Goal: Task Accomplishment & Management: Manage account settings

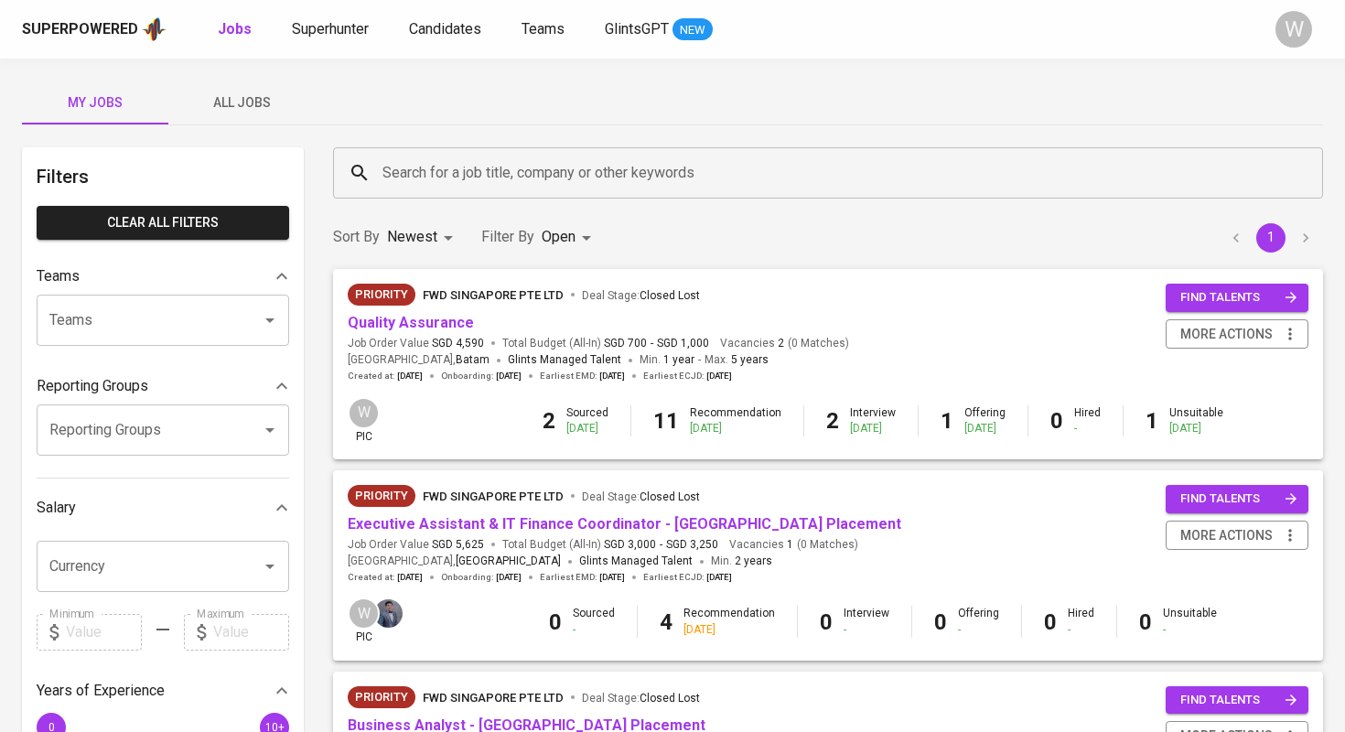
click at [274, 113] on span "All Jobs" at bounding box center [241, 102] width 124 height 23
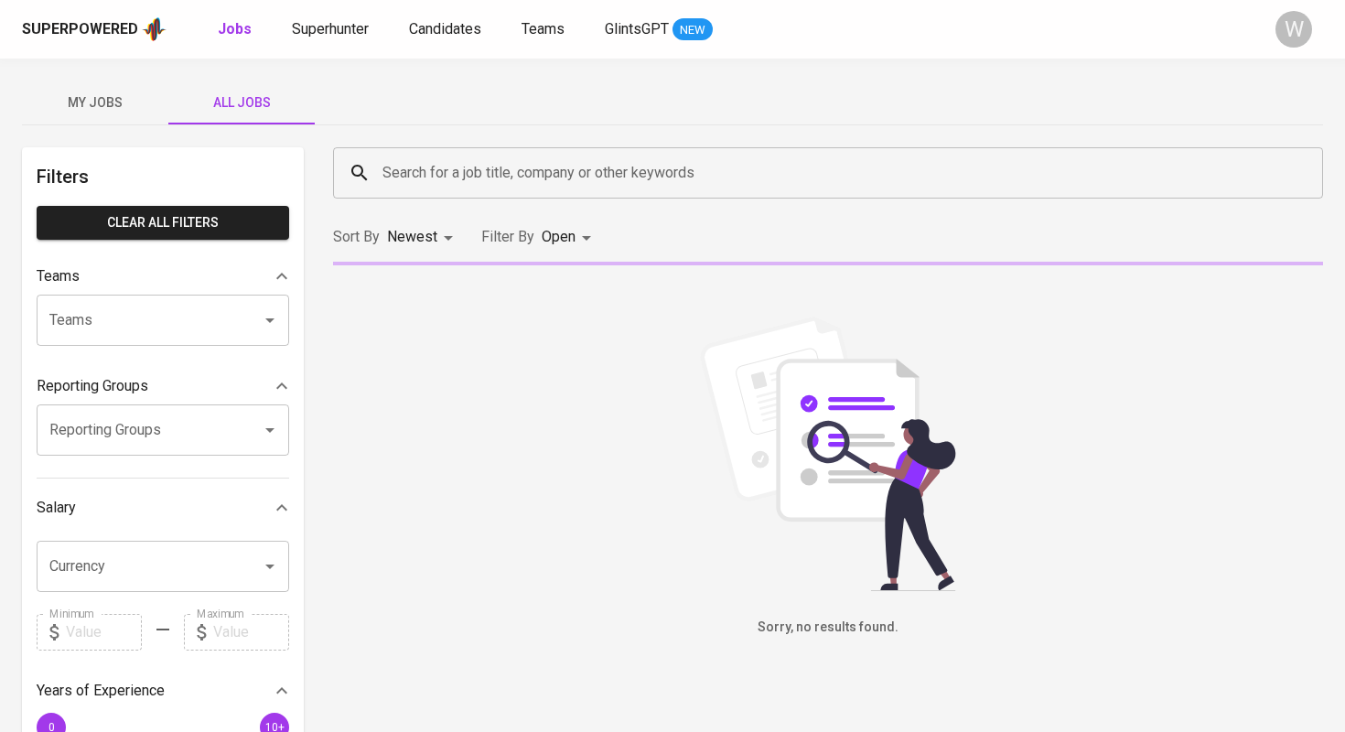
click at [435, 163] on input "Search for a job title, company or other keywords" at bounding box center [832, 172] width 909 height 35
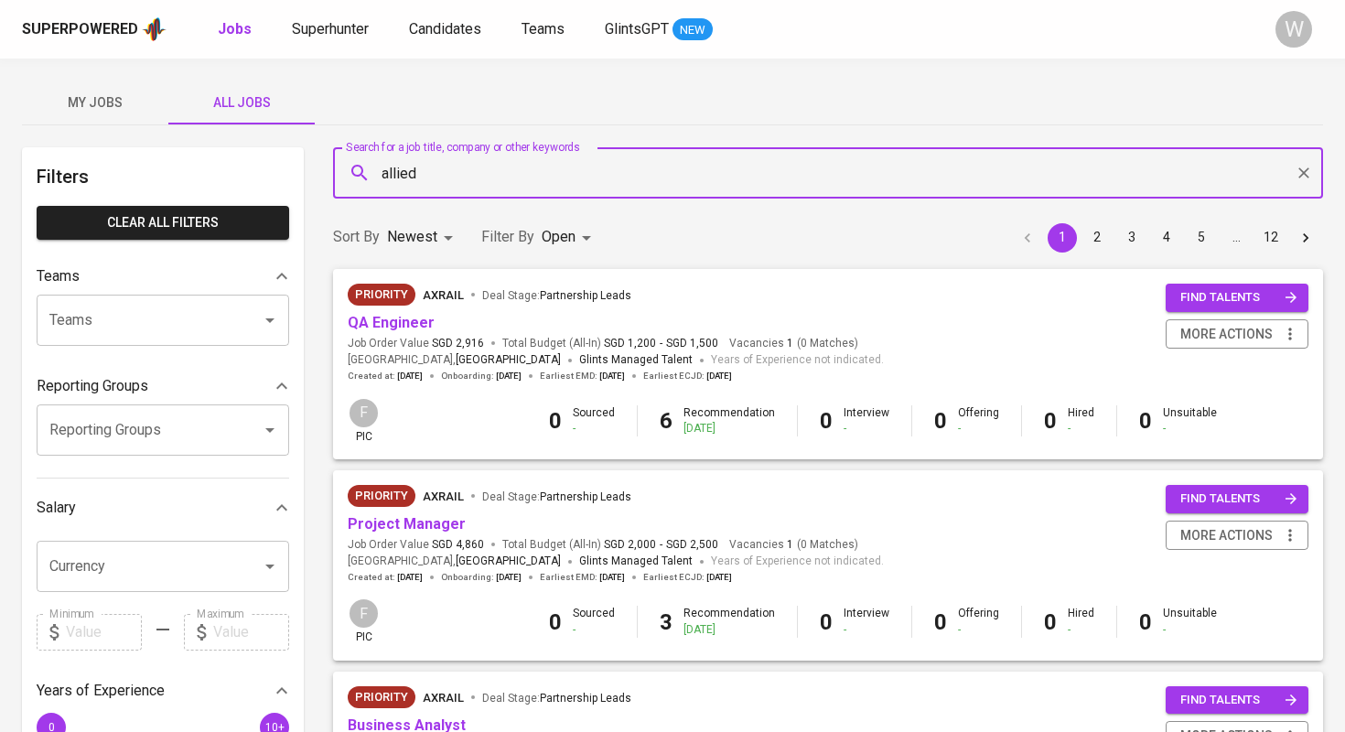
type input "allied"
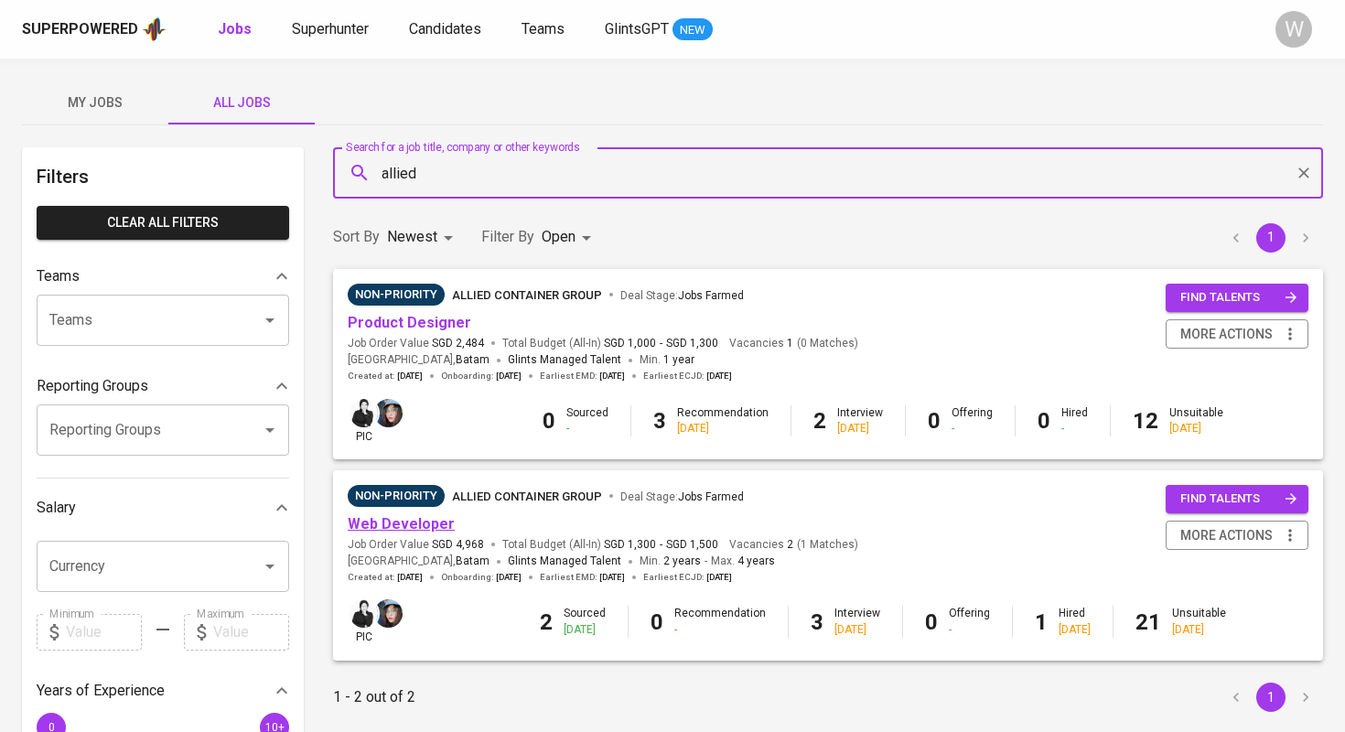
click at [399, 526] on link "Web Developer" at bounding box center [401, 523] width 107 height 17
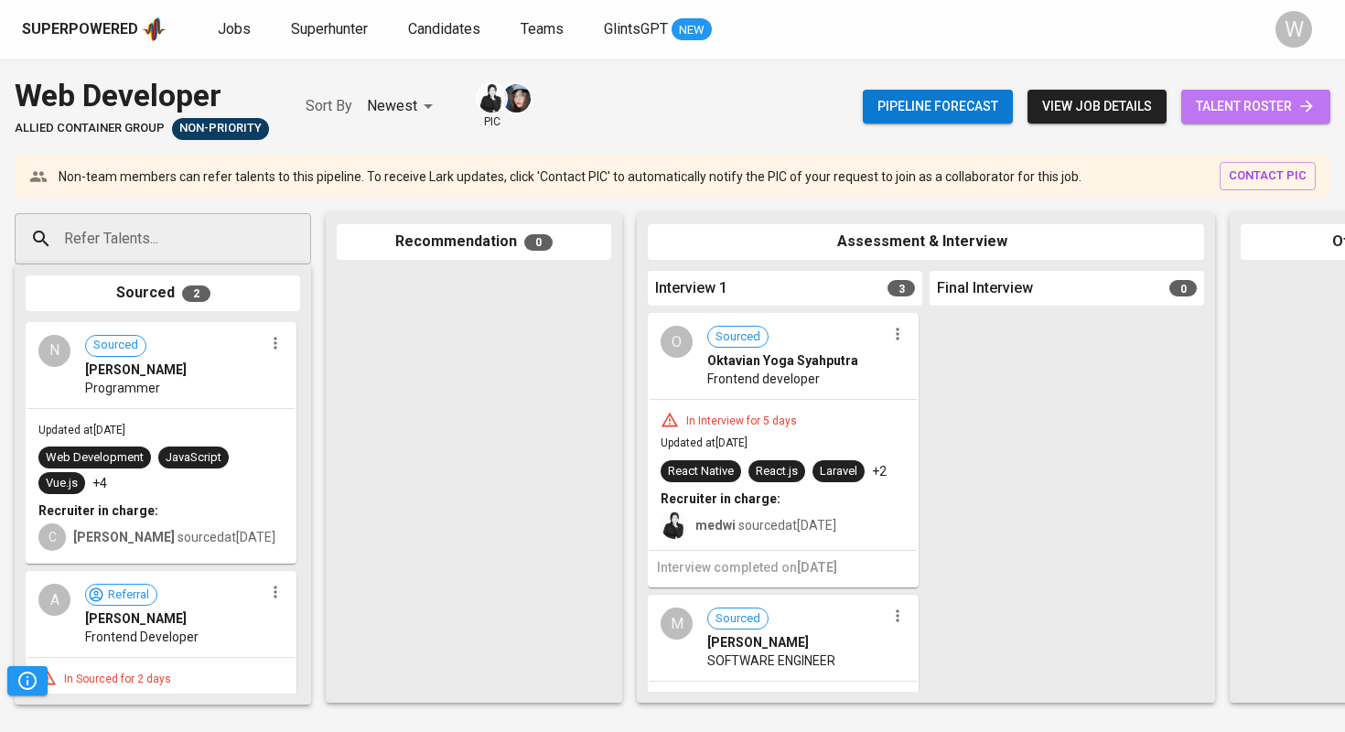
click at [1231, 96] on span "talent roster" at bounding box center [1255, 106] width 120 height 23
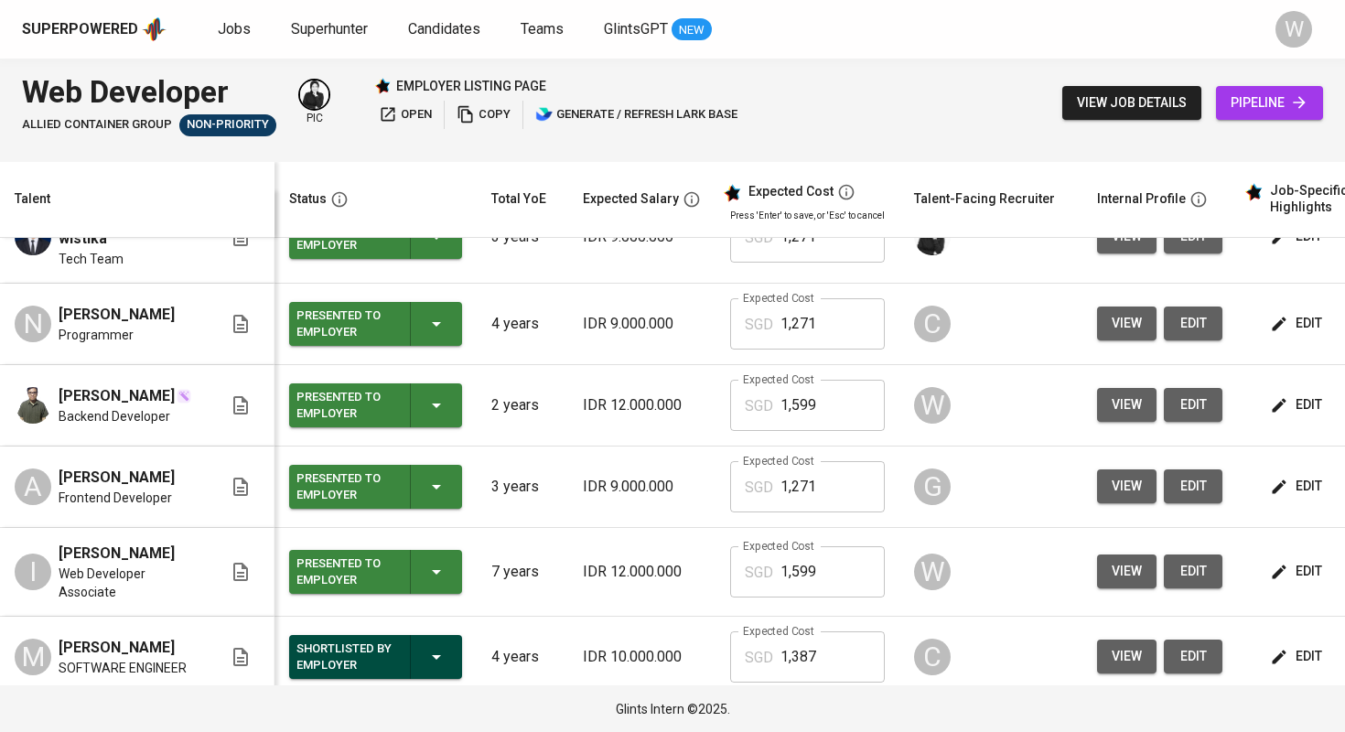
scroll to position [51, 0]
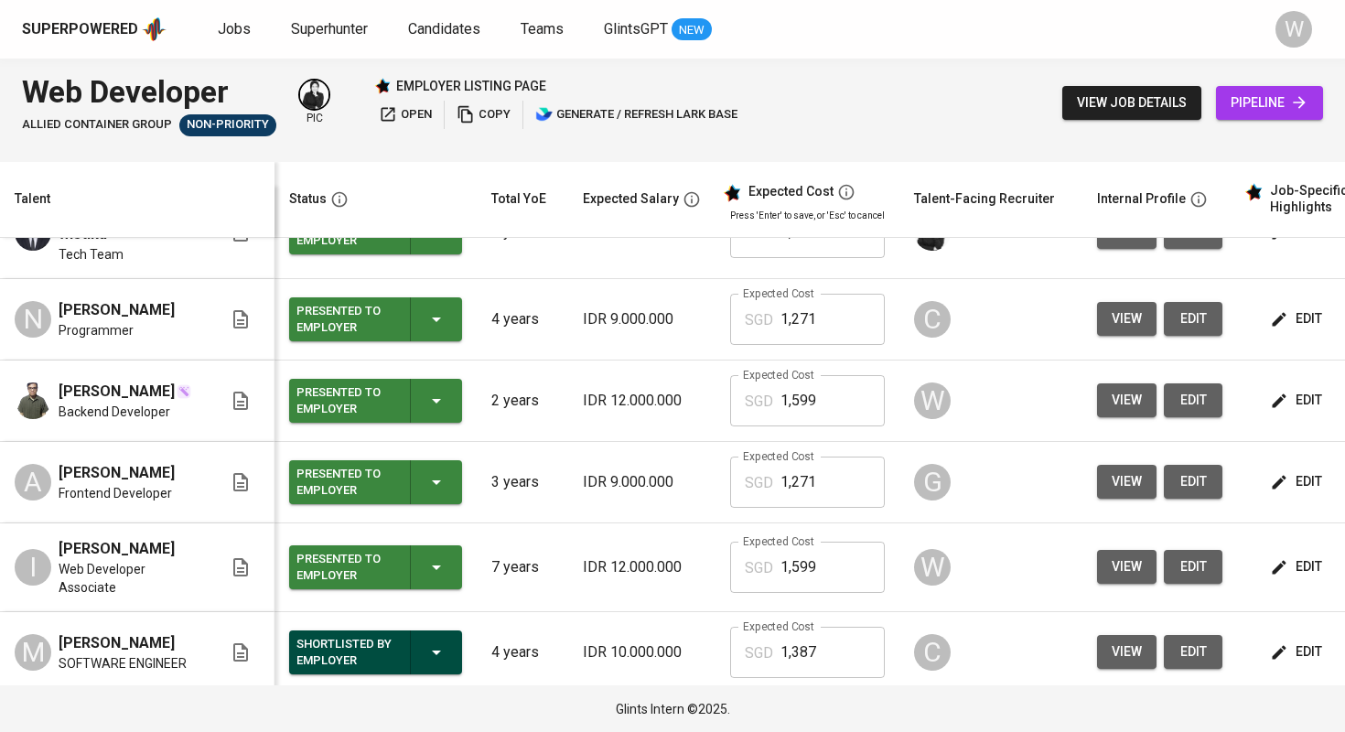
click at [1130, 568] on span "view" at bounding box center [1126, 566] width 30 height 23
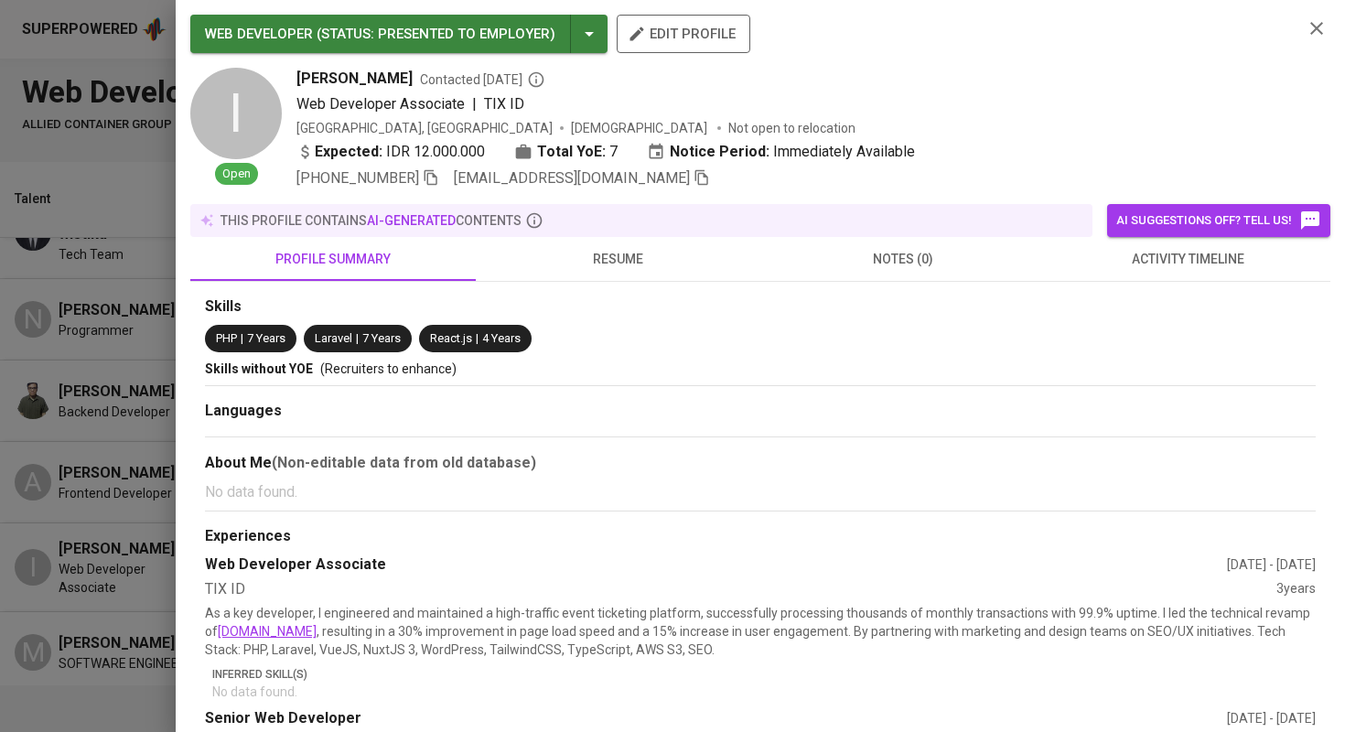
click at [693, 177] on icon "button" at bounding box center [701, 177] width 16 height 16
click at [128, 295] on div at bounding box center [672, 366] width 1345 height 732
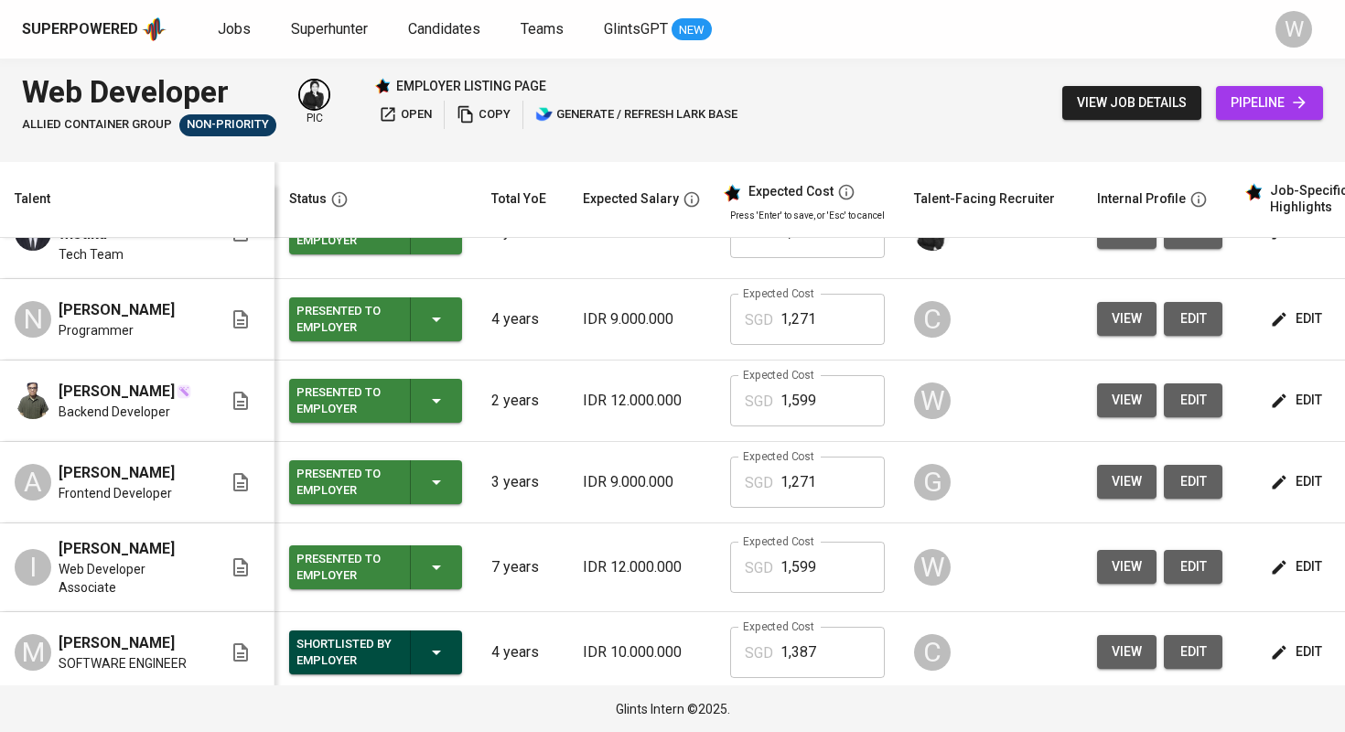
click at [1124, 389] on span "view" at bounding box center [1126, 400] width 30 height 23
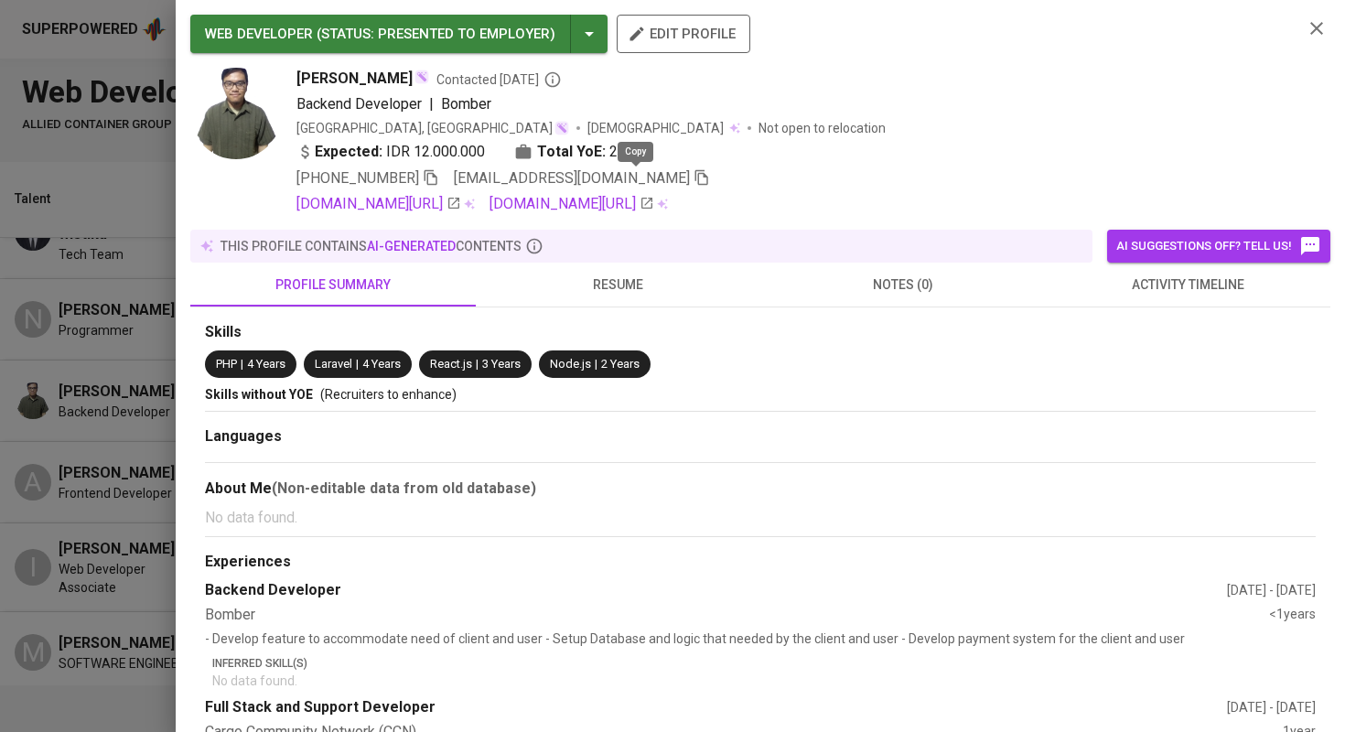
click at [693, 175] on icon "button" at bounding box center [701, 177] width 16 height 16
click at [86, 413] on div at bounding box center [672, 366] width 1345 height 732
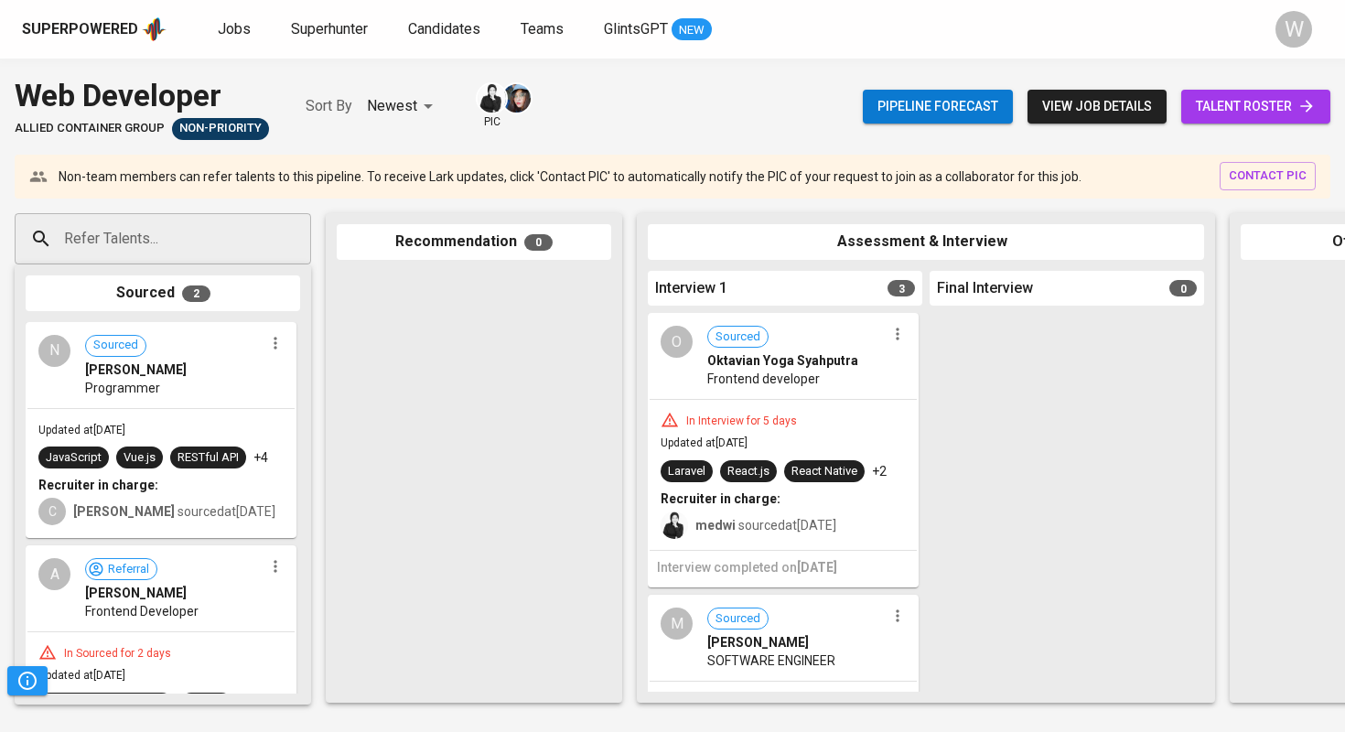
click at [153, 225] on input "Refer Talents..." at bounding box center [155, 238] width 192 height 35
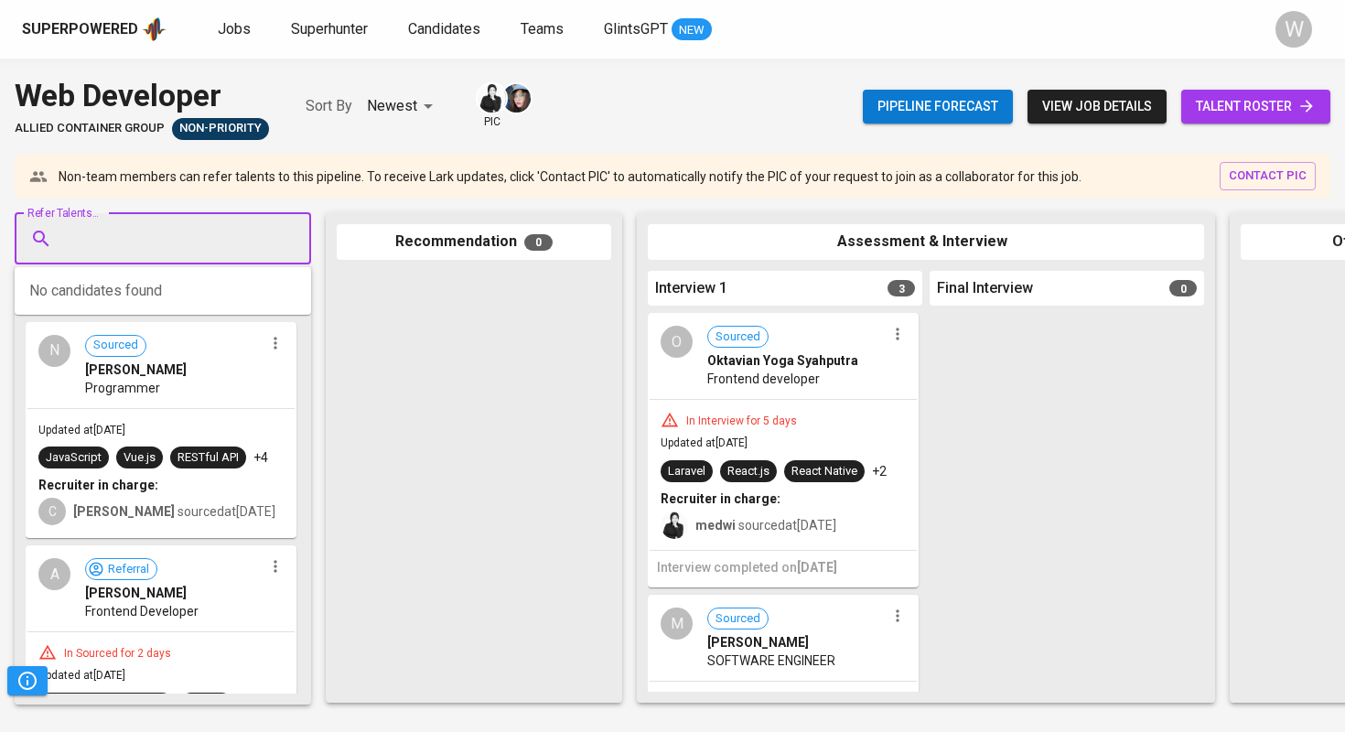
paste input "[EMAIL_ADDRESS][DOMAIN_NAME]"
type input "[EMAIL_ADDRESS][DOMAIN_NAME]"
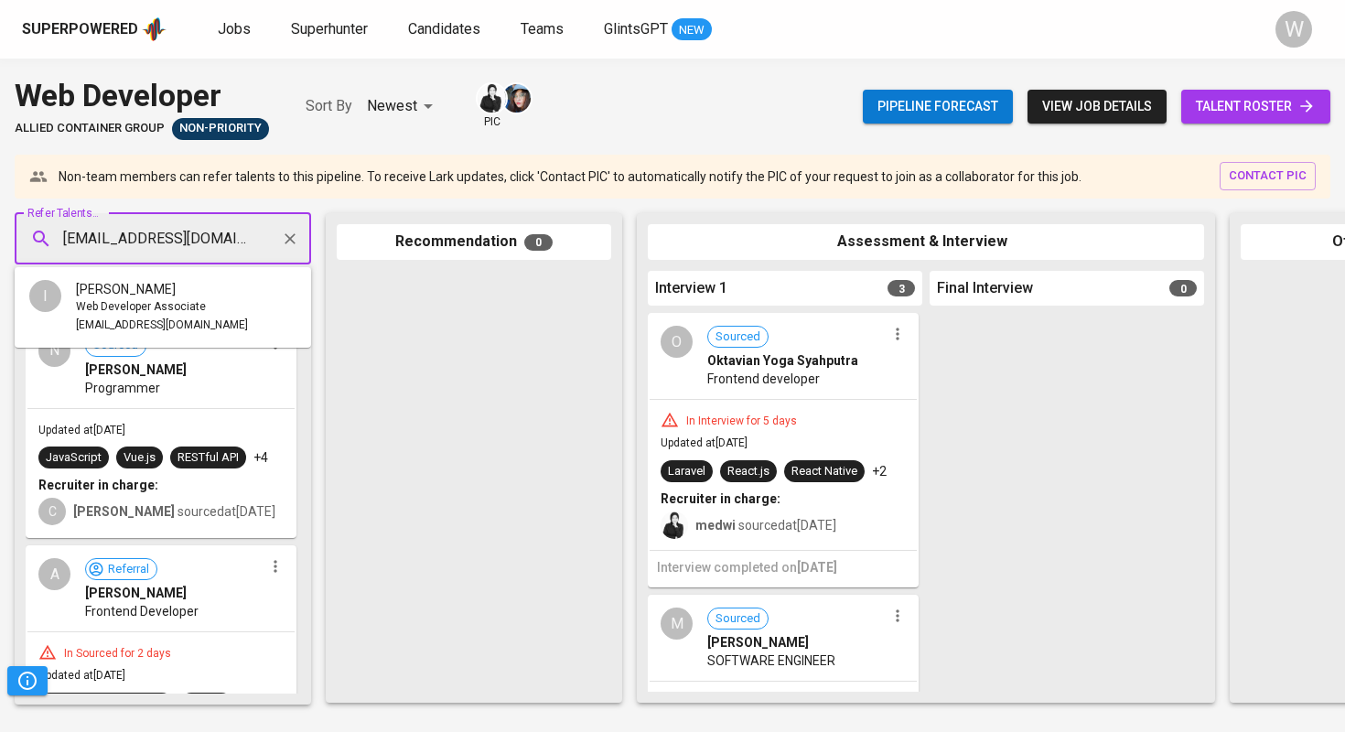
click at [160, 294] on span "[PERSON_NAME]" at bounding box center [126, 289] width 100 height 18
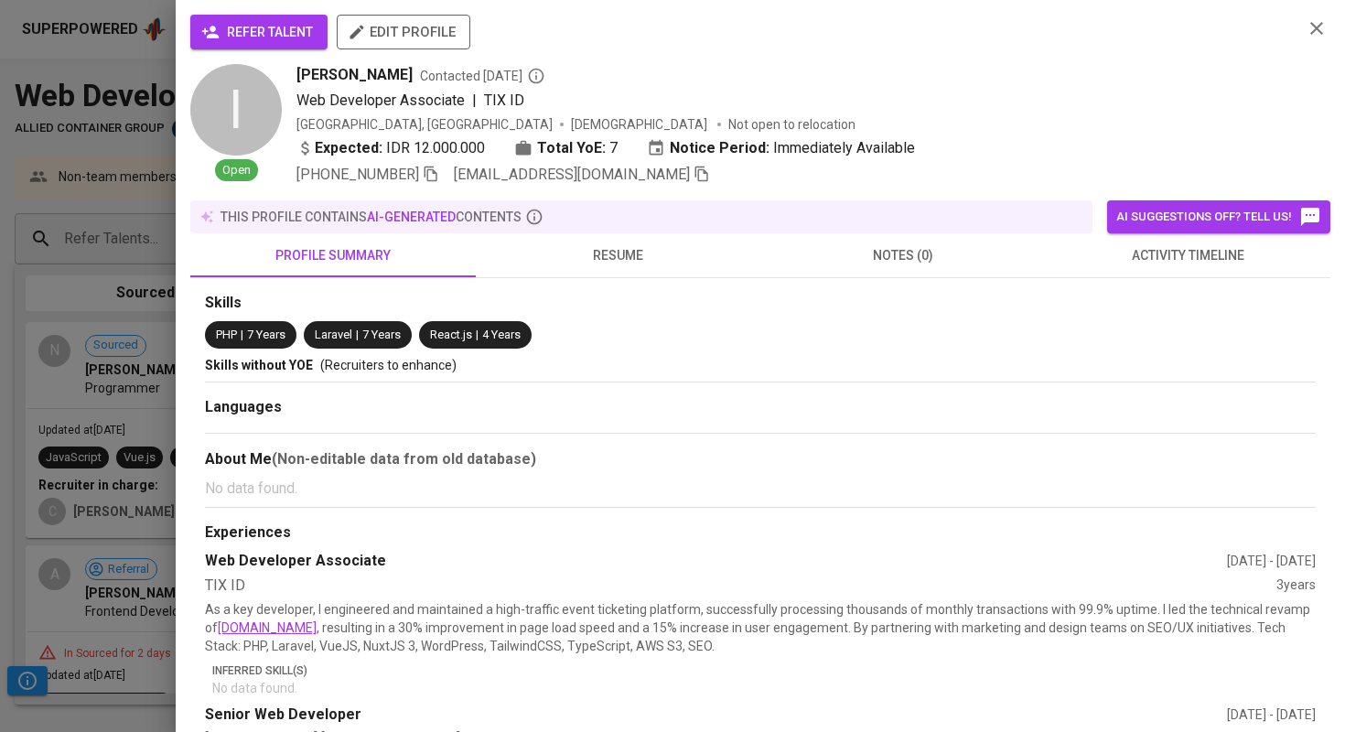
click at [316, 42] on button "refer talent" at bounding box center [258, 32] width 137 height 35
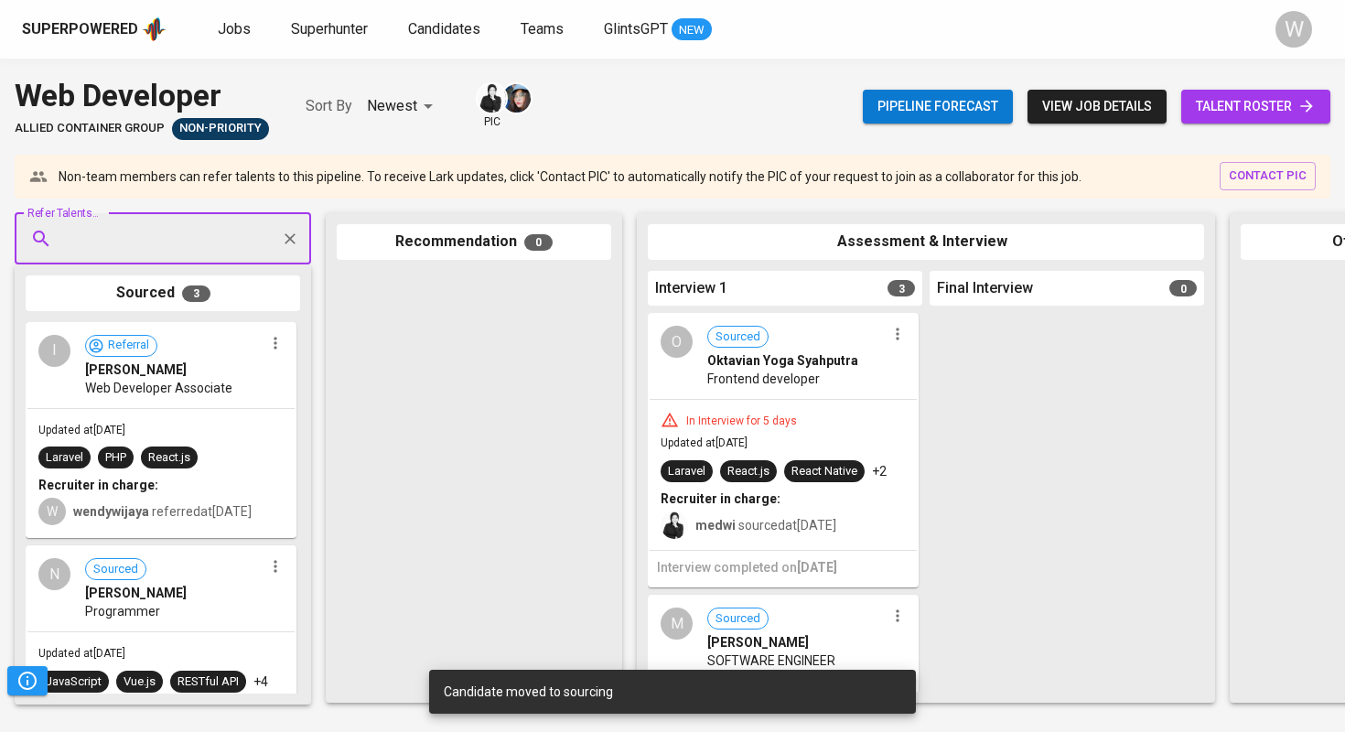
paste input "[EMAIL_ADDRESS][DOMAIN_NAME]"
type input "[EMAIL_ADDRESS][DOMAIN_NAME]"
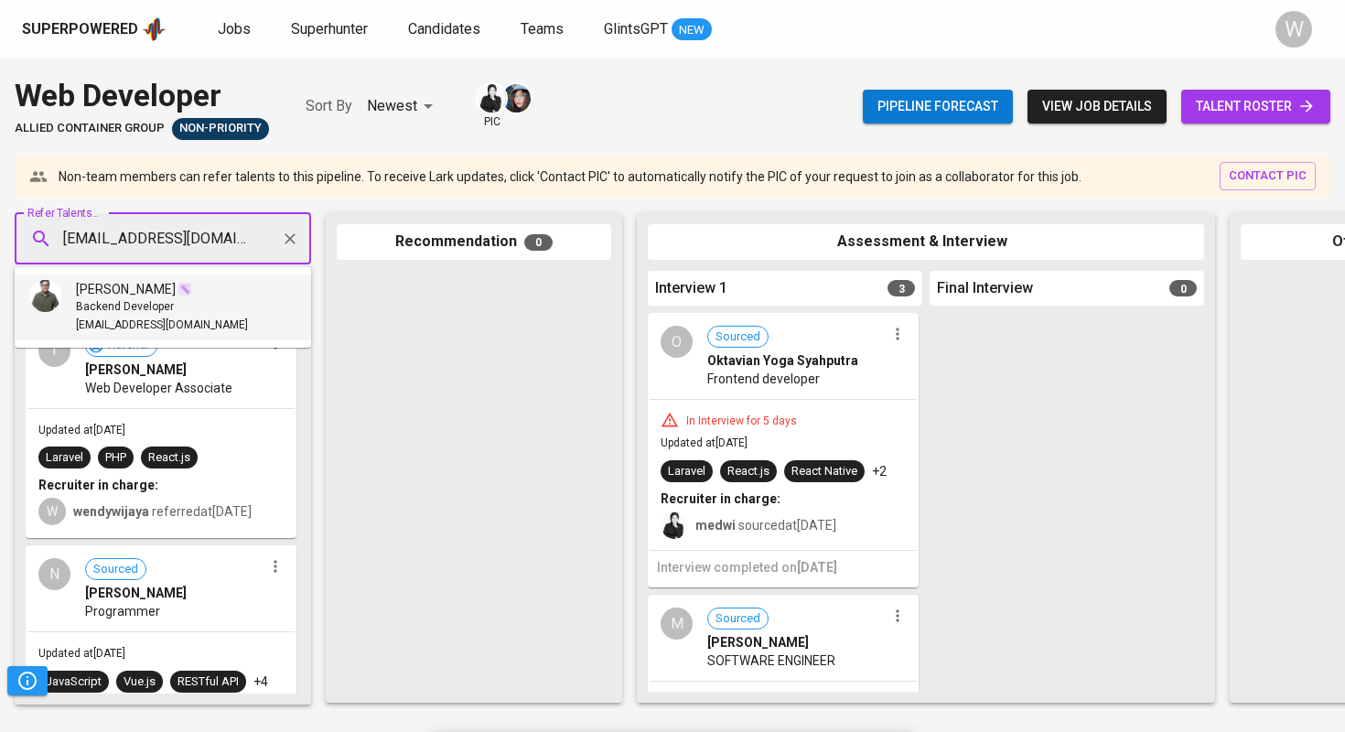
click at [131, 313] on span "Backend Developer" at bounding box center [125, 307] width 98 height 18
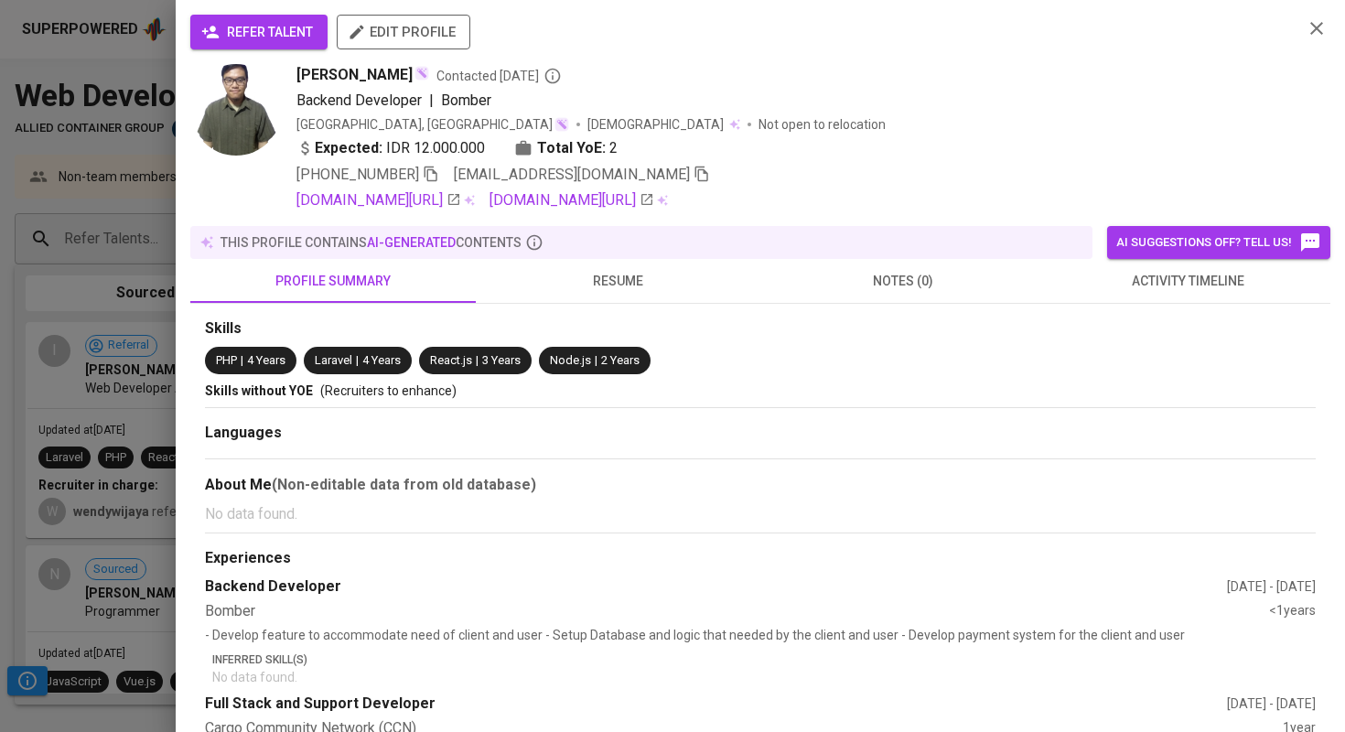
click at [284, 46] on button "refer talent" at bounding box center [258, 32] width 137 height 35
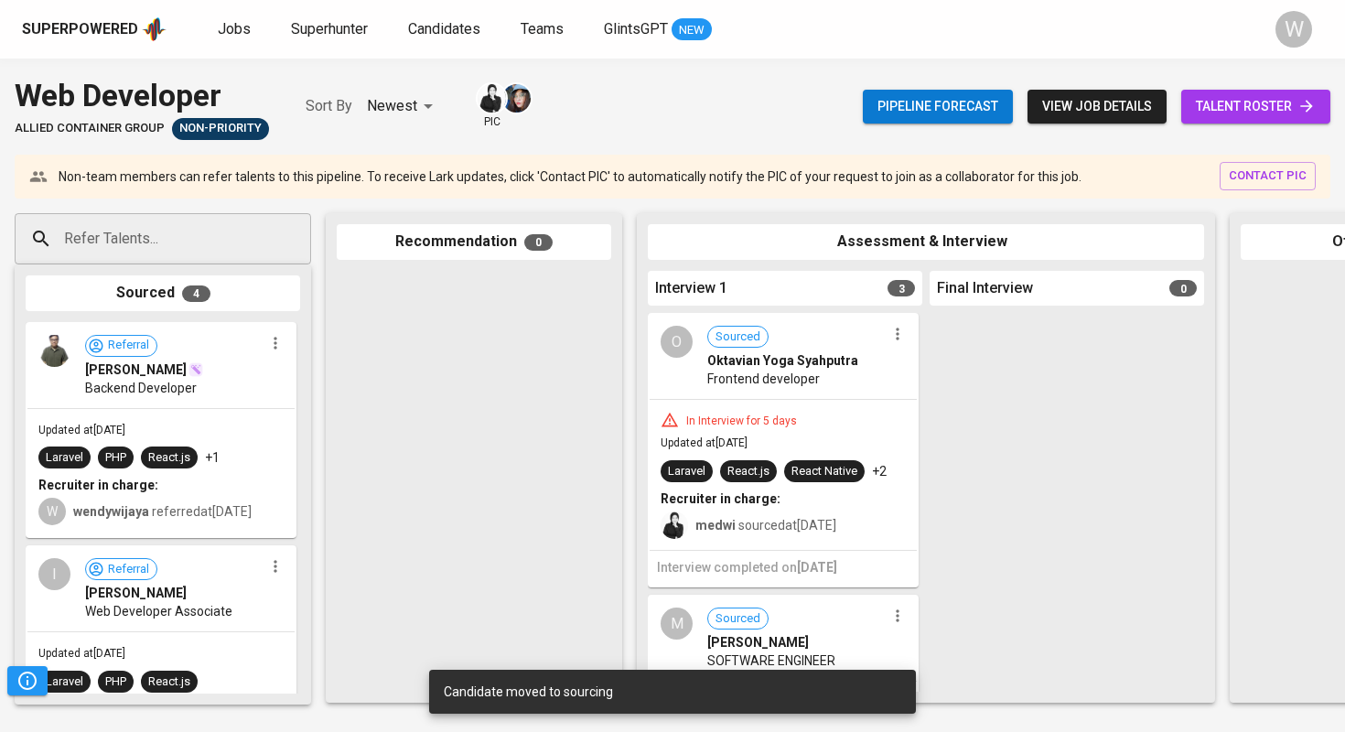
drag, startPoint x: 194, startPoint y: 376, endPoint x: 170, endPoint y: 414, distance: 45.2
click at [387, 401] on div "Refer Talents... Refer Talents... Sourced 4 Referral Rivan Mohammad Akbar Backe…" at bounding box center [1089, 457] width 2178 height 519
drag, startPoint x: 166, startPoint y: 422, endPoint x: 316, endPoint y: 440, distance: 152.0
click at [295, 441] on div "Referral Rivan Mohammad Akbar Backend Developer Updated at Oct 04, 2025 Laravel…" at bounding box center [163, 508] width 274 height 372
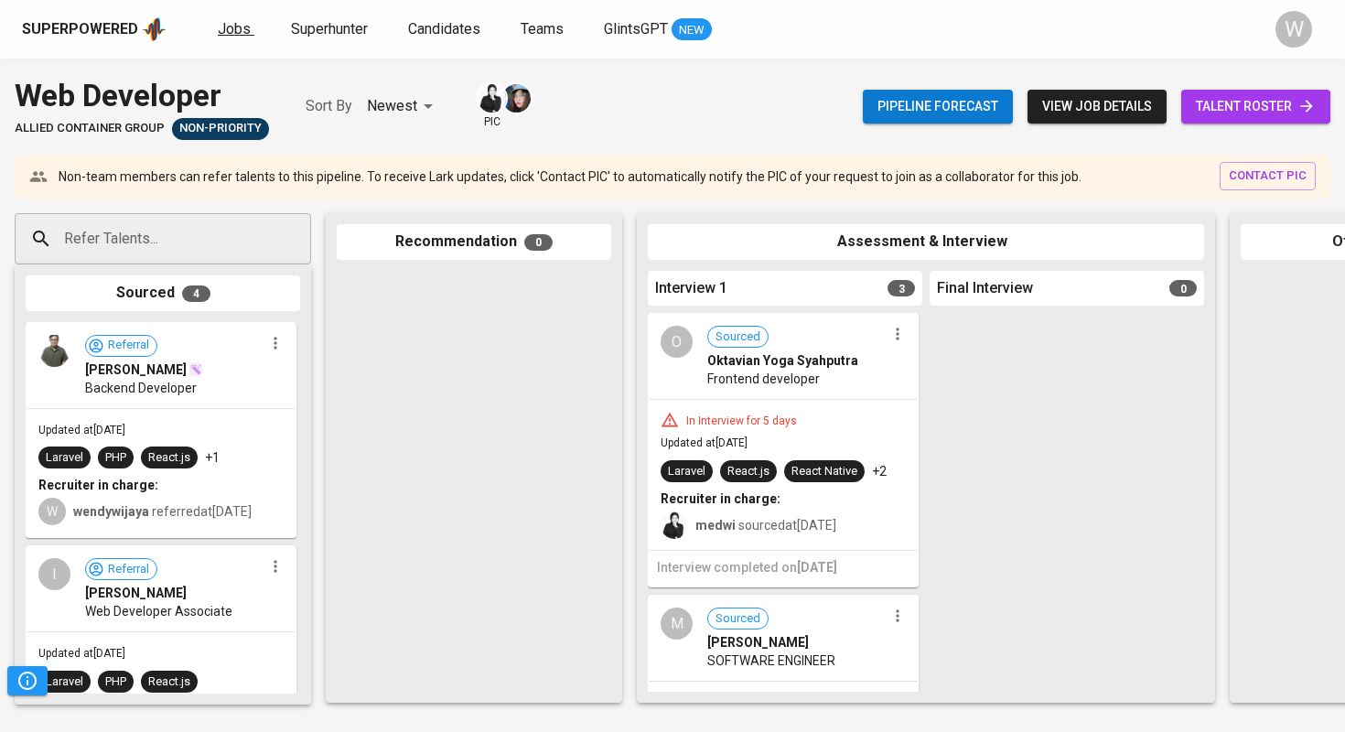
click at [239, 39] on link "Jobs" at bounding box center [236, 29] width 37 height 23
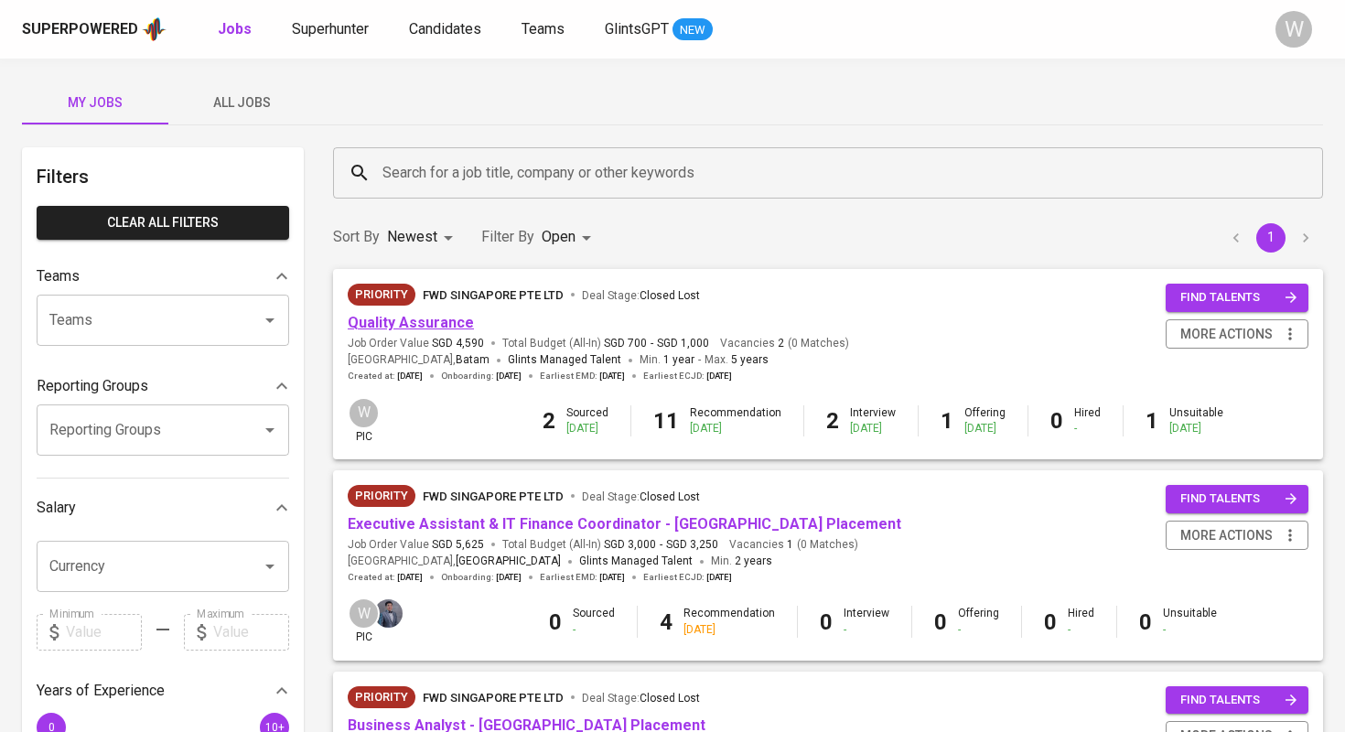
click at [424, 317] on link "Quality Assurance" at bounding box center [411, 322] width 126 height 17
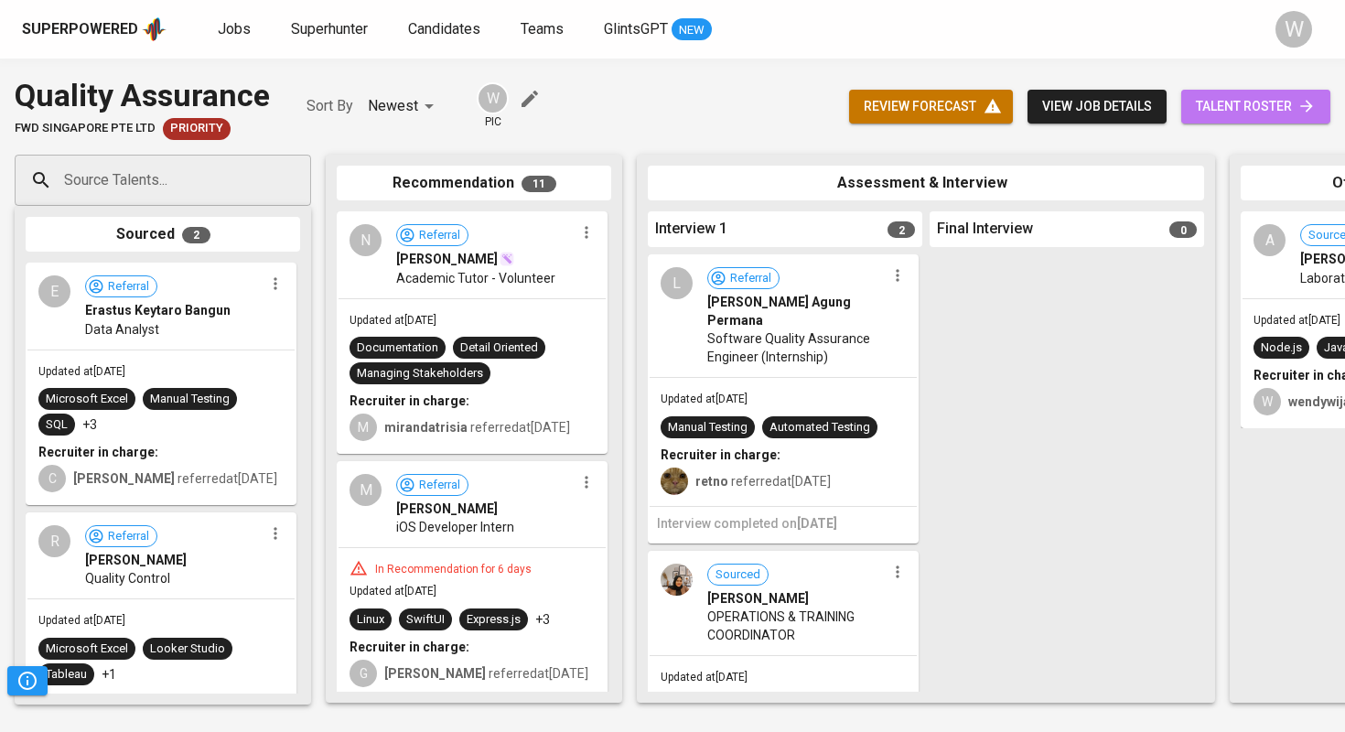
click at [1288, 91] on link "talent roster" at bounding box center [1255, 107] width 149 height 34
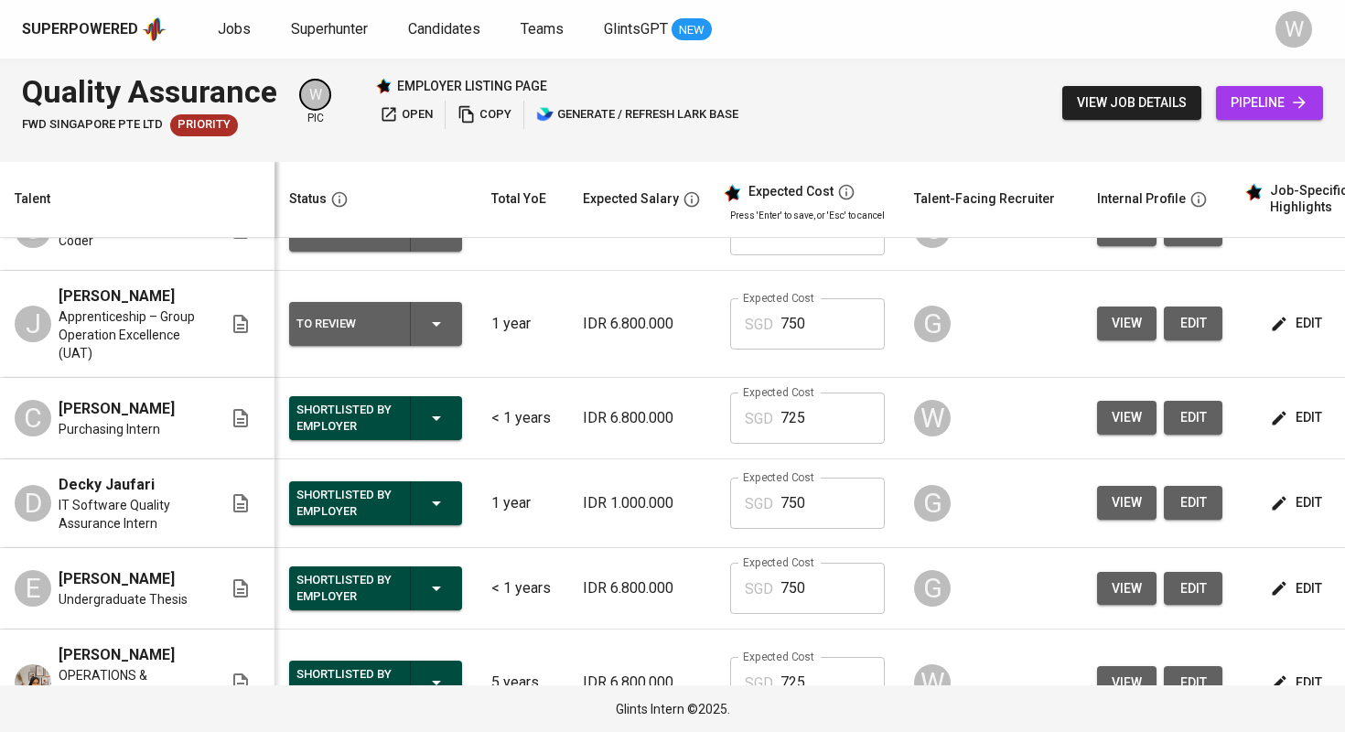
scroll to position [308, 0]
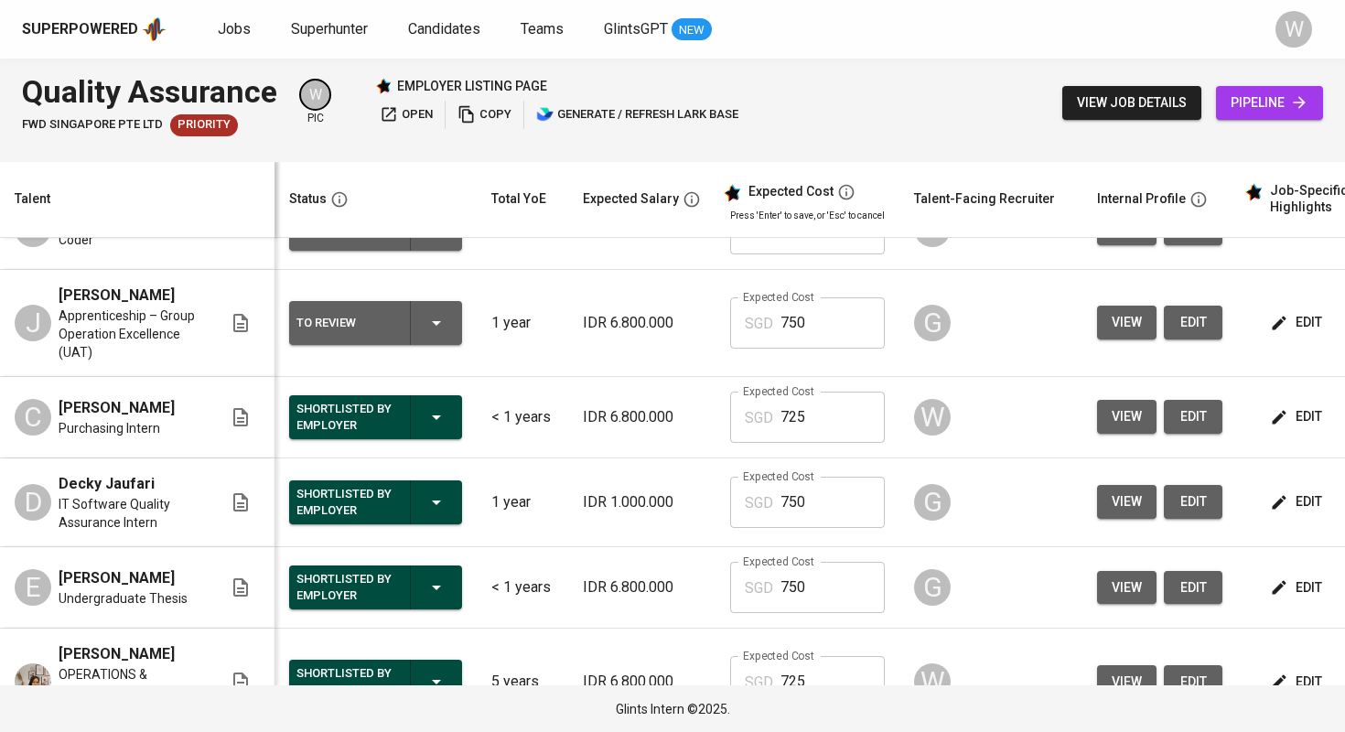
click at [1130, 423] on span "view" at bounding box center [1126, 416] width 30 height 23
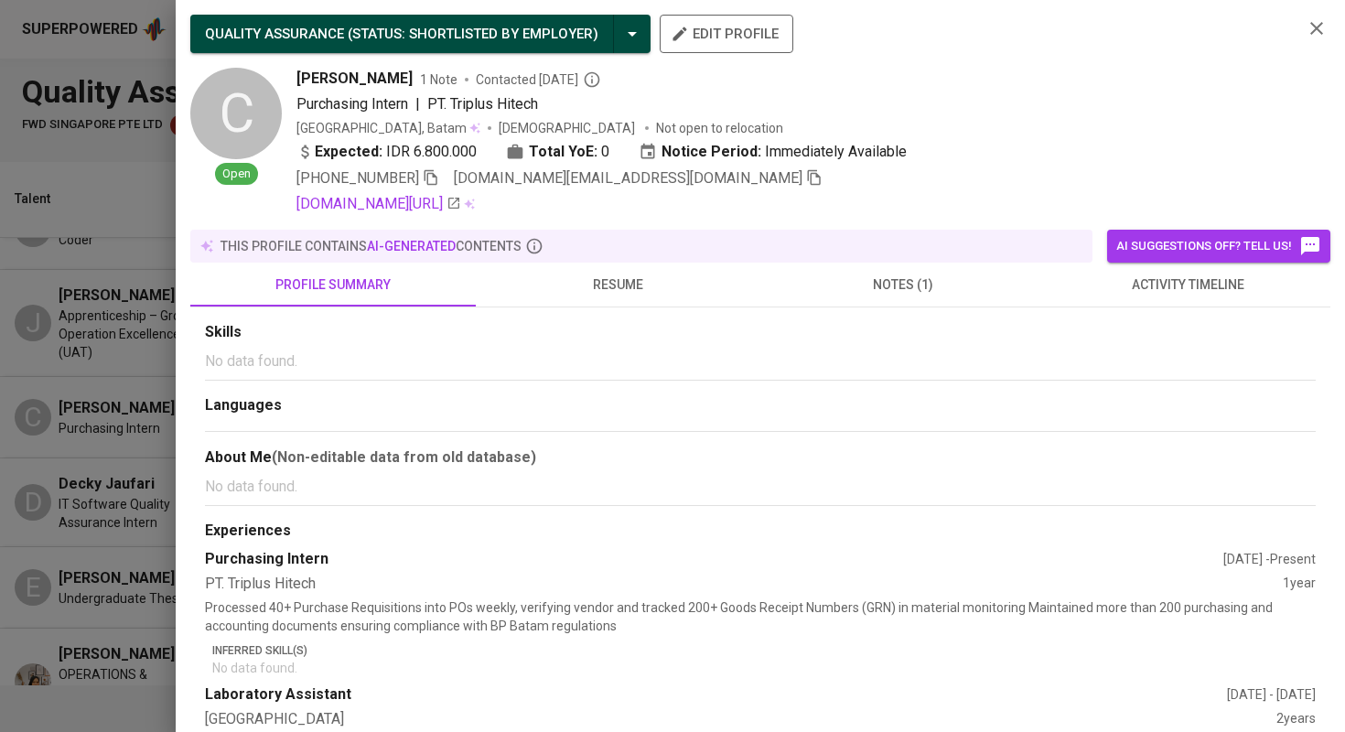
click at [806, 184] on icon "button" at bounding box center [814, 177] width 16 height 16
click at [134, 362] on div at bounding box center [672, 366] width 1345 height 732
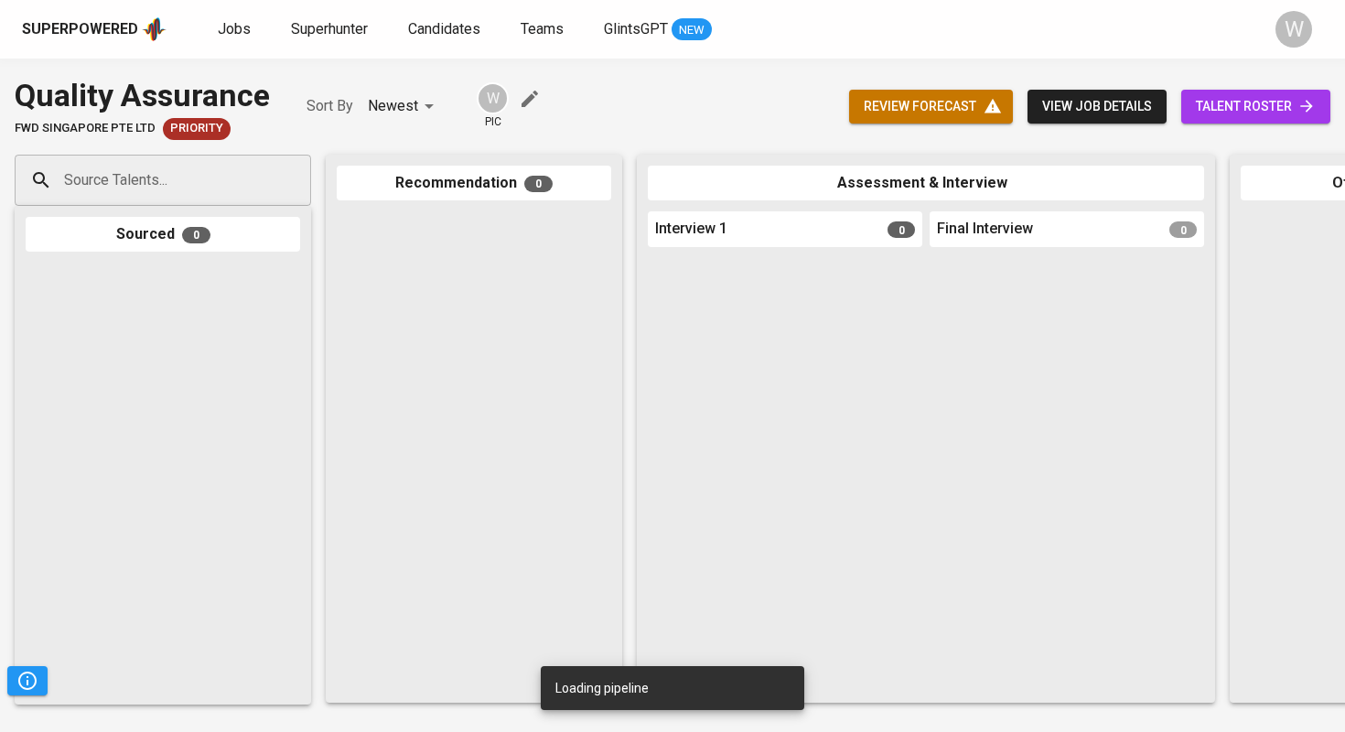
click at [252, 188] on div "Source Talents..." at bounding box center [163, 180] width 296 height 51
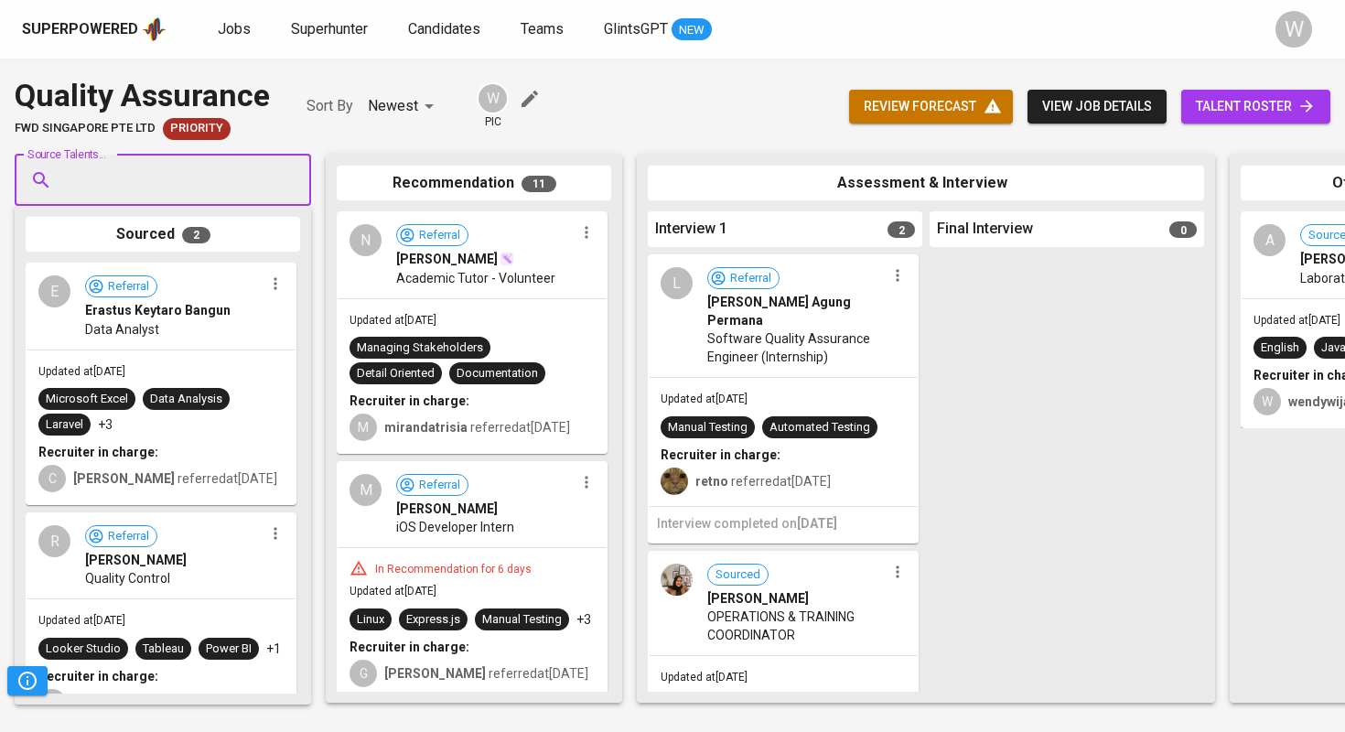
paste input "[DOMAIN_NAME][EMAIL_ADDRESS][DOMAIN_NAME]"
type input "[DOMAIN_NAME][EMAIL_ADDRESS][DOMAIN_NAME]"
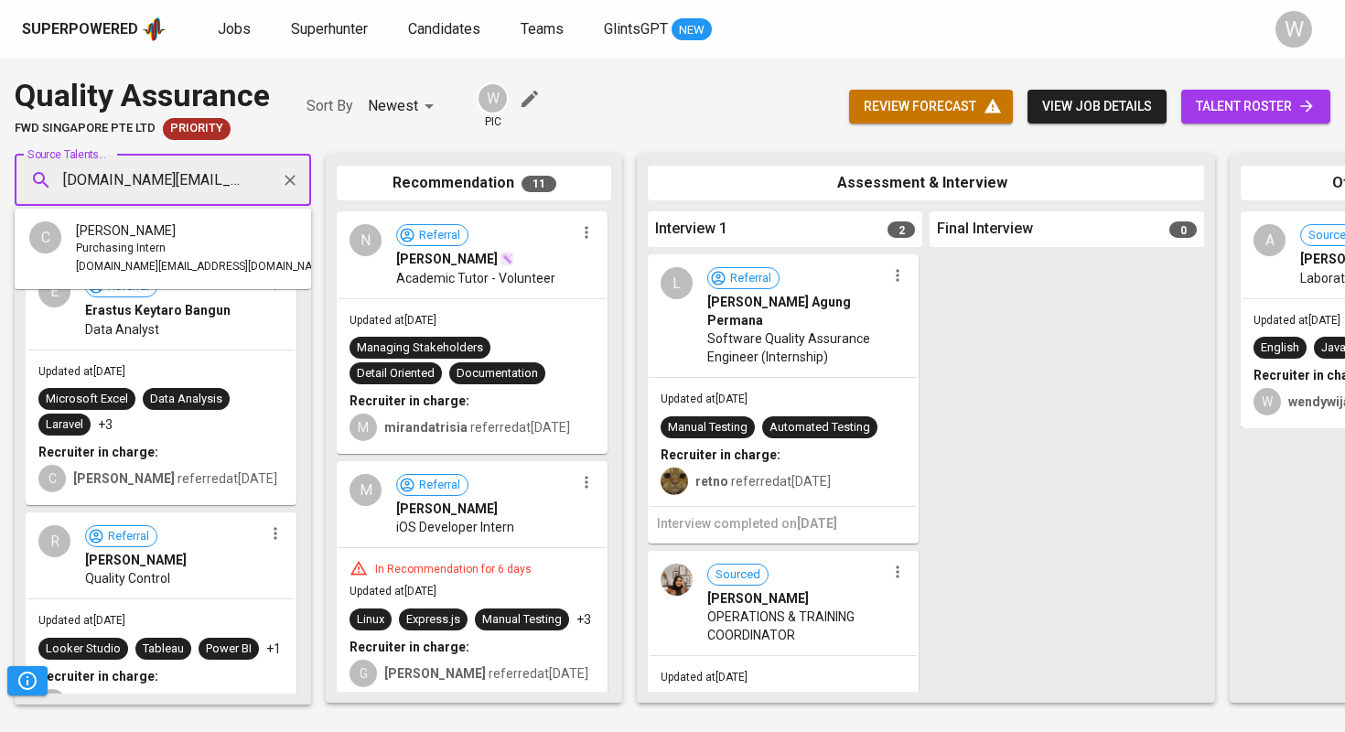
click at [214, 221] on div "[PERSON_NAME]" at bounding box center [203, 230] width 254 height 18
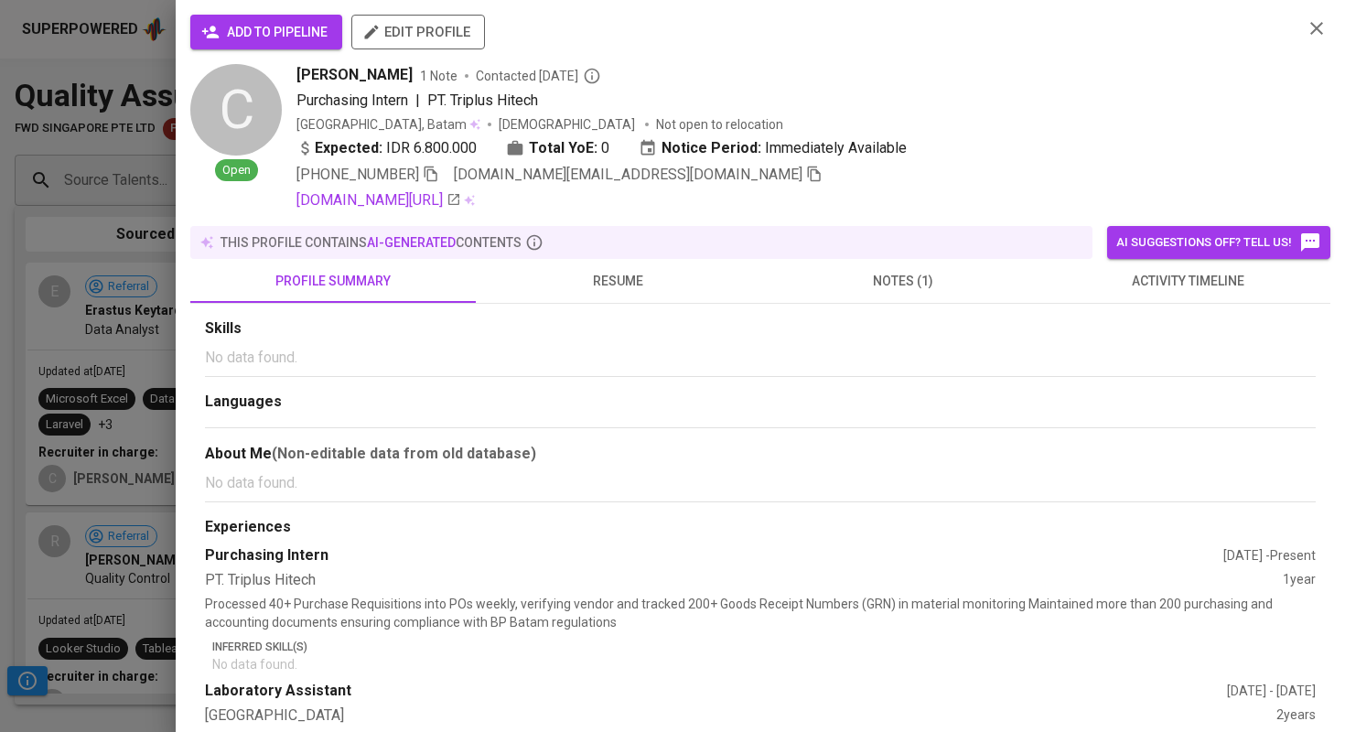
click at [273, 21] on span "add to pipeline" at bounding box center [266, 32] width 123 height 23
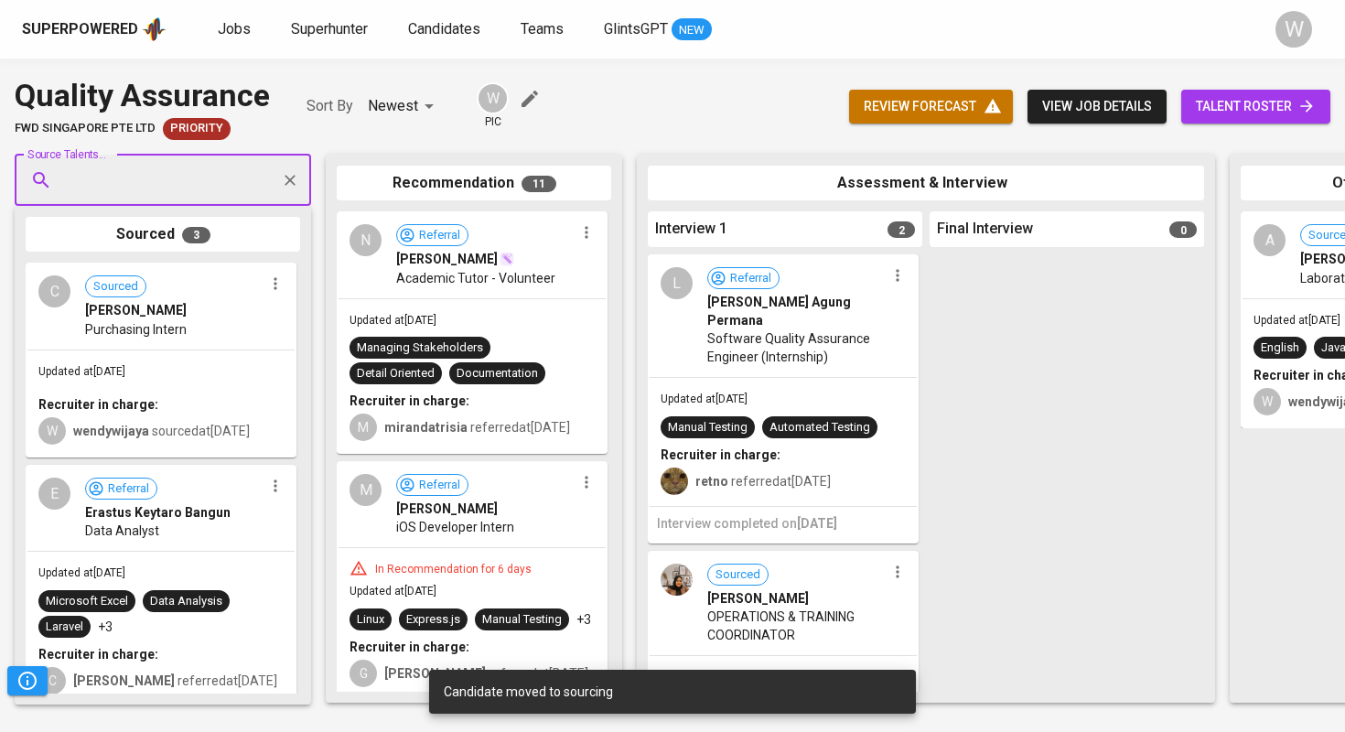
click at [1219, 111] on span "talent roster" at bounding box center [1255, 106] width 120 height 23
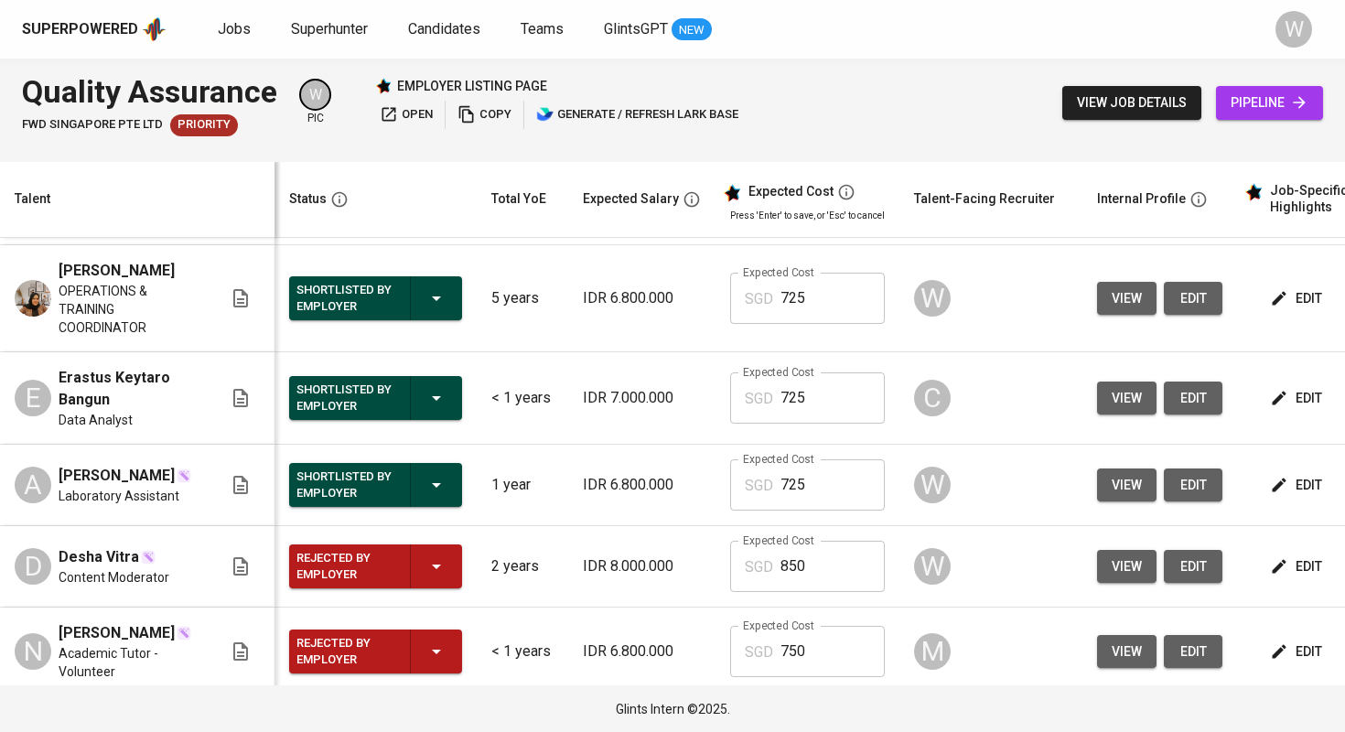
scroll to position [760, 0]
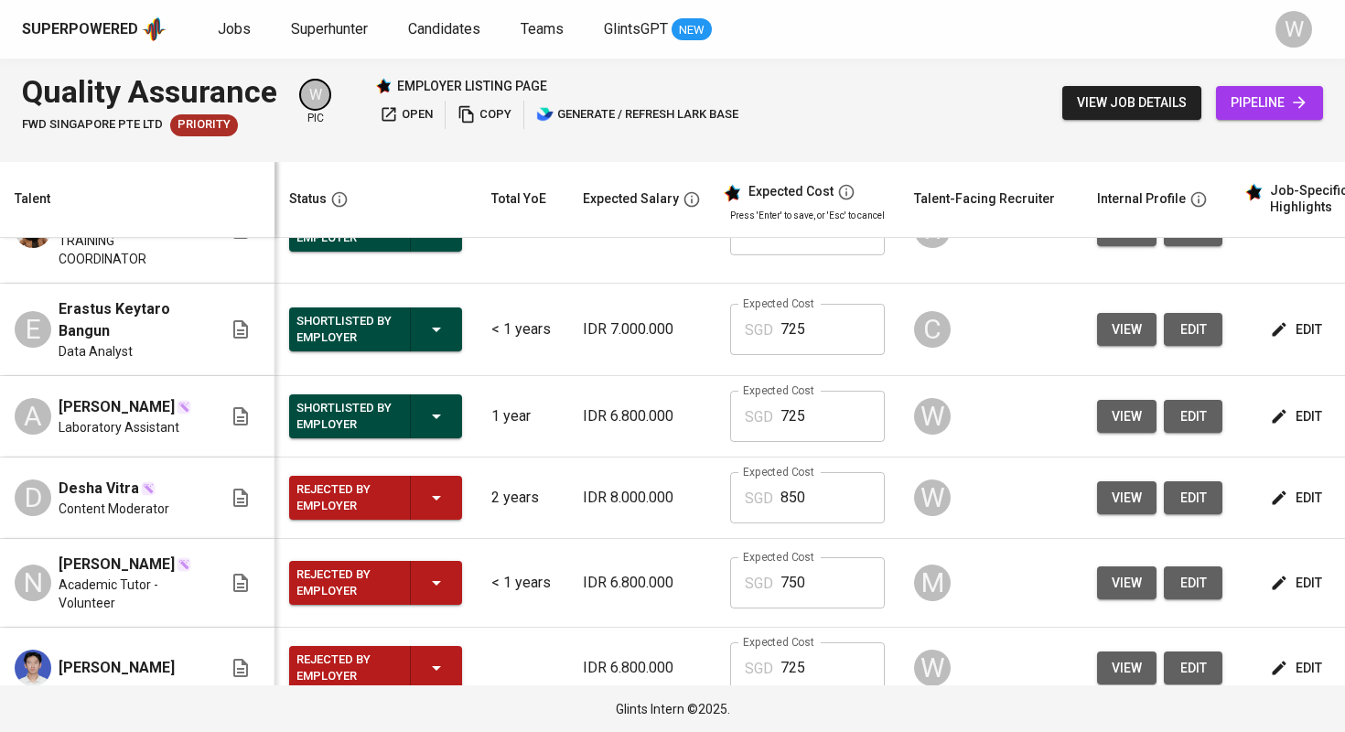
click at [1120, 504] on span "view" at bounding box center [1126, 498] width 30 height 23
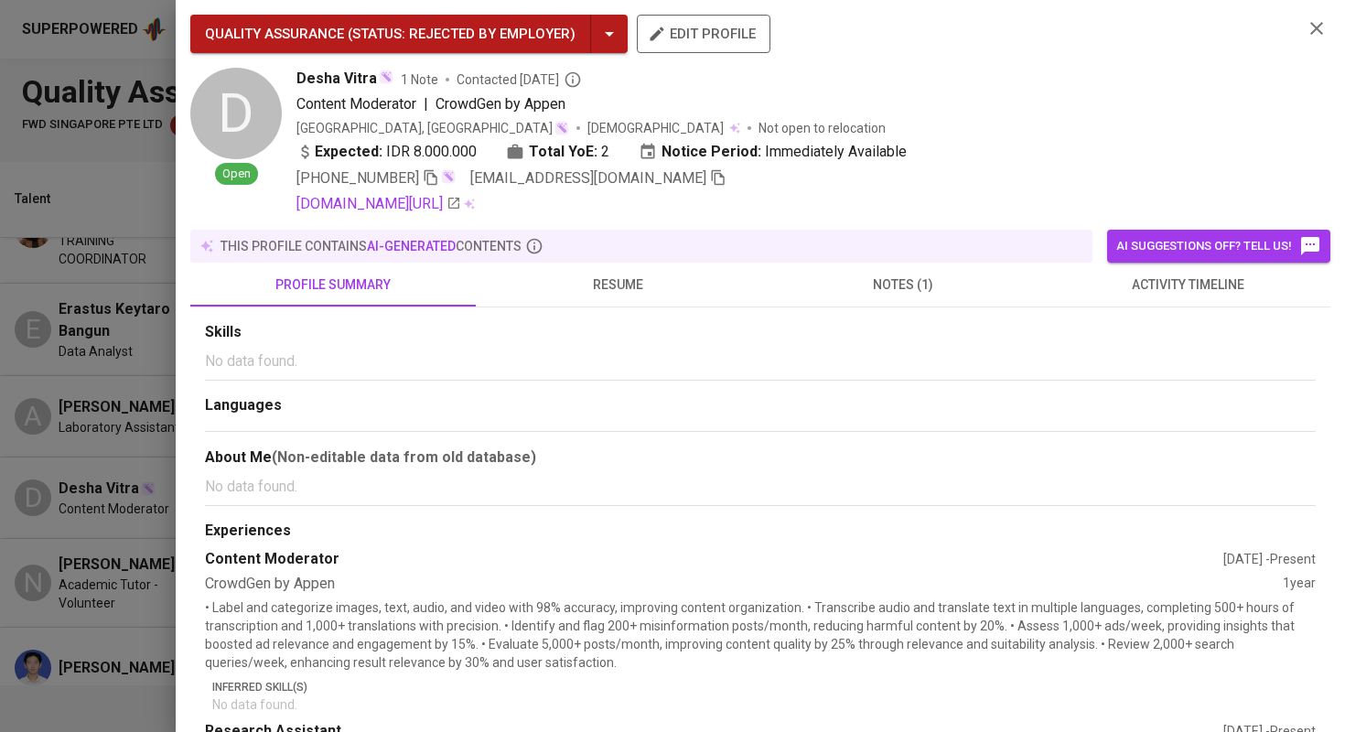
click at [712, 182] on icon "button" at bounding box center [718, 178] width 13 height 16
click at [192, 303] on button "profile summary" at bounding box center [332, 285] width 285 height 44
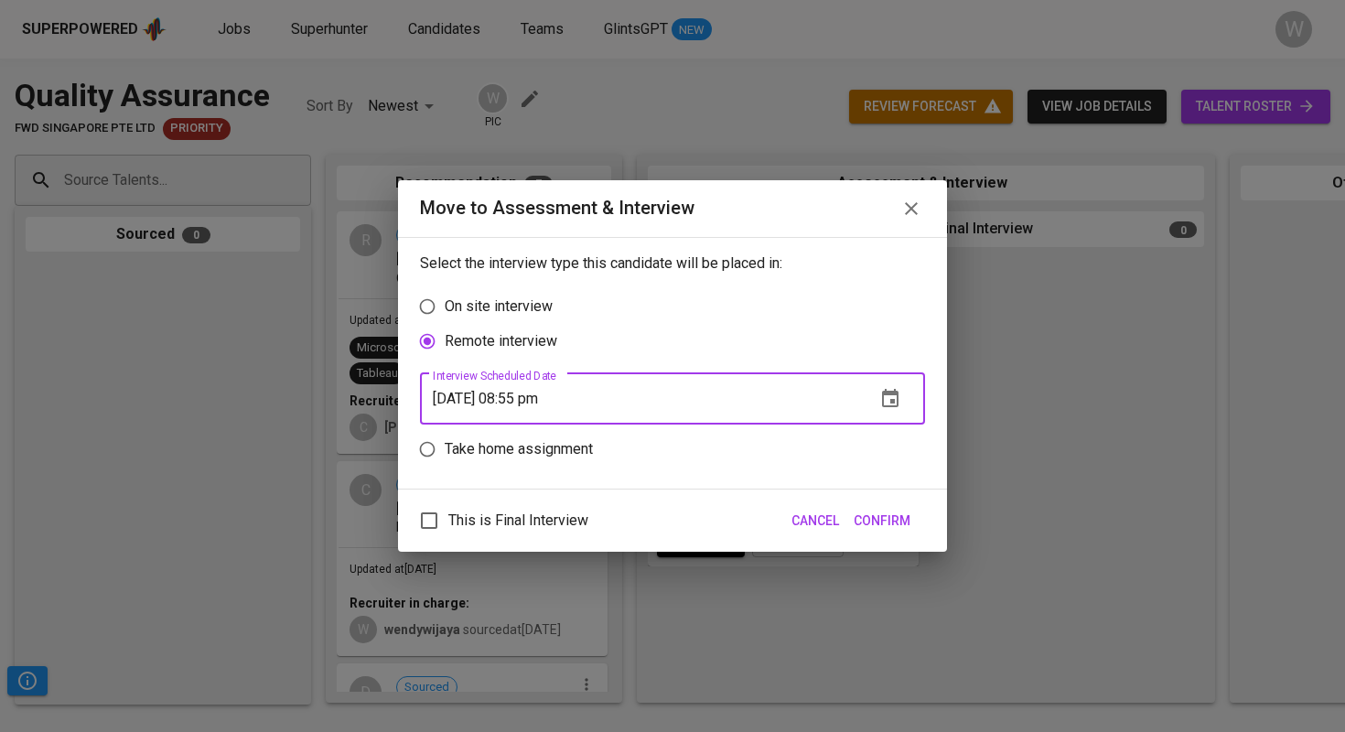
scroll to position [788, 0]
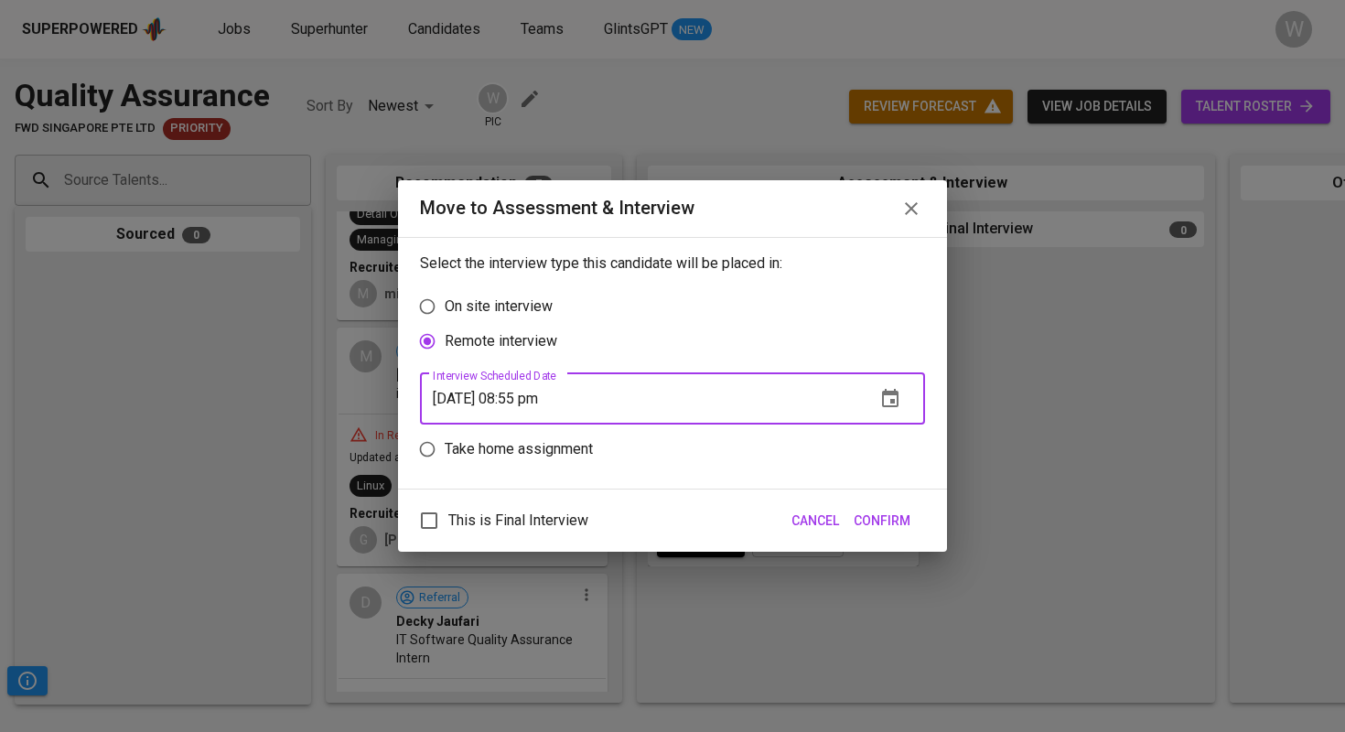
click at [529, 399] on input "[DATE] 08:55 pm" at bounding box center [640, 398] width 441 height 51
type input "[DATE] 05:00 pm"
click at [916, 518] on button "Confirm" at bounding box center [881, 521] width 71 height 34
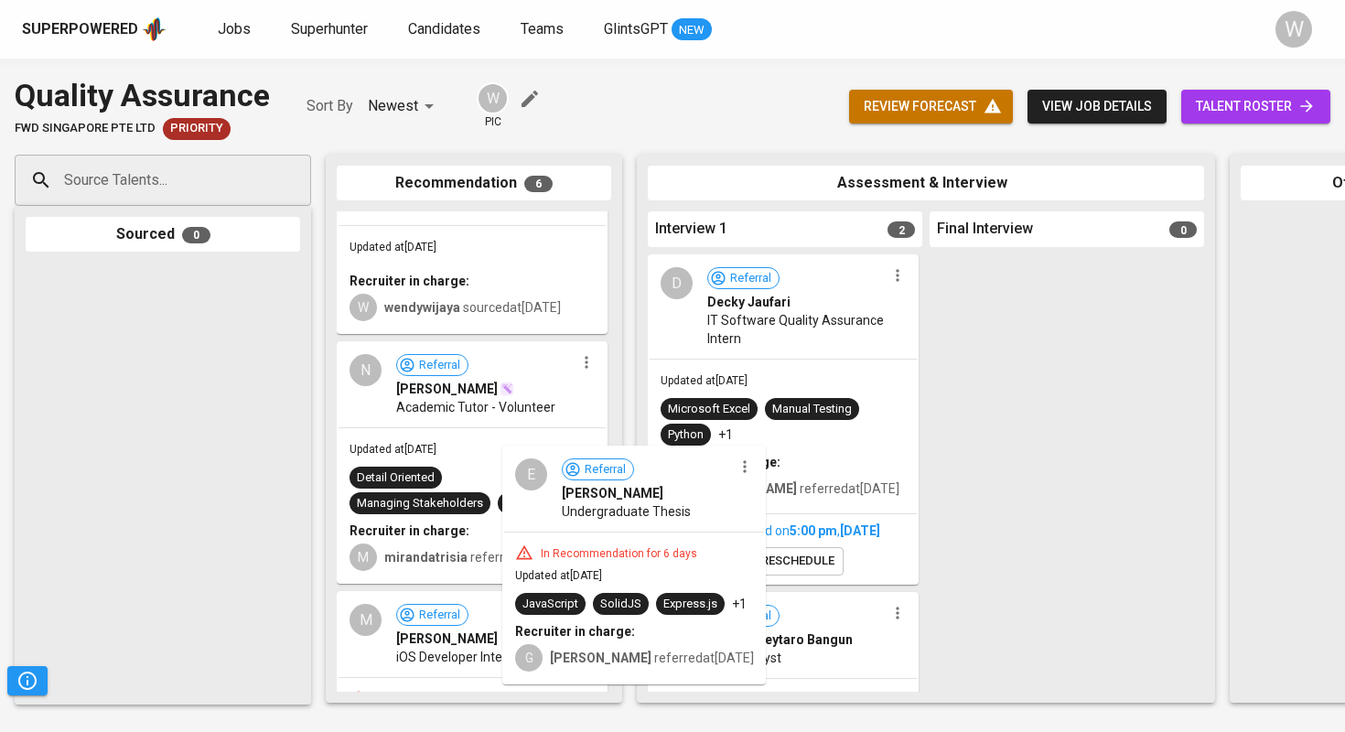
scroll to position [528, 0]
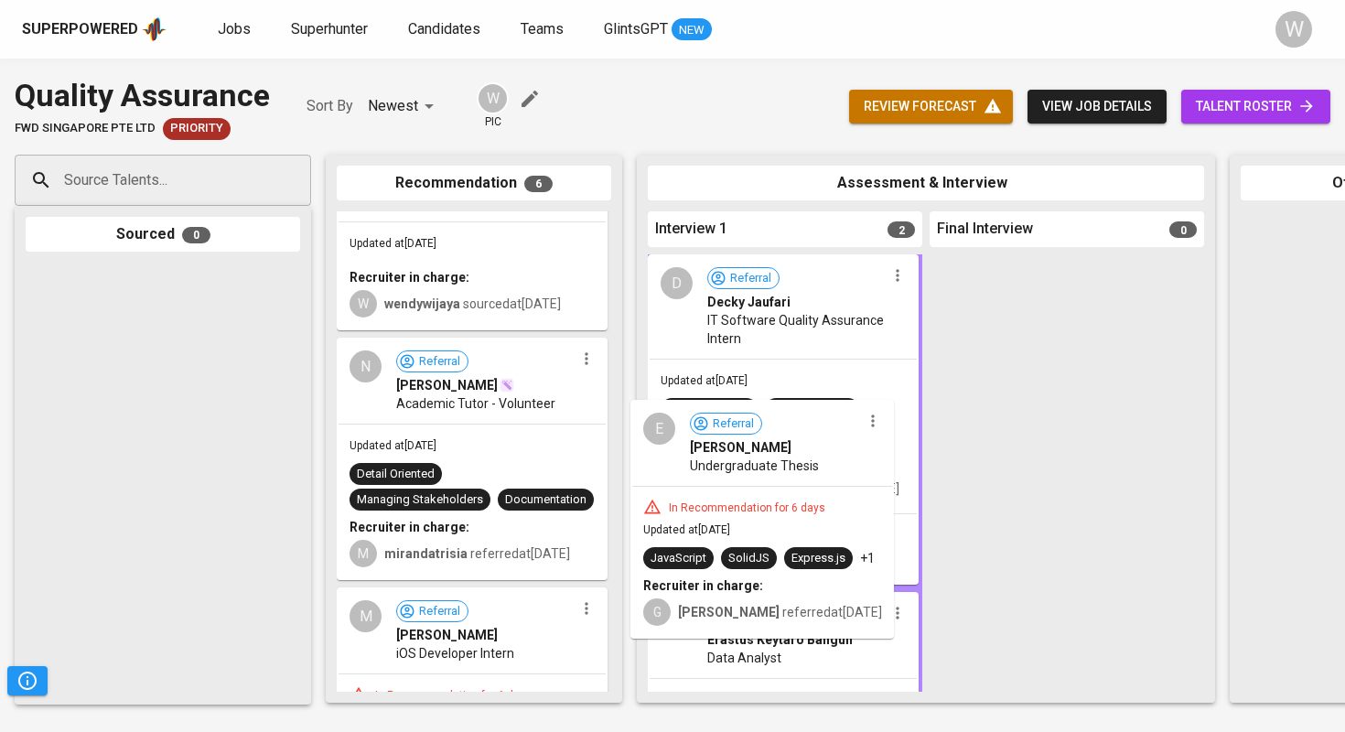
drag, startPoint x: 506, startPoint y: 488, endPoint x: 800, endPoint y: 433, distance: 299.6
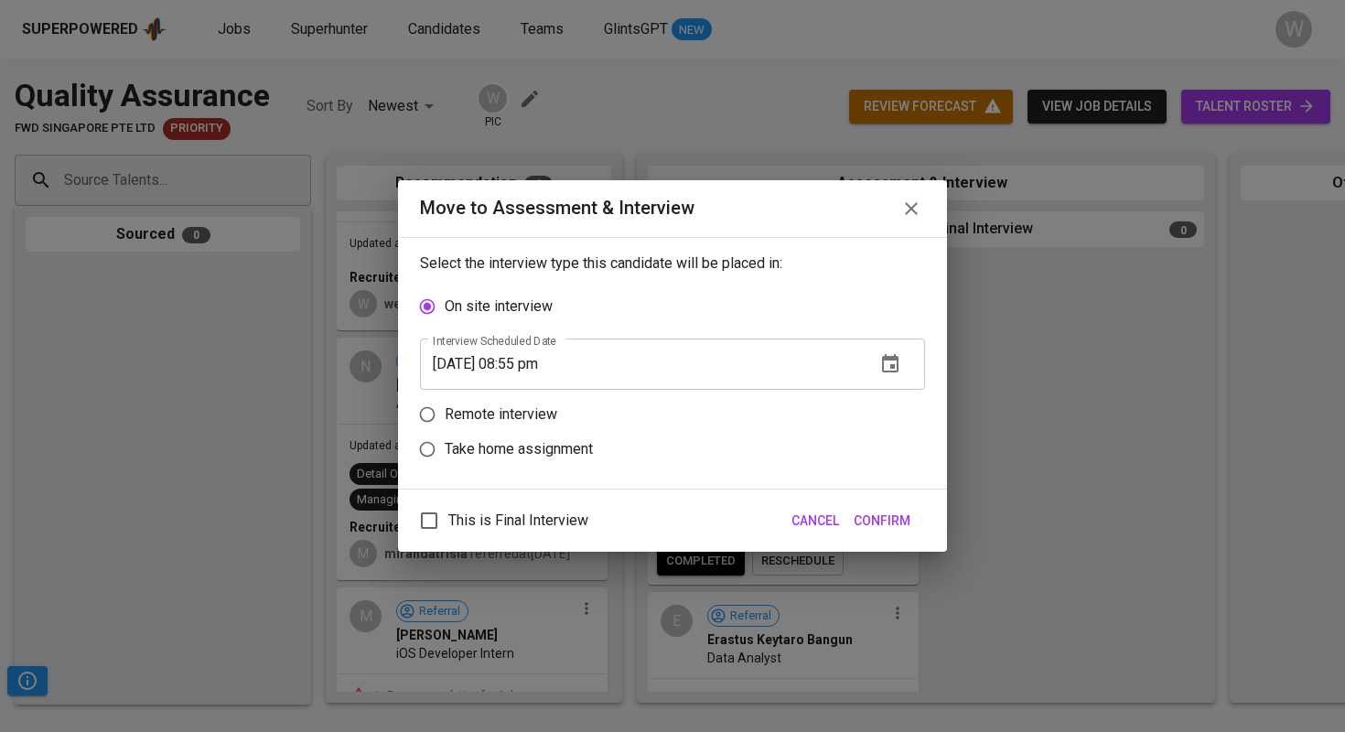
click at [518, 405] on p "Remote interview" at bounding box center [501, 414] width 113 height 22
click at [445, 405] on input "Remote interview" at bounding box center [427, 414] width 35 height 35
radio input "true"
click at [468, 400] on input "[DATE] 08:55 pm" at bounding box center [640, 398] width 441 height 51
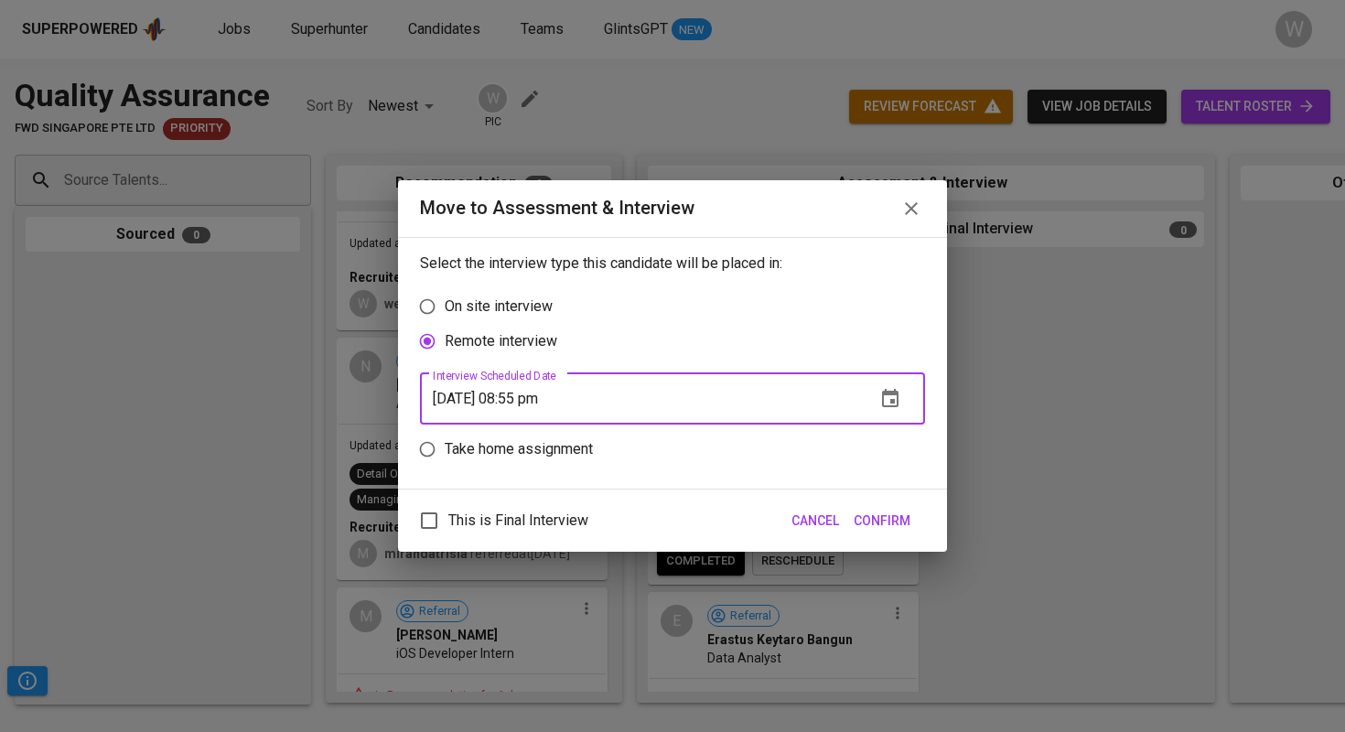
click at [524, 395] on input "[DATE] 08:55 pm" at bounding box center [640, 398] width 441 height 51
type input "[DATE] 05:00 pm"
click at [893, 527] on span "Confirm" at bounding box center [881, 520] width 57 height 23
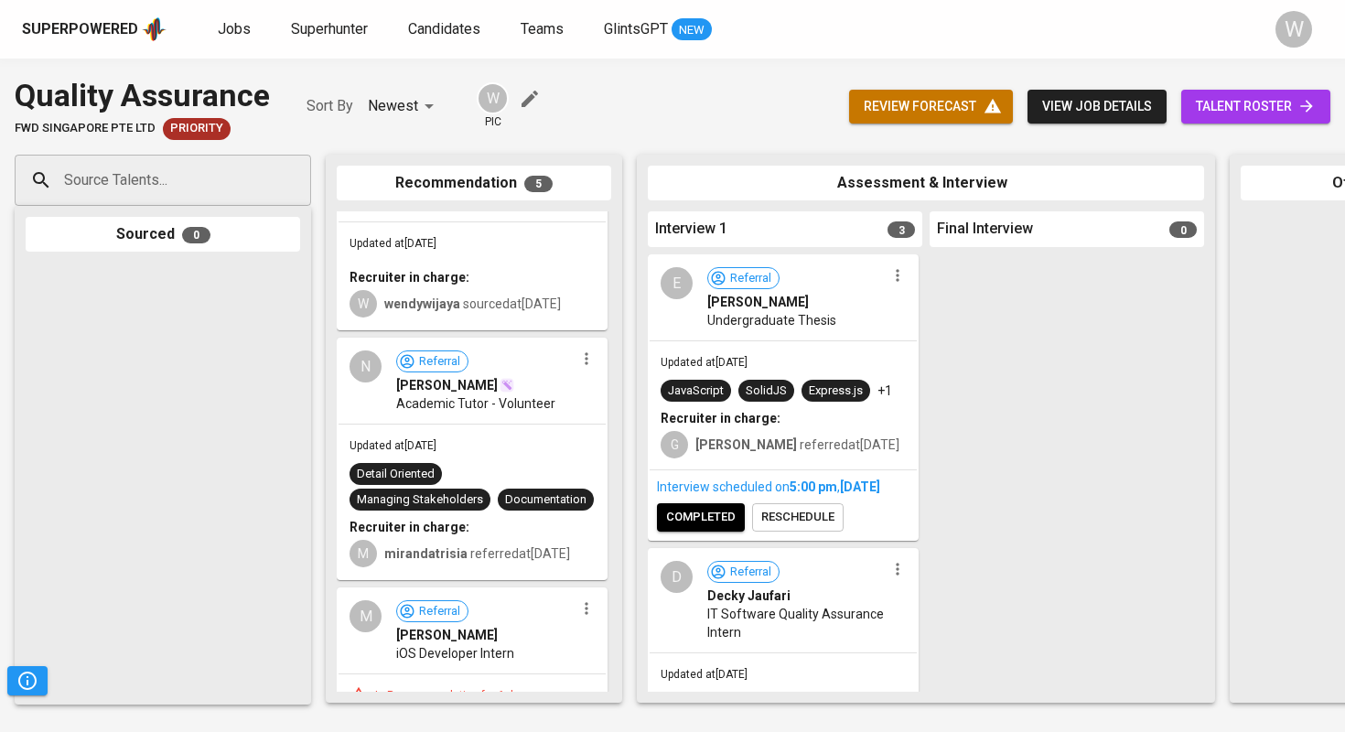
click at [583, 368] on icon "button" at bounding box center [586, 358] width 18 height 18
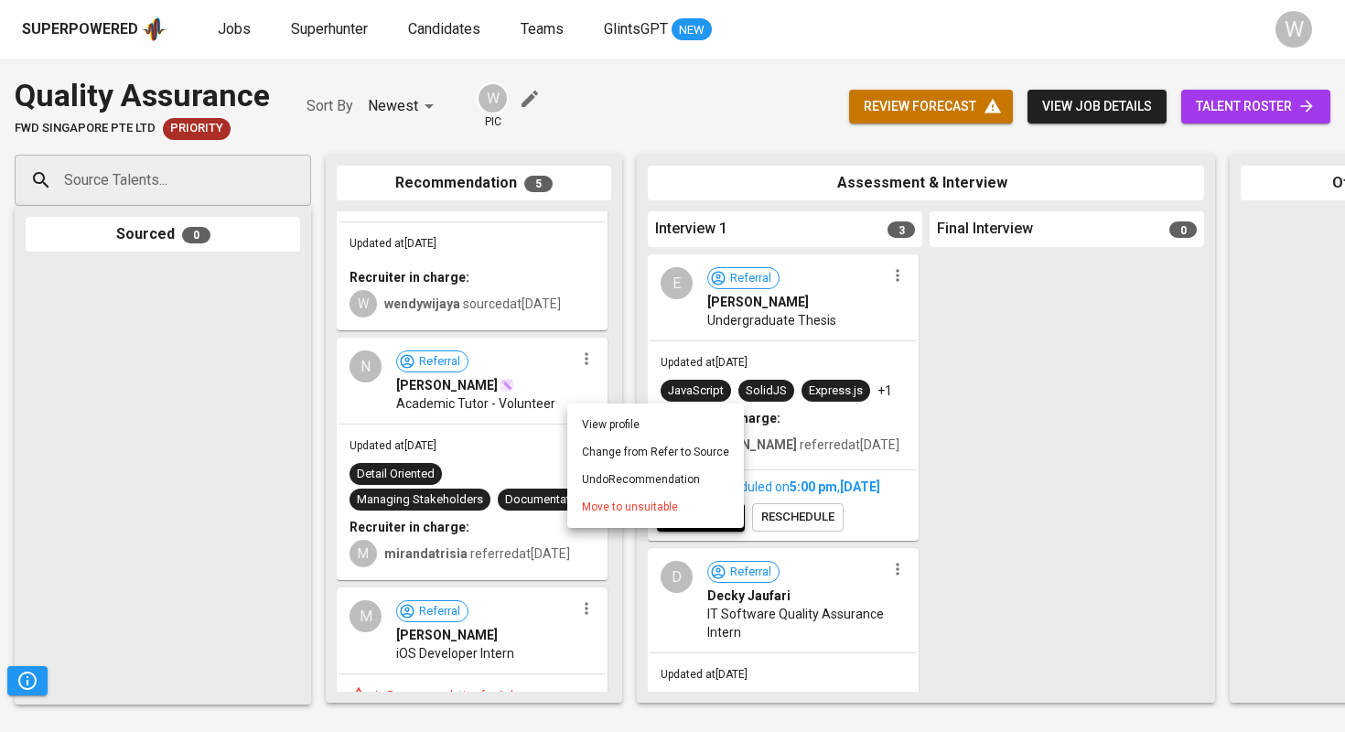
click at [616, 497] on li "Move to unsuitable" at bounding box center [655, 506] width 177 height 27
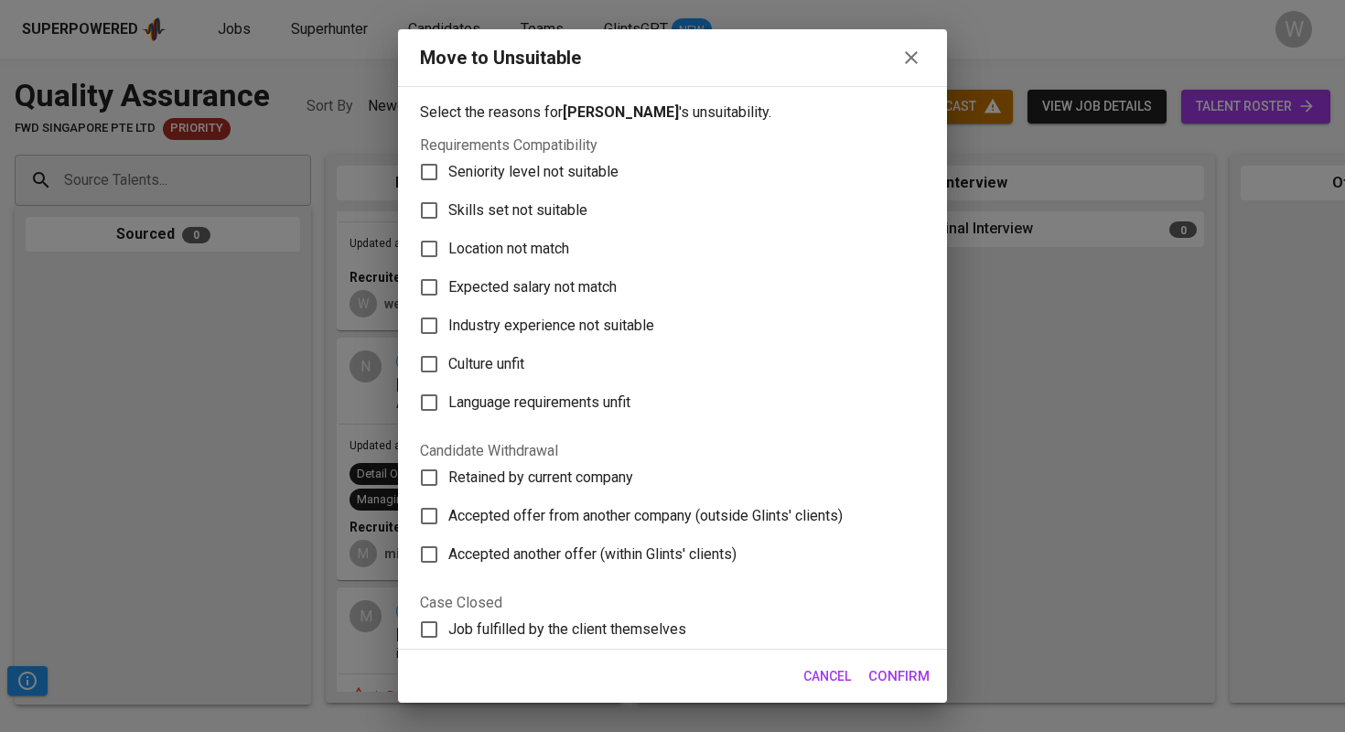
click at [504, 214] on span "Skills set not suitable" at bounding box center [517, 210] width 139 height 22
click at [448, 214] on input "Skills set not suitable" at bounding box center [429, 210] width 38 height 38
checkbox input "true"
click at [902, 670] on span "Confirm" at bounding box center [898, 676] width 61 height 24
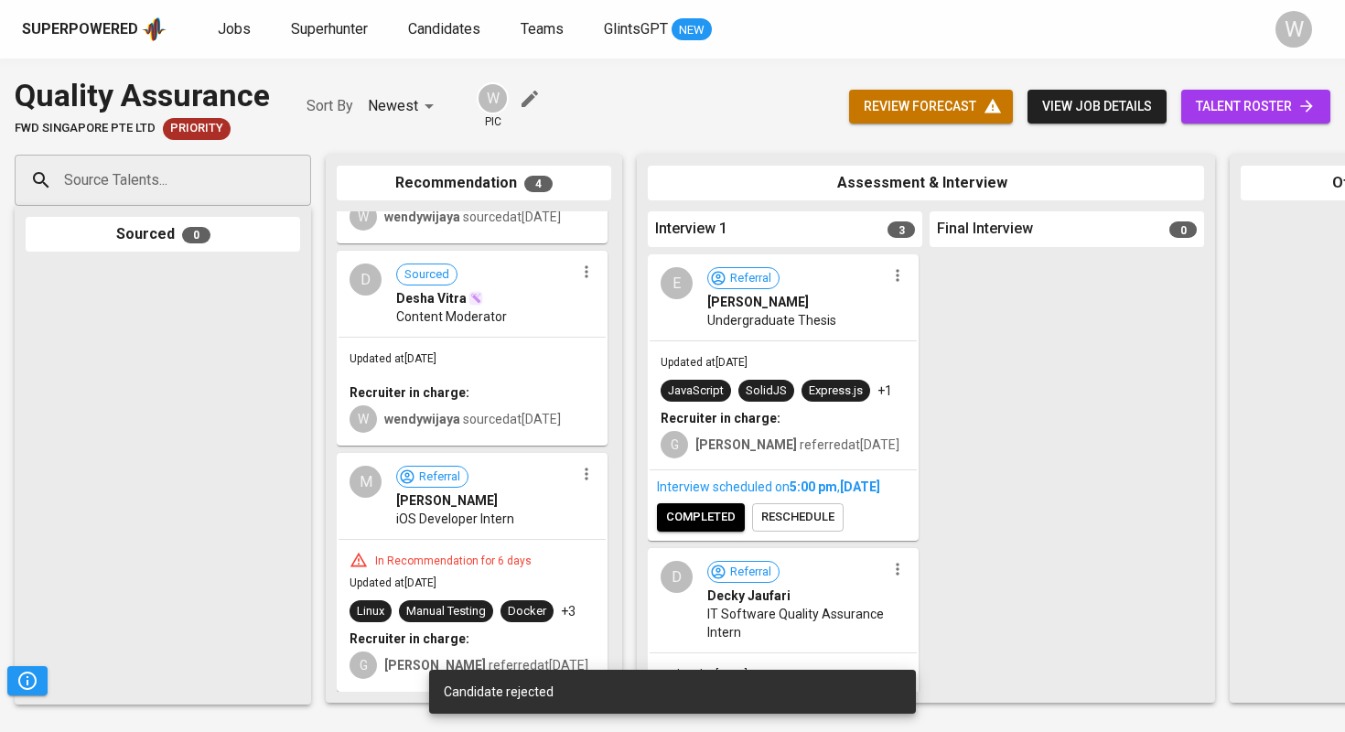
scroll to position [428, 0]
click at [577, 483] on icon "button" at bounding box center [586, 474] width 18 height 18
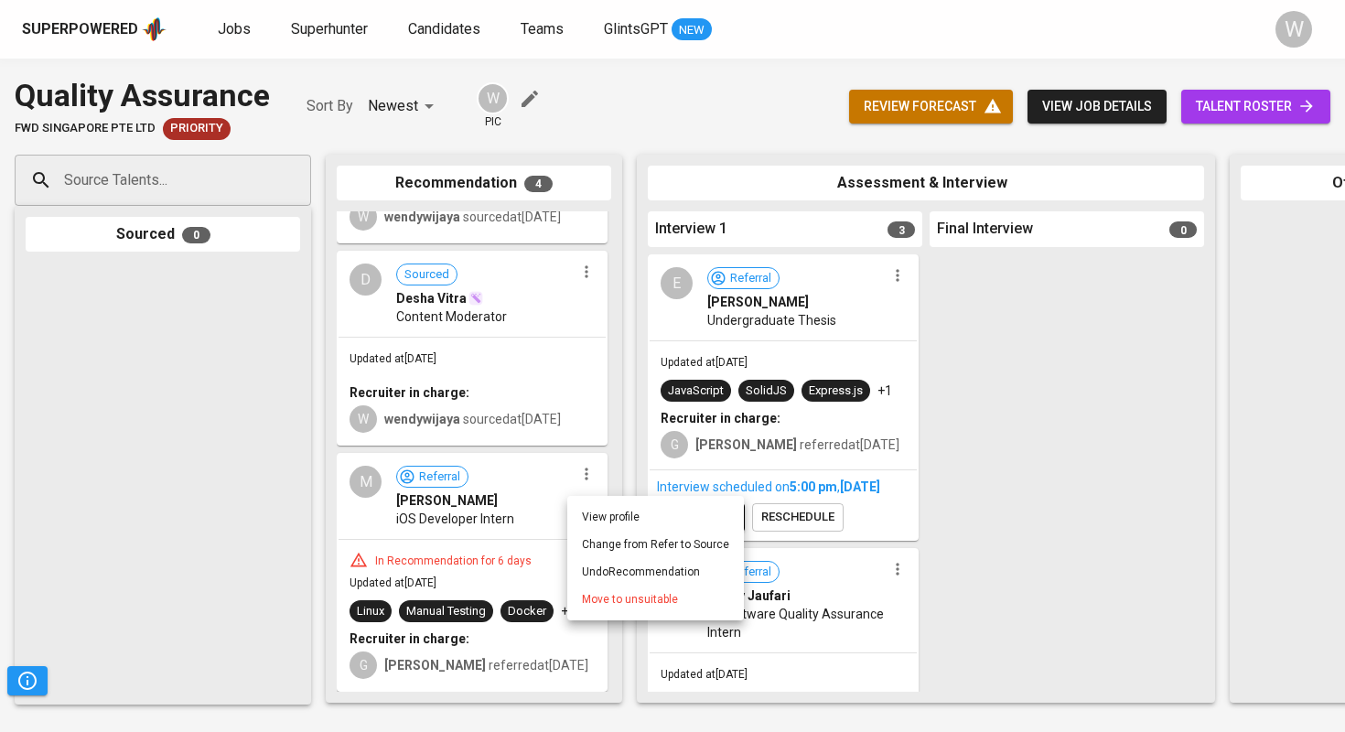
click at [607, 590] on li "Move to unsuitable" at bounding box center [655, 598] width 177 height 27
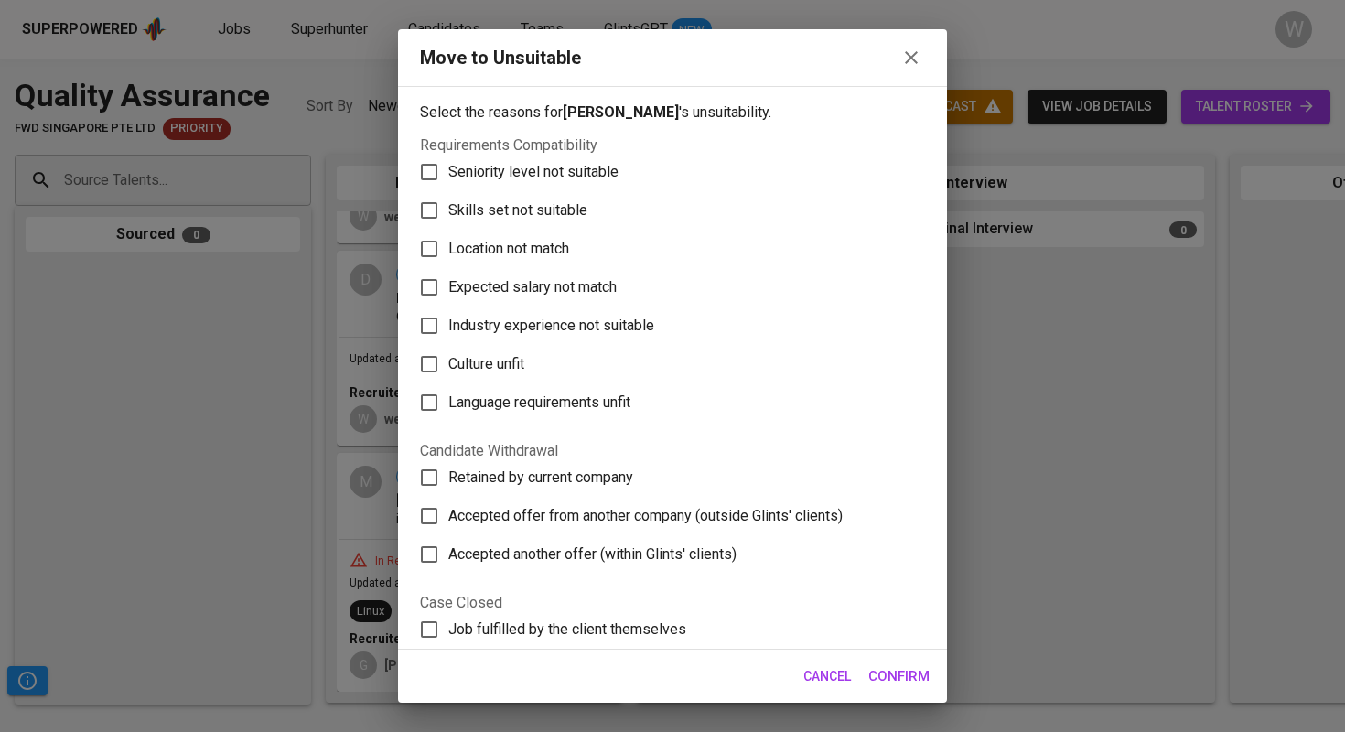
click at [537, 215] on span "Skills set not suitable" at bounding box center [517, 210] width 139 height 22
click at [448, 215] on input "Skills set not suitable" at bounding box center [429, 210] width 38 height 38
checkbox input "true"
click at [905, 690] on button "Confirm" at bounding box center [898, 676] width 81 height 38
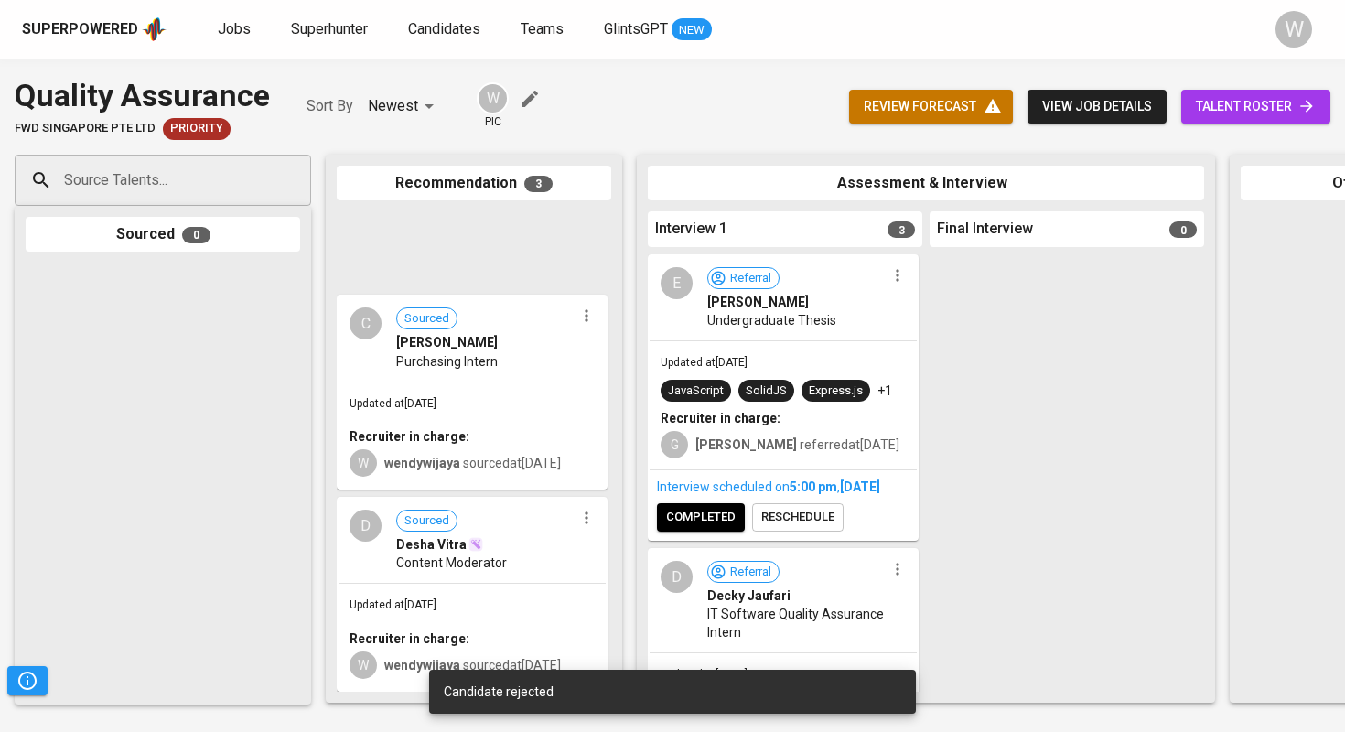
scroll to position [192, 0]
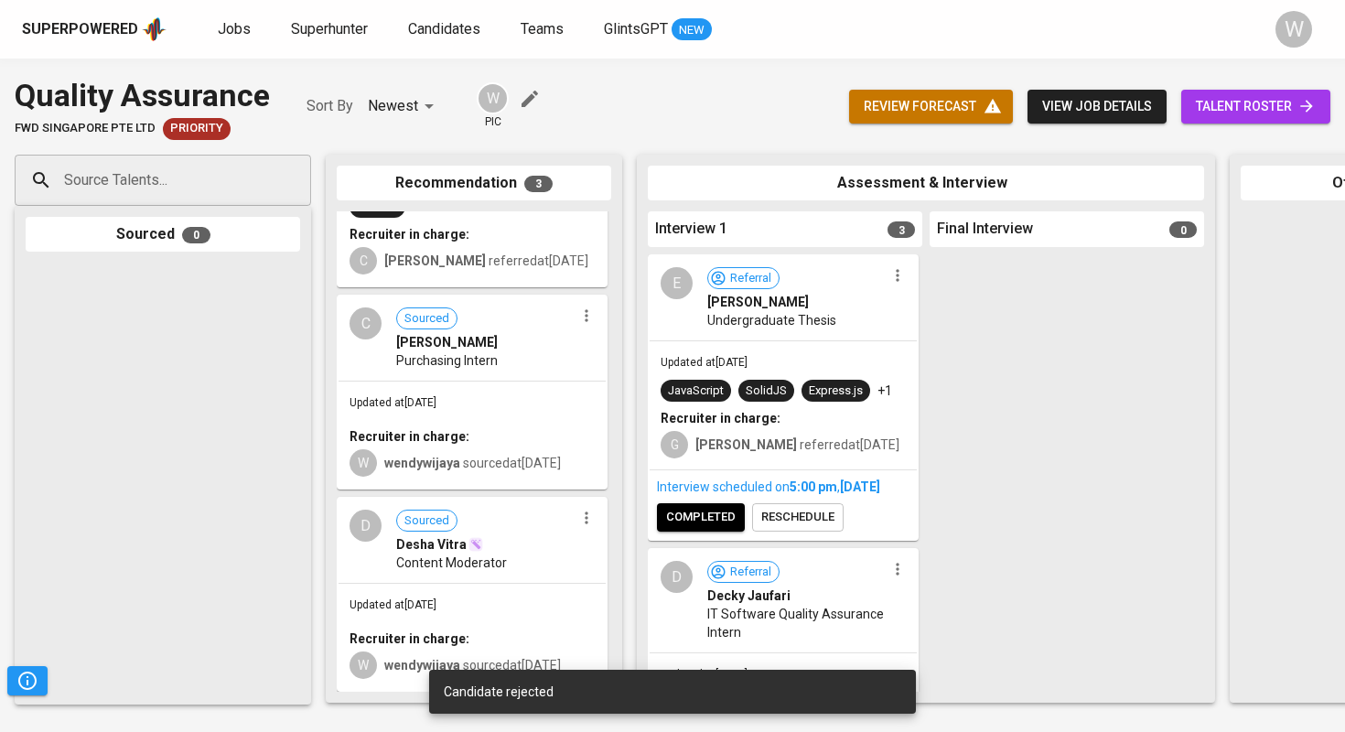
click at [577, 522] on icon "button" at bounding box center [586, 518] width 18 height 18
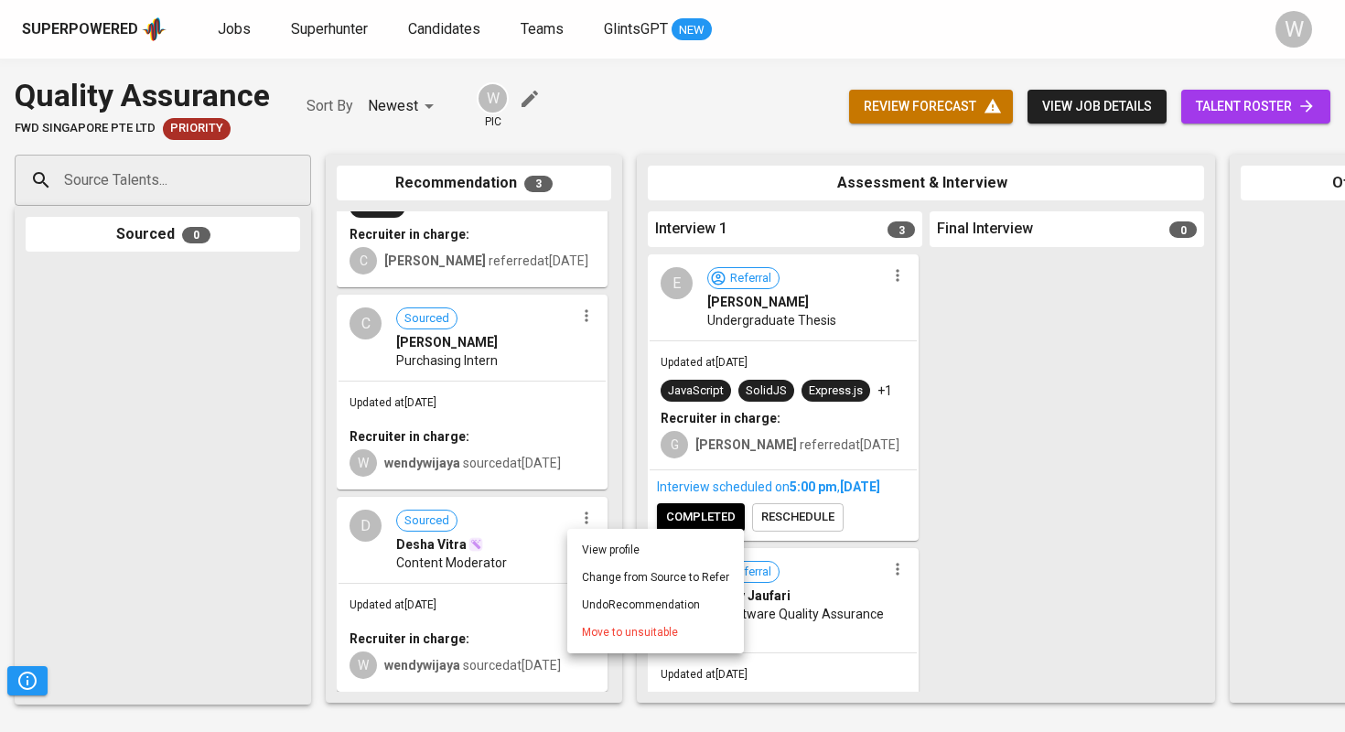
click at [641, 627] on span "Move to unsuitable" at bounding box center [630, 632] width 96 height 16
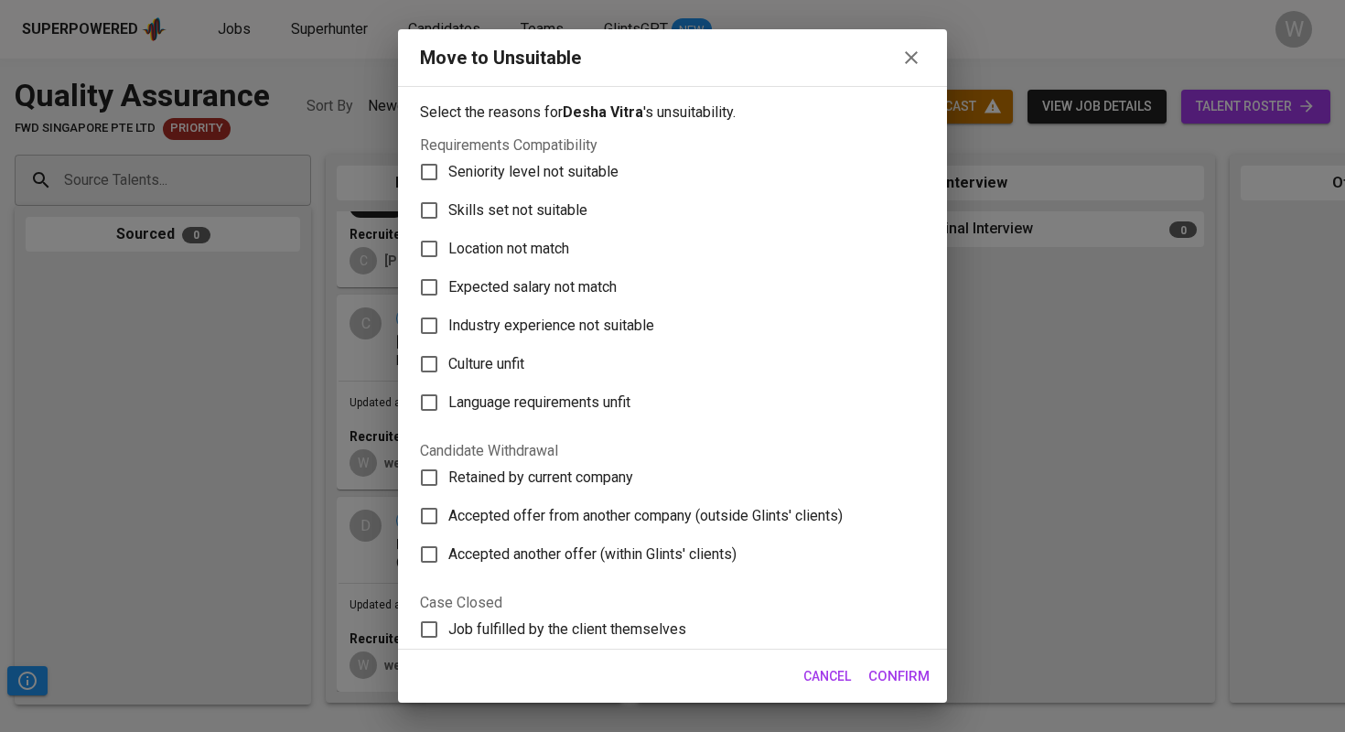
click at [566, 216] on span "Skills set not suitable" at bounding box center [517, 210] width 139 height 22
click at [448, 216] on input "Skills set not suitable" at bounding box center [429, 210] width 38 height 38
checkbox input "true"
click at [863, 684] on button "Confirm" at bounding box center [898, 676] width 81 height 38
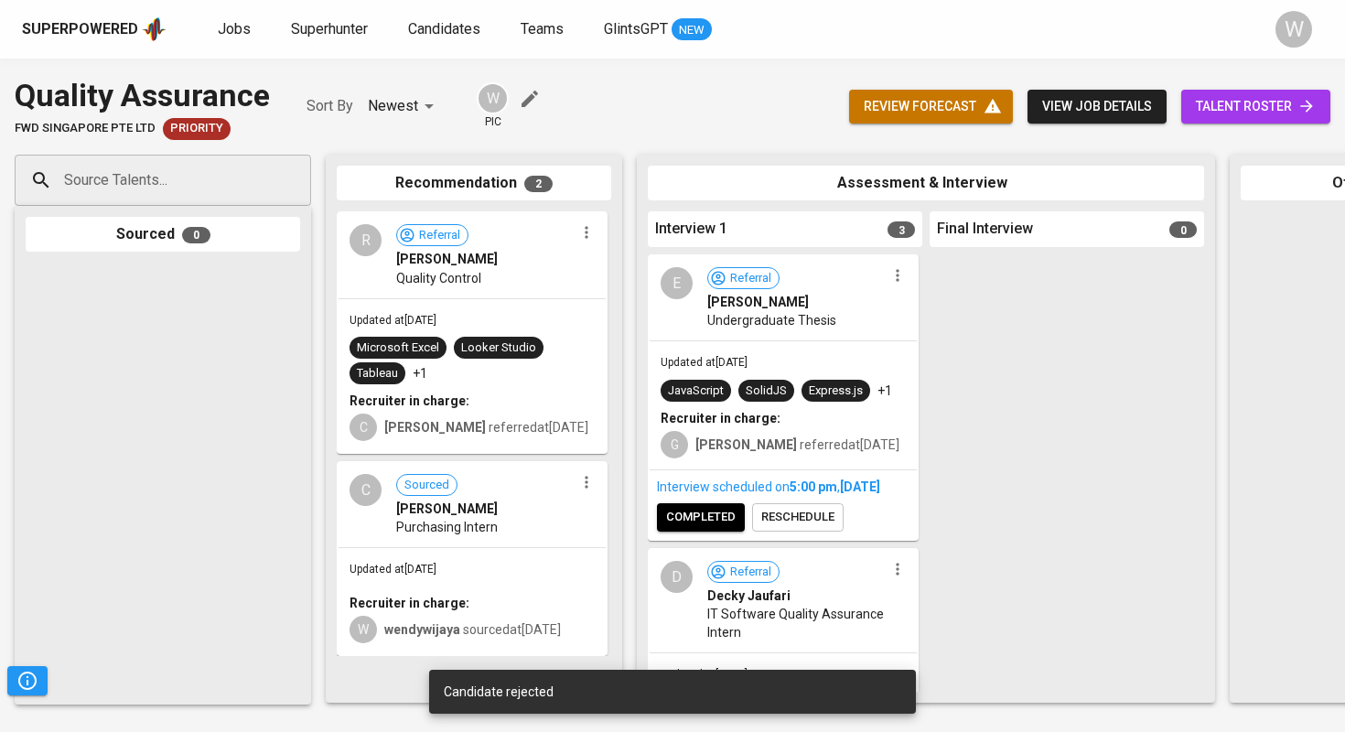
scroll to position [0, 0]
click at [585, 227] on icon "button" at bounding box center [585, 233] width 3 height 12
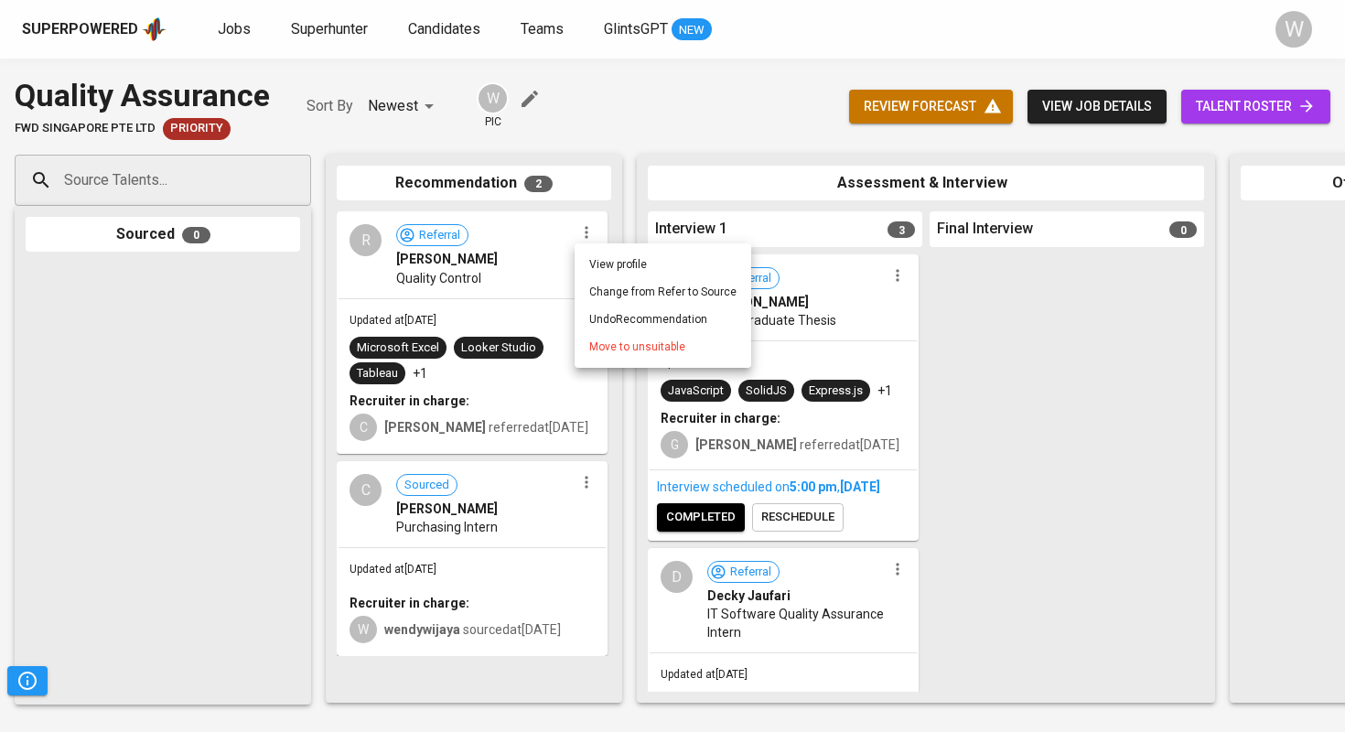
click at [634, 348] on span "Move to unsuitable" at bounding box center [637, 346] width 96 height 16
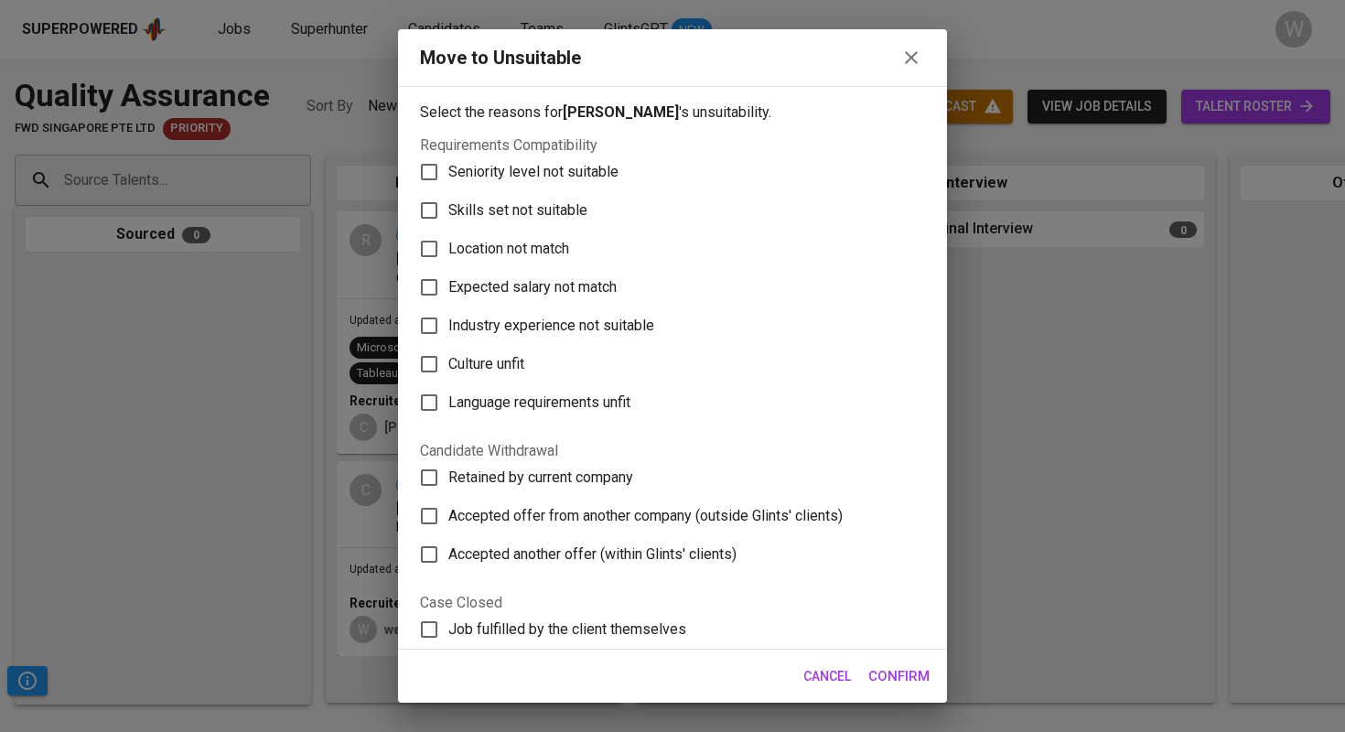
click at [508, 198] on label "Skills set not suitable" at bounding box center [660, 210] width 500 height 38
click at [448, 198] on input "Skills set not suitable" at bounding box center [429, 210] width 38 height 38
checkbox input "true"
click at [894, 670] on span "Confirm" at bounding box center [898, 676] width 61 height 24
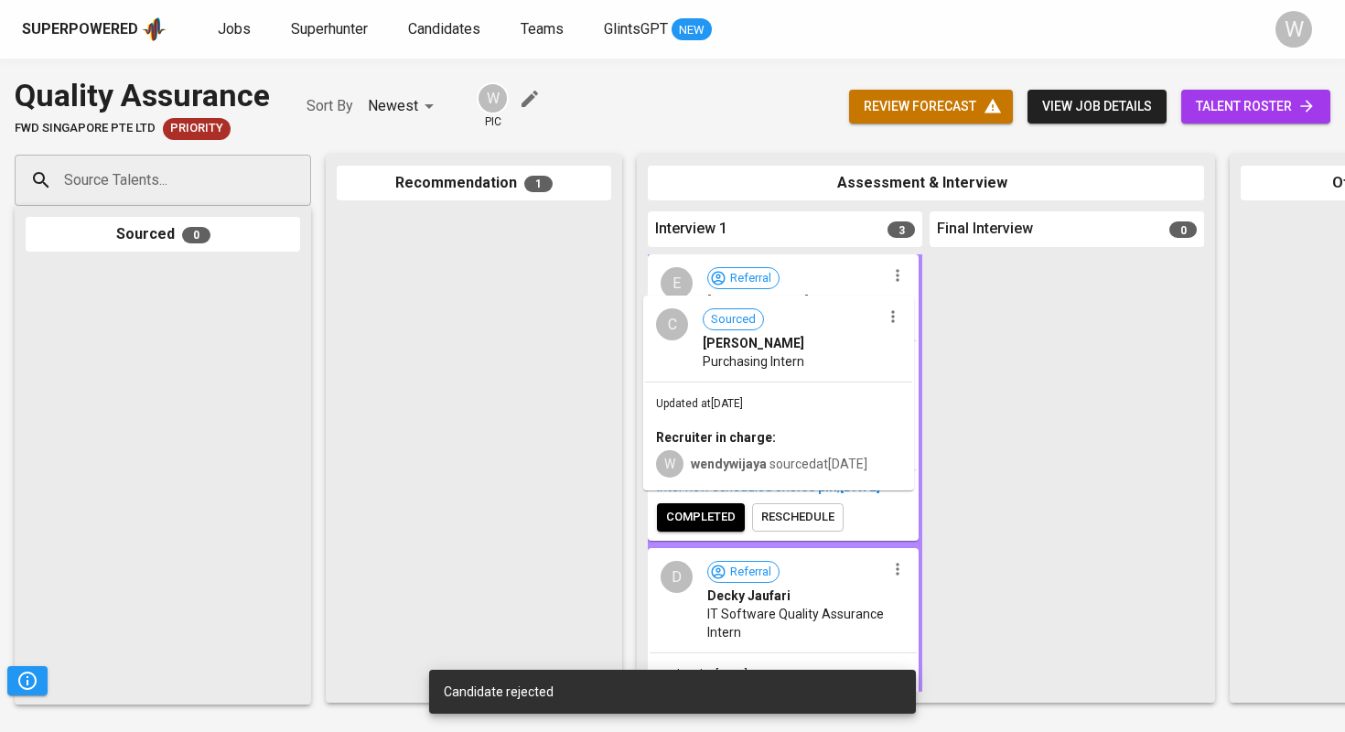
drag, startPoint x: 441, startPoint y: 310, endPoint x: 751, endPoint y: 397, distance: 322.0
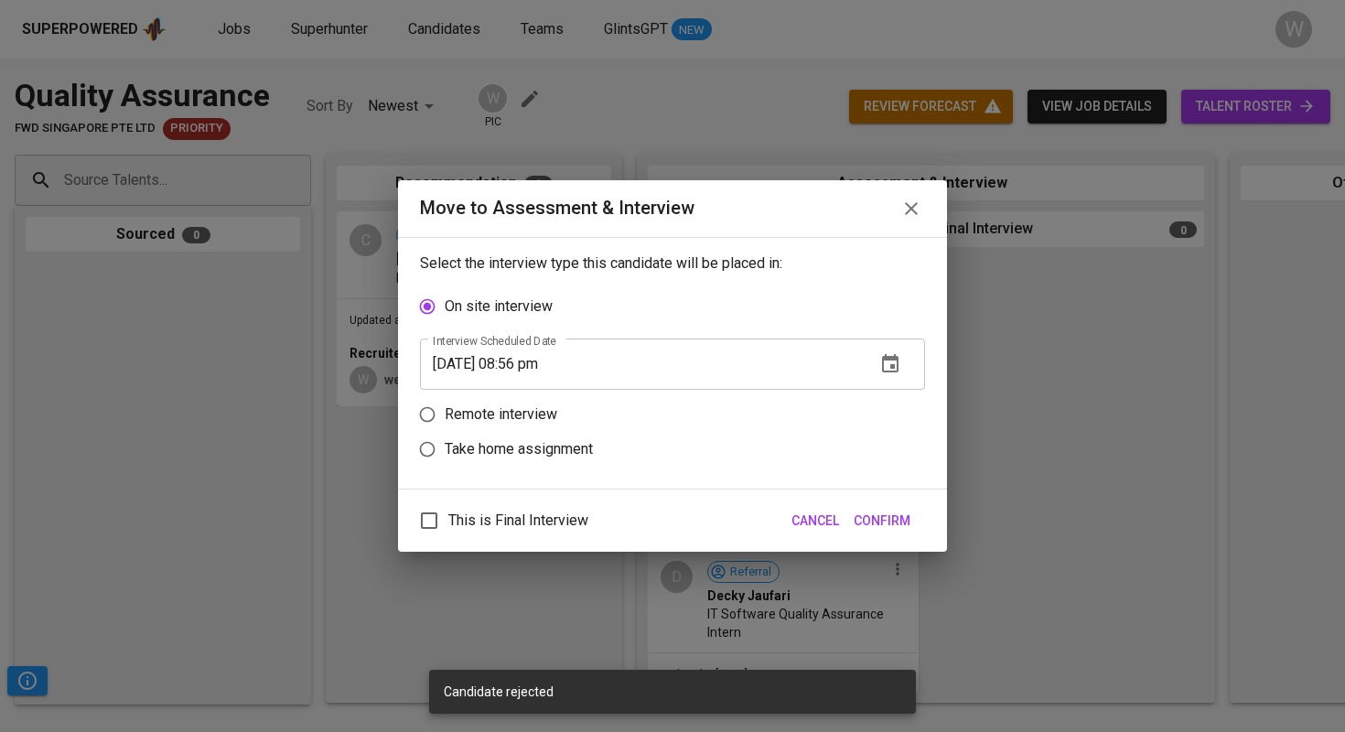
click at [492, 414] on p "Remote interview" at bounding box center [501, 414] width 113 height 22
click at [445, 414] on input "Remote interview" at bounding box center [427, 414] width 35 height 35
radio input "true"
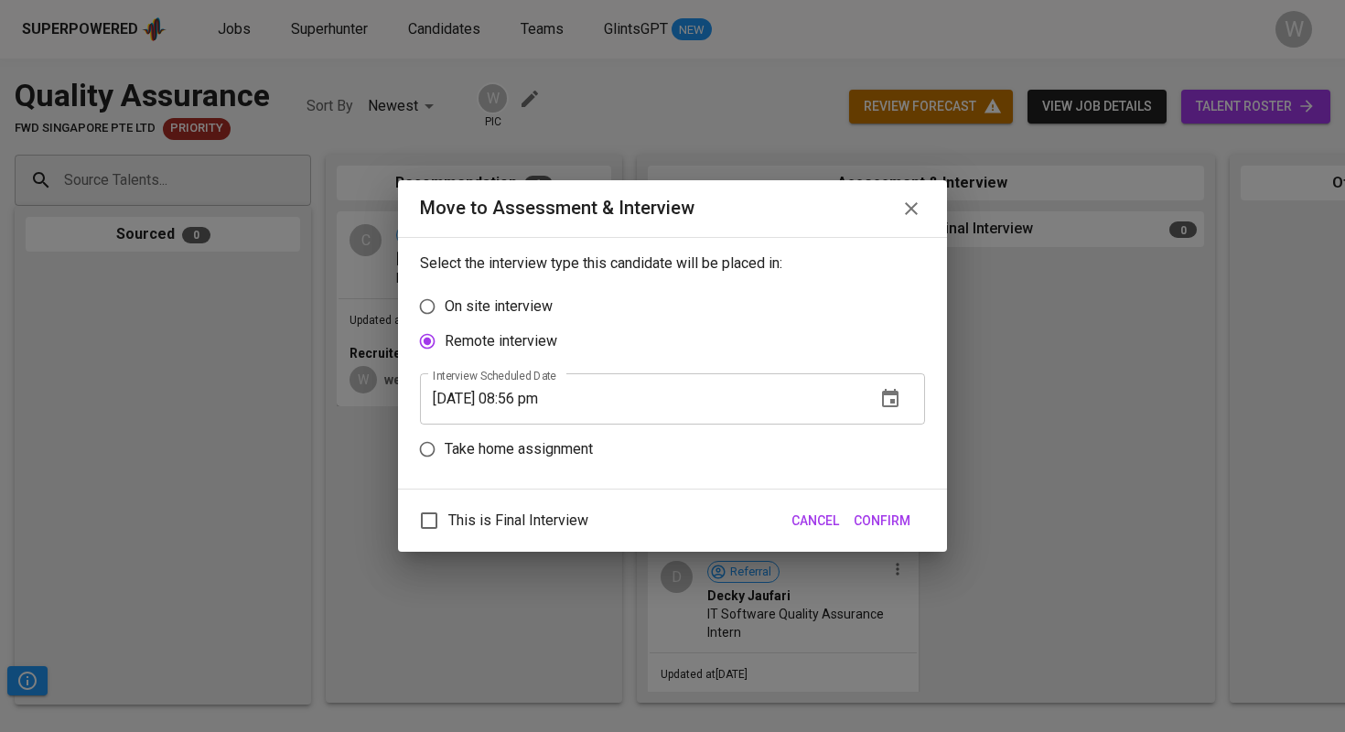
click at [470, 395] on input "[DATE] 08:56 pm" at bounding box center [640, 398] width 441 height 51
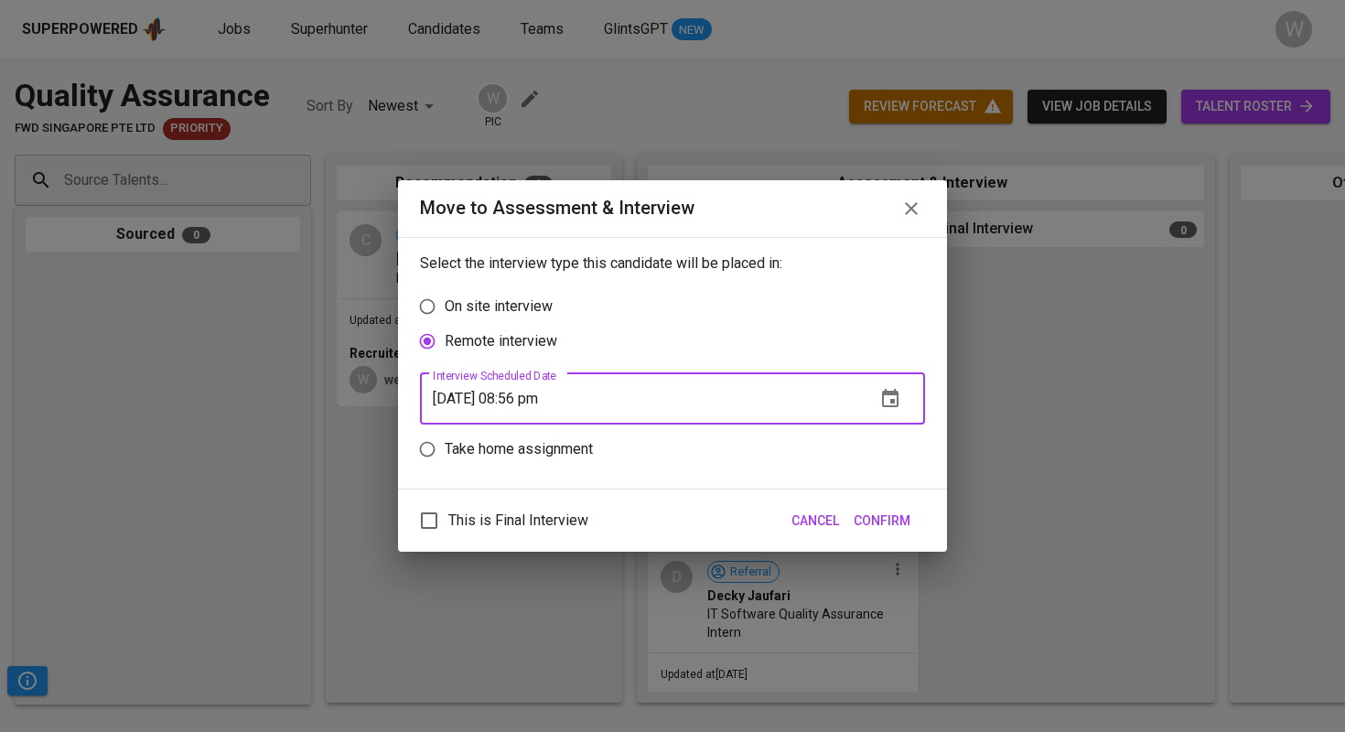
click at [524, 397] on input "[DATE] 08:56 pm" at bounding box center [640, 398] width 441 height 51
type input "[DATE] 05:00 pm"
click at [894, 522] on span "Confirm" at bounding box center [881, 520] width 57 height 23
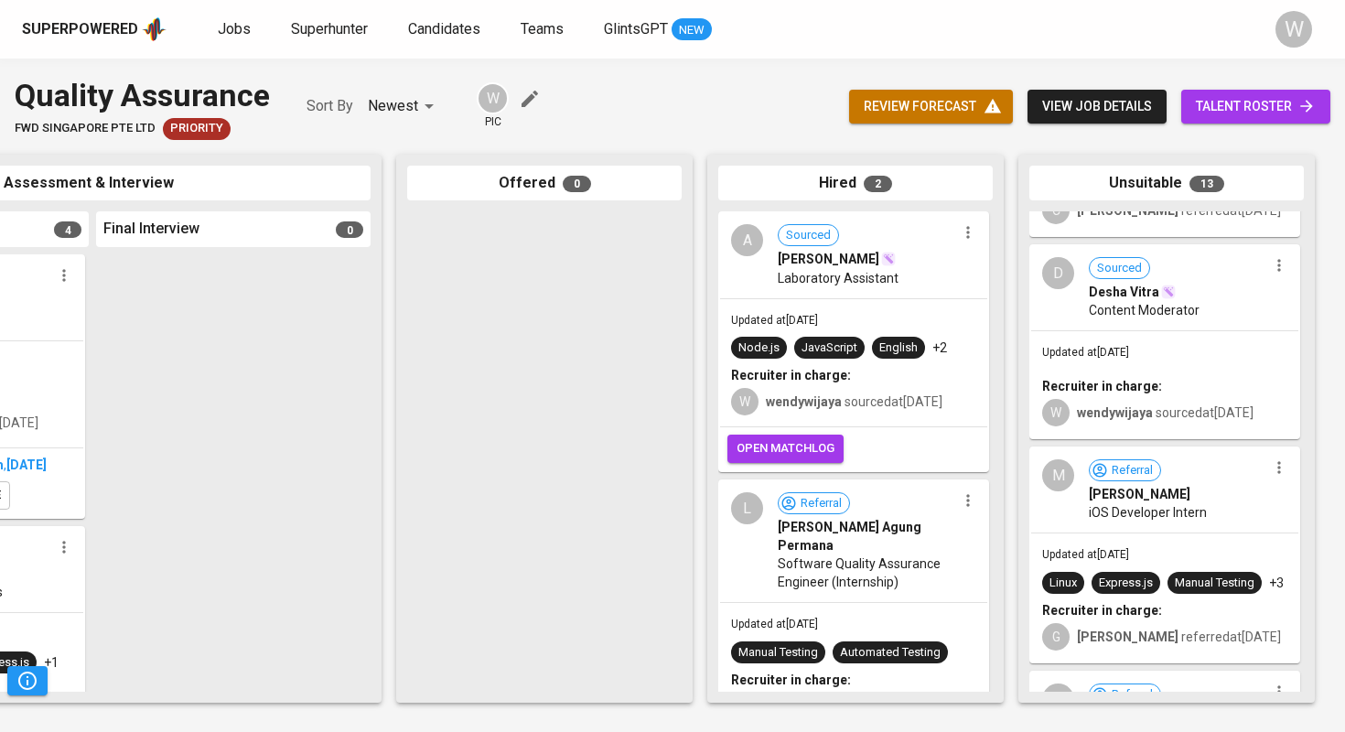
scroll to position [219, 0]
click at [1133, 380] on div "Updated at [DATE] Recruiter in charge: W wendywijaya sourced at [DATE]" at bounding box center [1164, 382] width 267 height 106
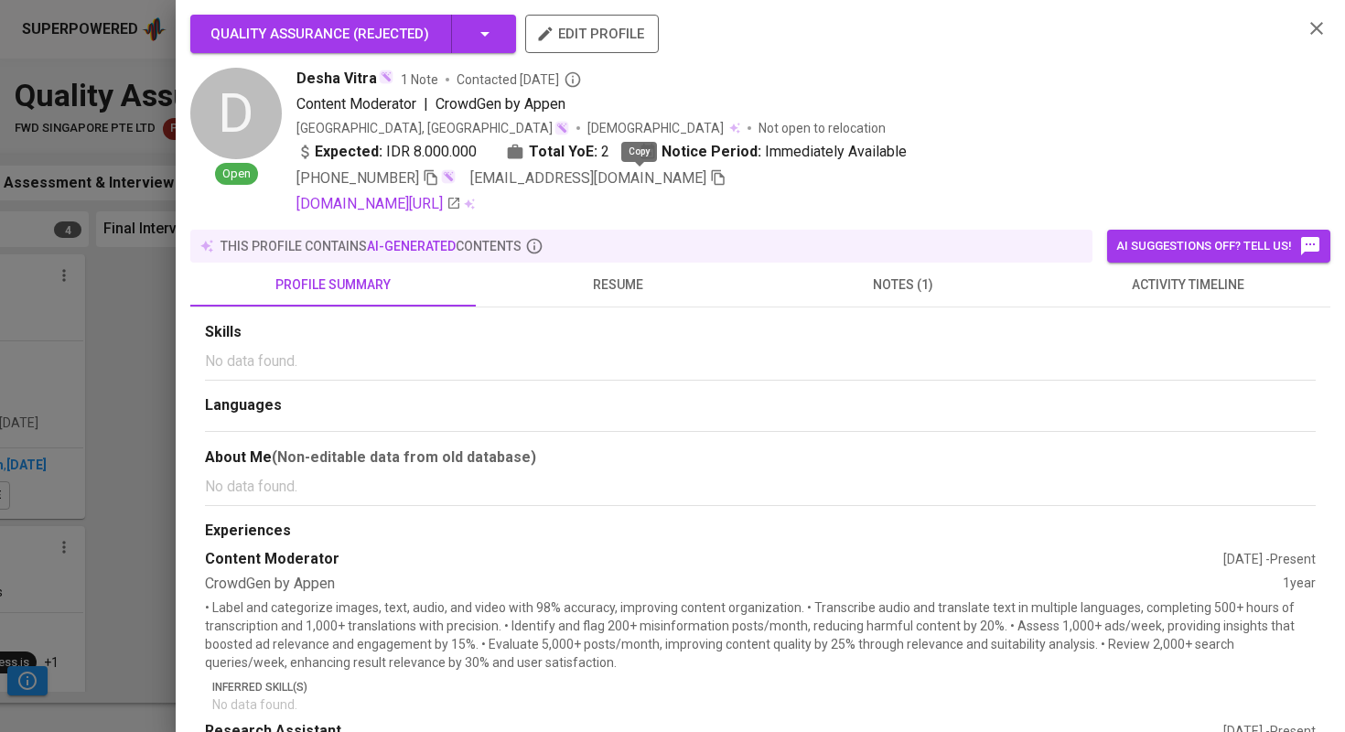
click at [710, 181] on icon "button" at bounding box center [718, 177] width 16 height 16
click at [51, 488] on div at bounding box center [672, 366] width 1345 height 732
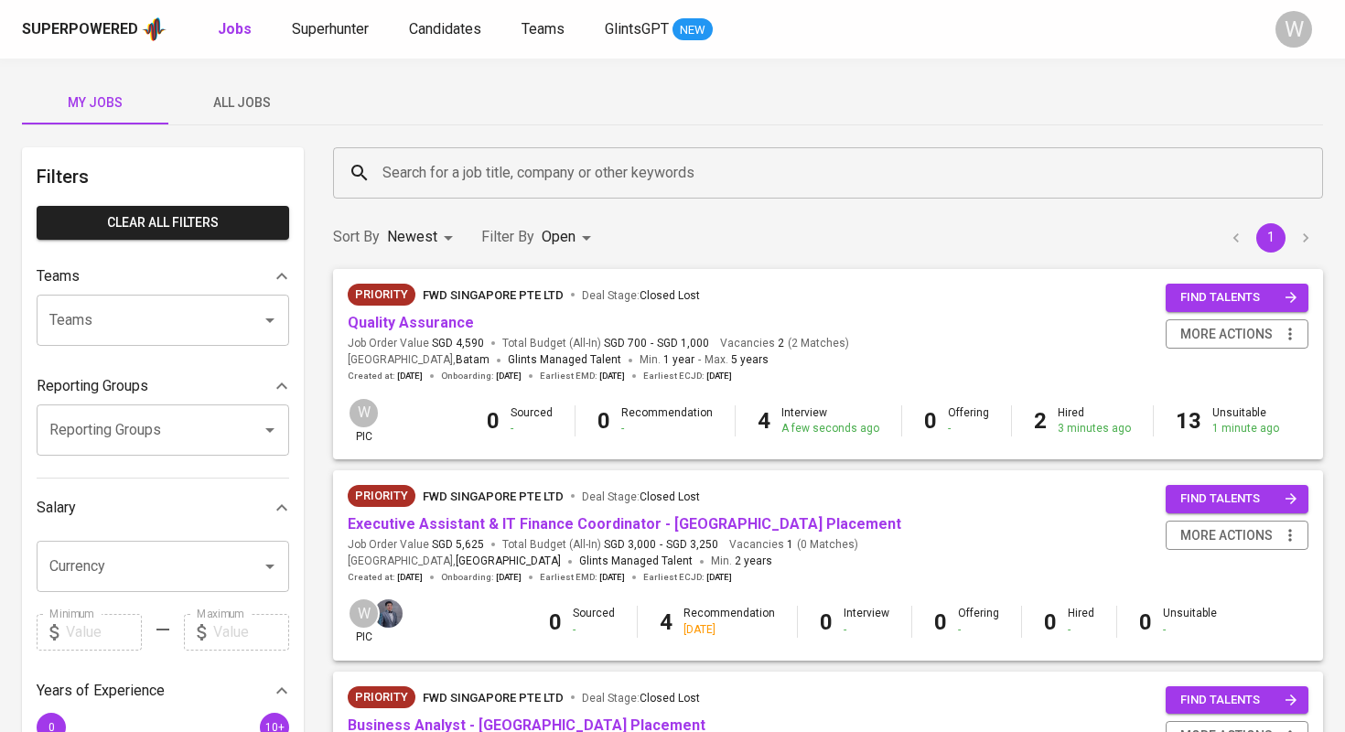
click at [270, 113] on span "All Jobs" at bounding box center [241, 102] width 124 height 23
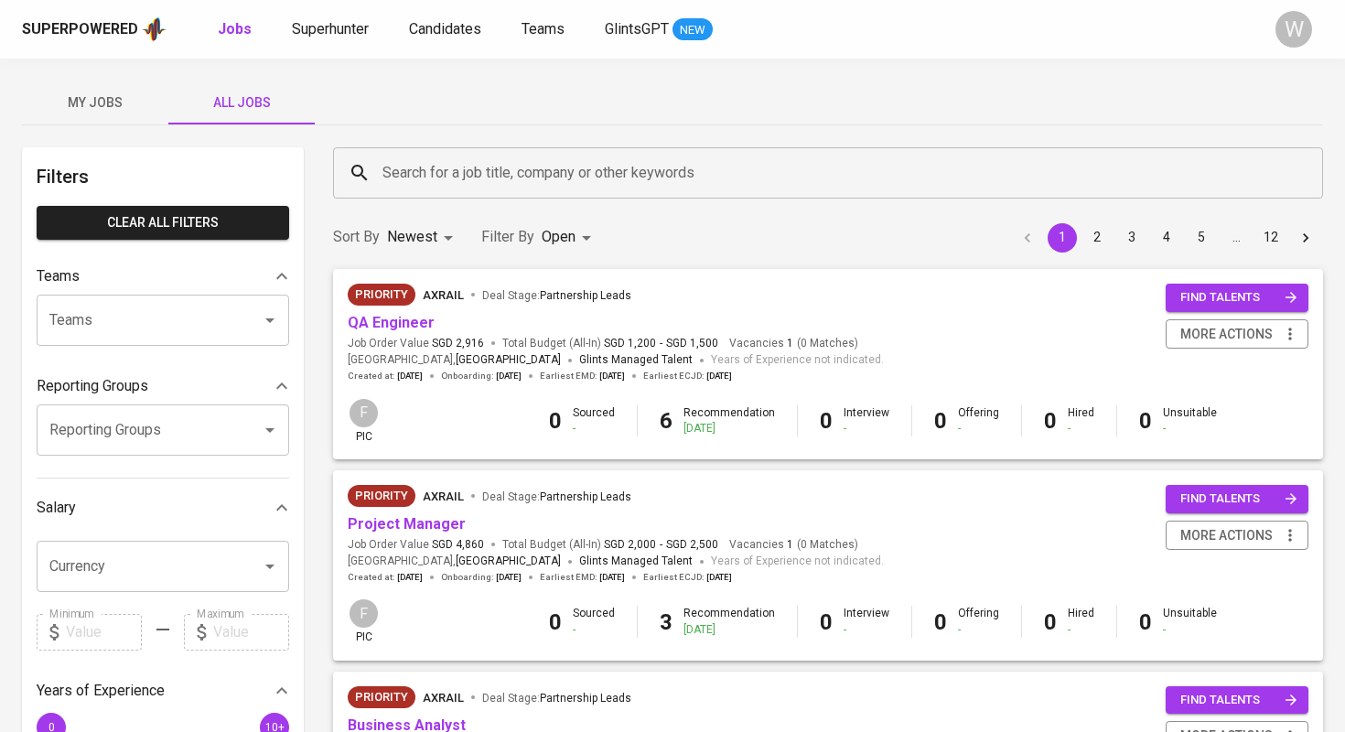
click at [433, 178] on input "Search for a job title, company or other keywords" at bounding box center [832, 172] width 909 height 35
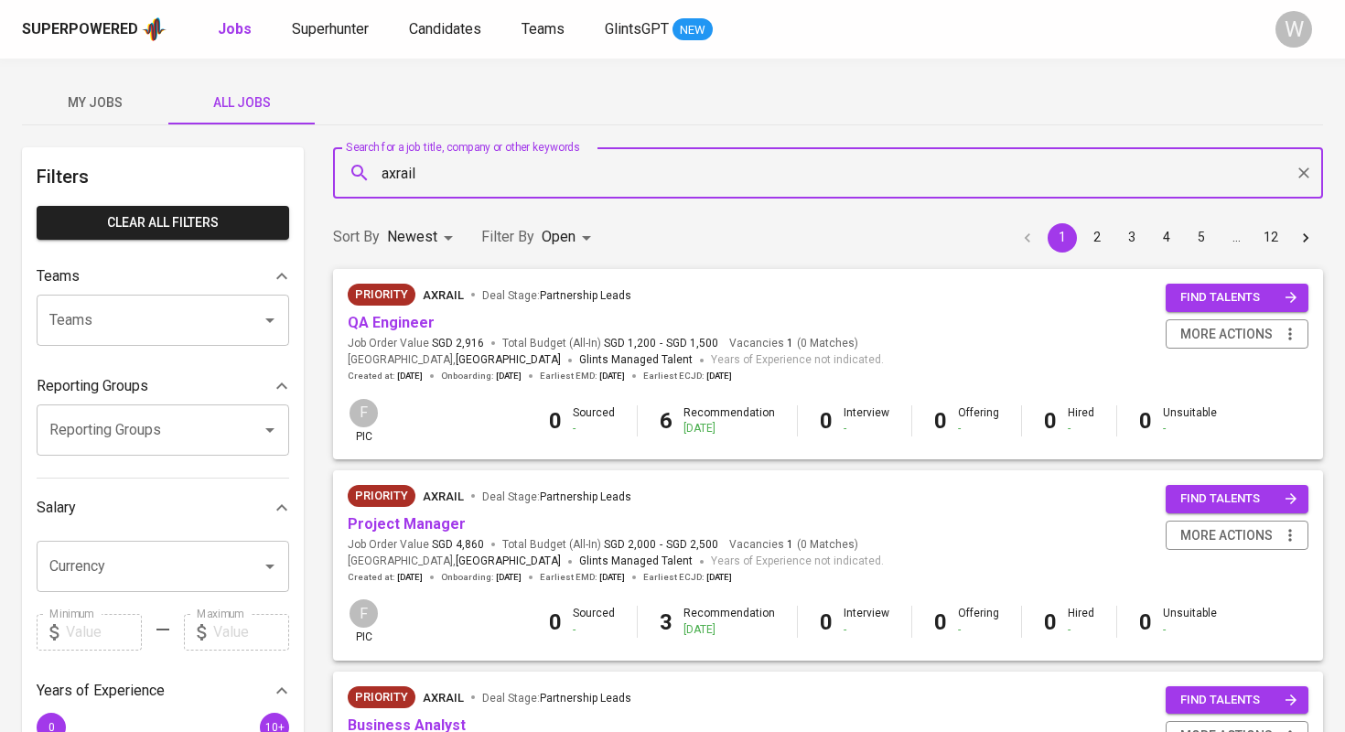
type input "axrail"
click at [402, 319] on link "QA Engineer" at bounding box center [391, 322] width 87 height 17
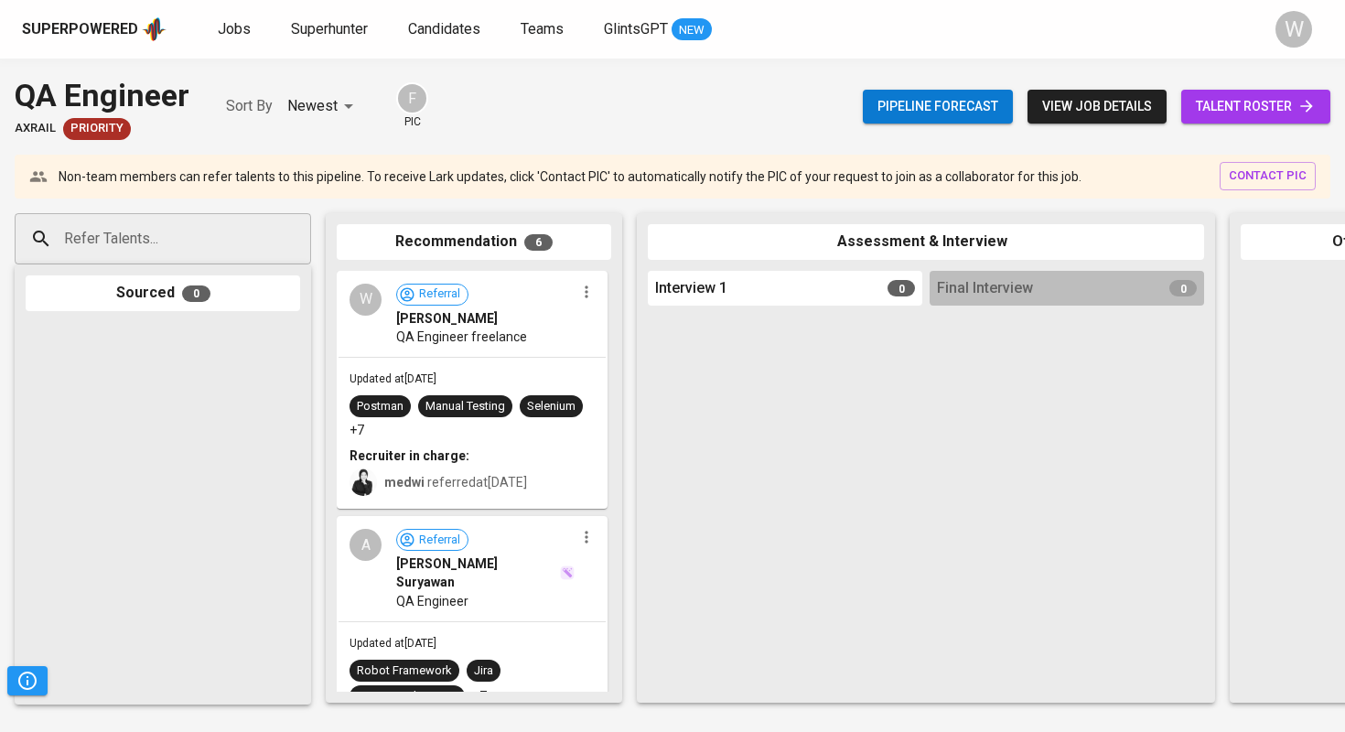
click at [1225, 112] on span "talent roster" at bounding box center [1255, 106] width 120 height 23
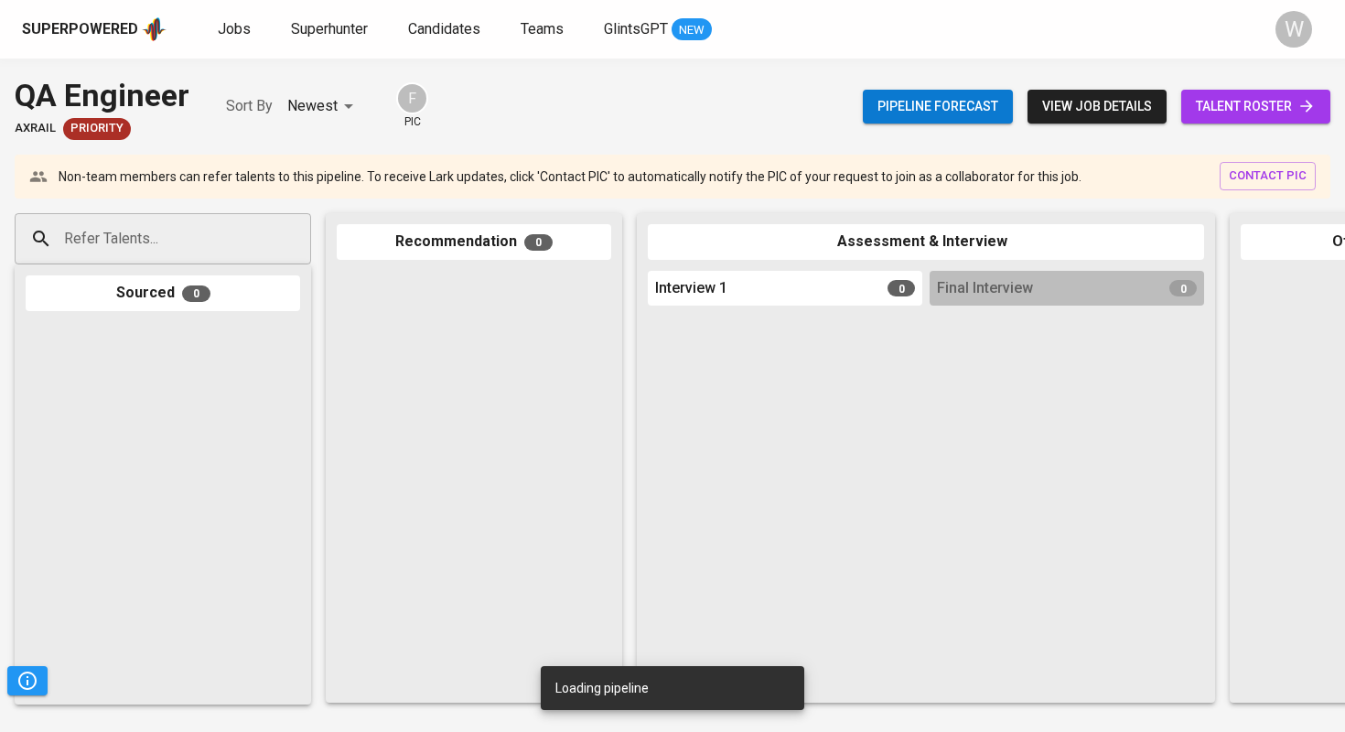
click at [96, 231] on input "Refer Talents..." at bounding box center [155, 238] width 192 height 35
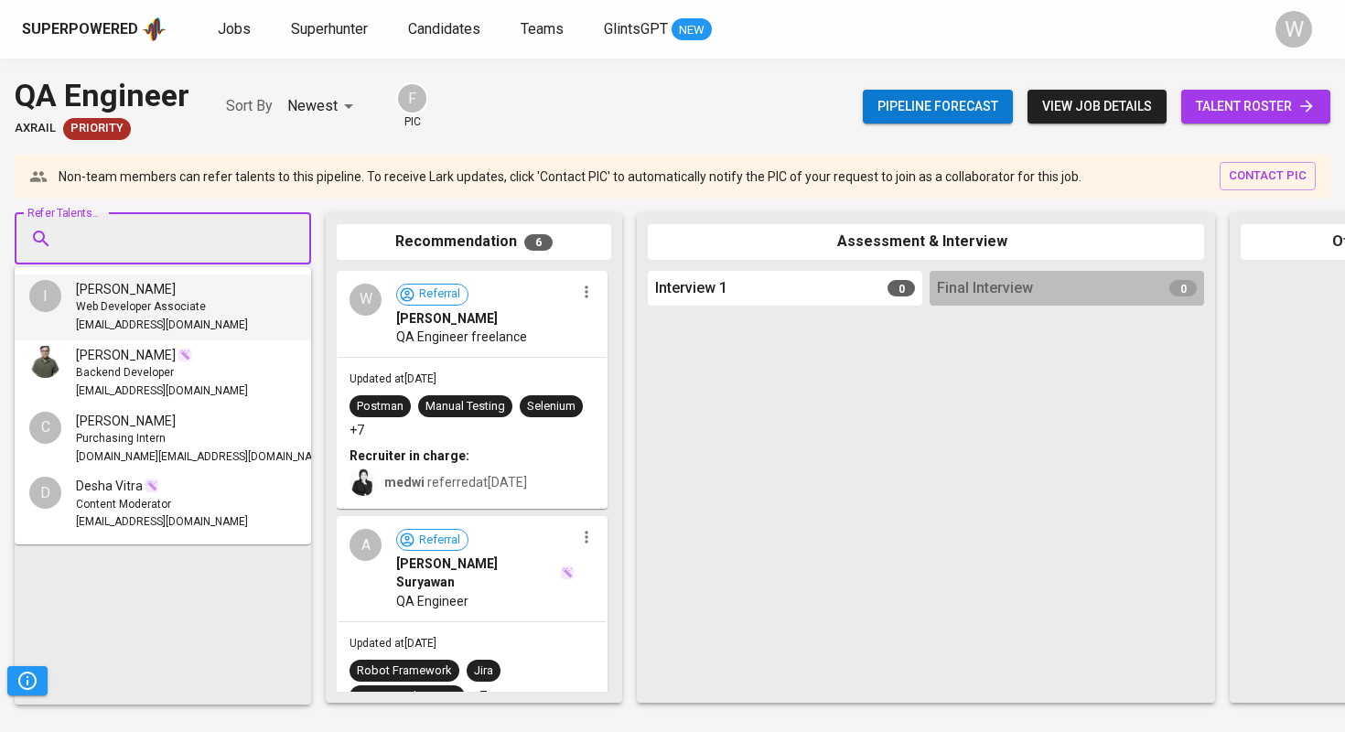
paste input "[EMAIL_ADDRESS][DOMAIN_NAME]"
type input "[EMAIL_ADDRESS][DOMAIN_NAME]"
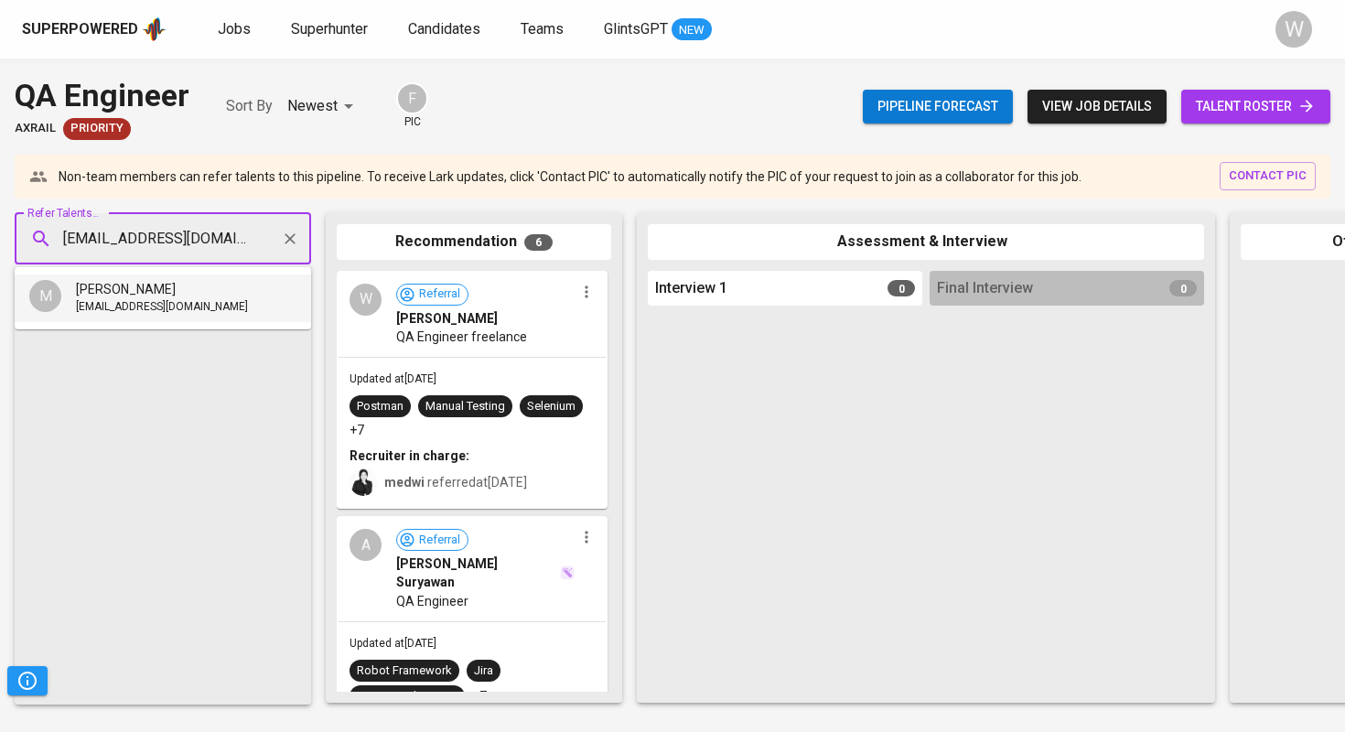
click at [151, 316] on li "M [PERSON_NAME] Salam [EMAIL_ADDRESS][DOMAIN_NAME]" at bounding box center [163, 298] width 296 height 48
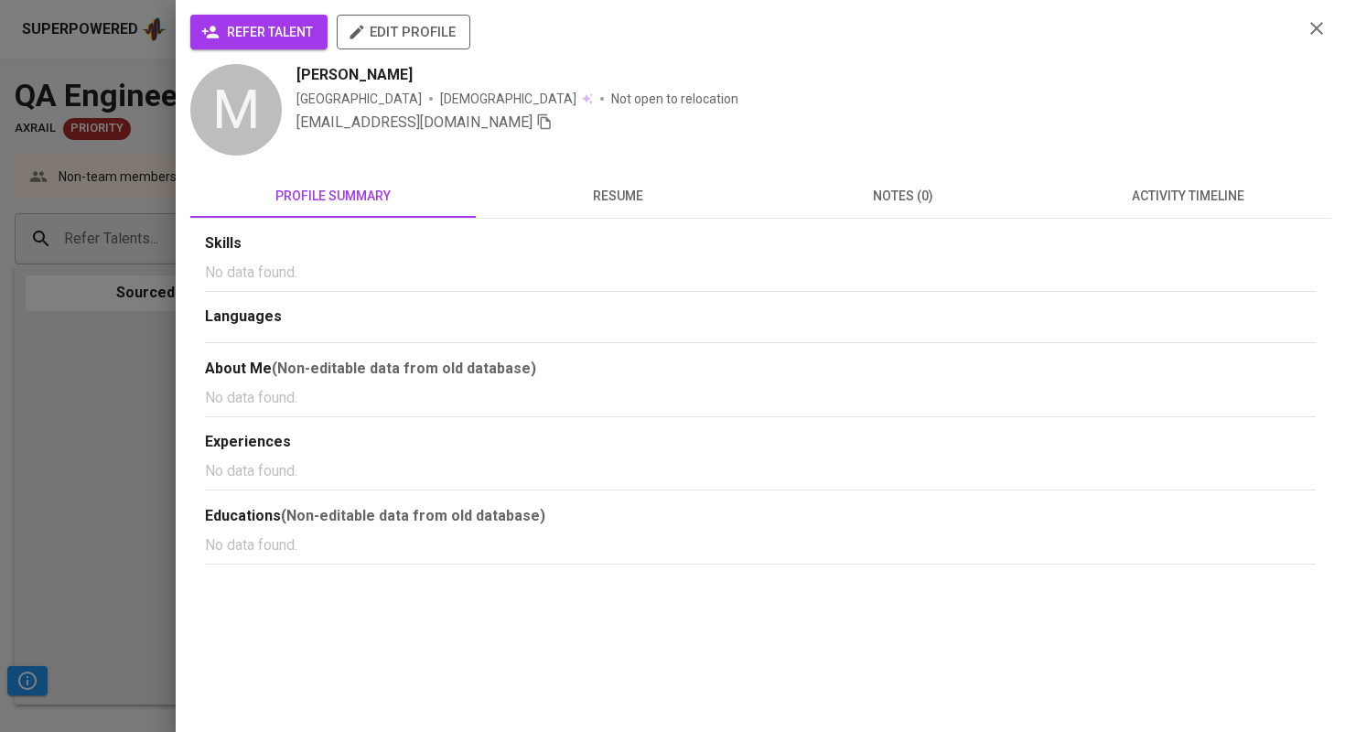
click at [269, 37] on span "refer talent" at bounding box center [259, 32] width 108 height 23
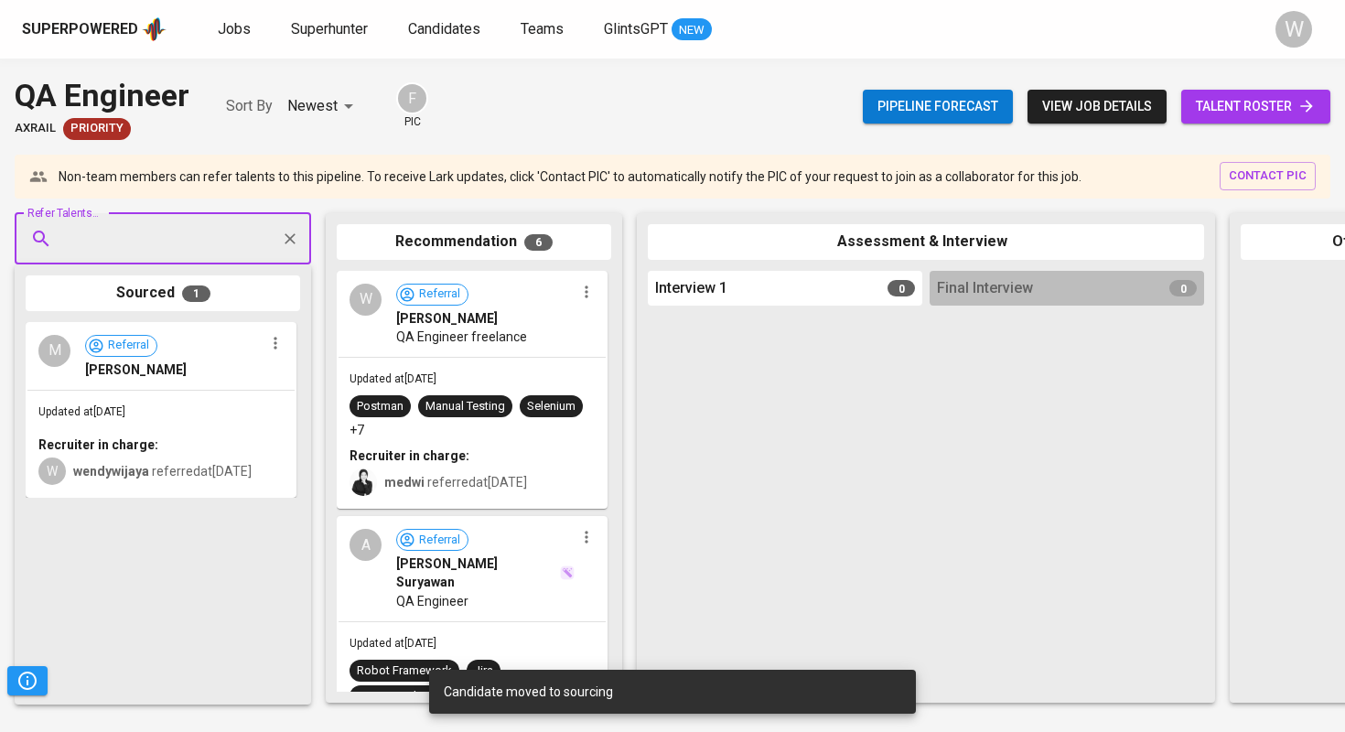
paste input "[EMAIL_ADDRESS][DOMAIN_NAME]"
type input "[EMAIL_ADDRESS][DOMAIN_NAME]"
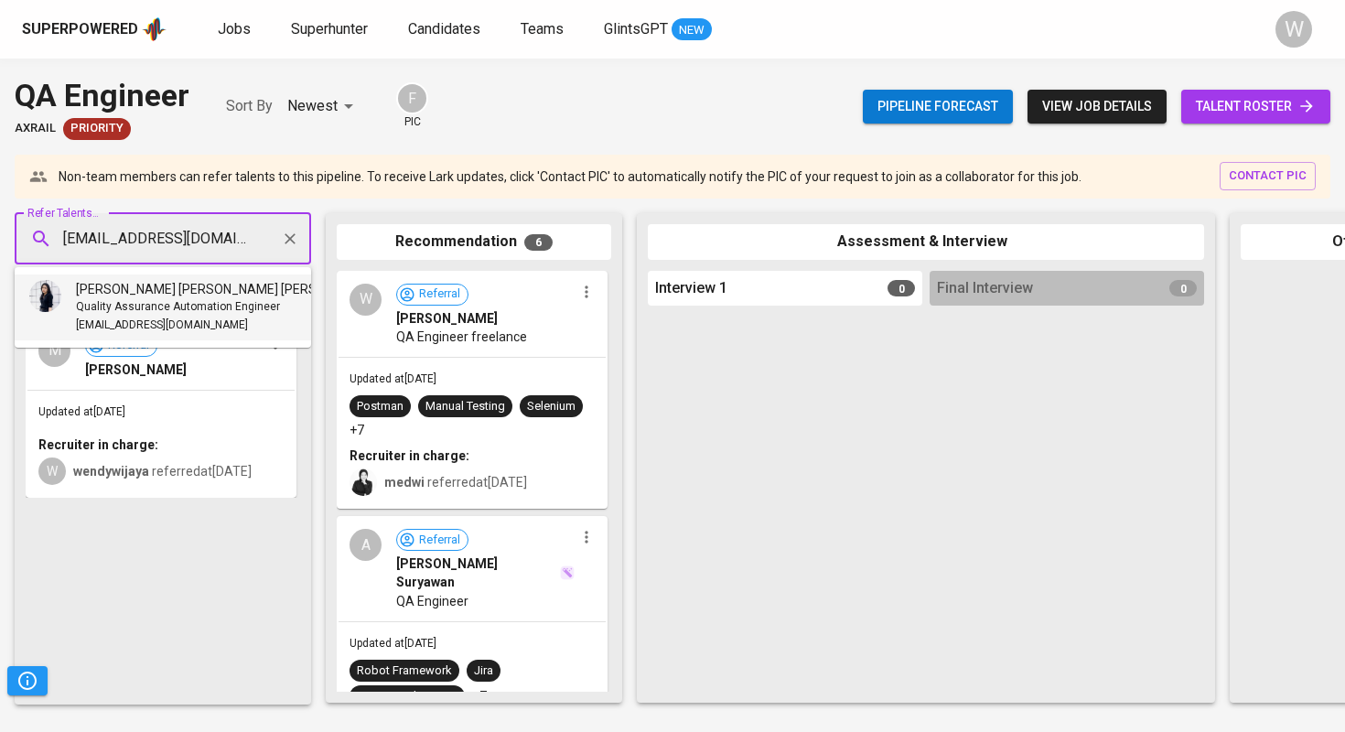
click at [195, 295] on span "[PERSON_NAME] [PERSON_NAME] [PERSON_NAME]" at bounding box center [221, 289] width 291 height 18
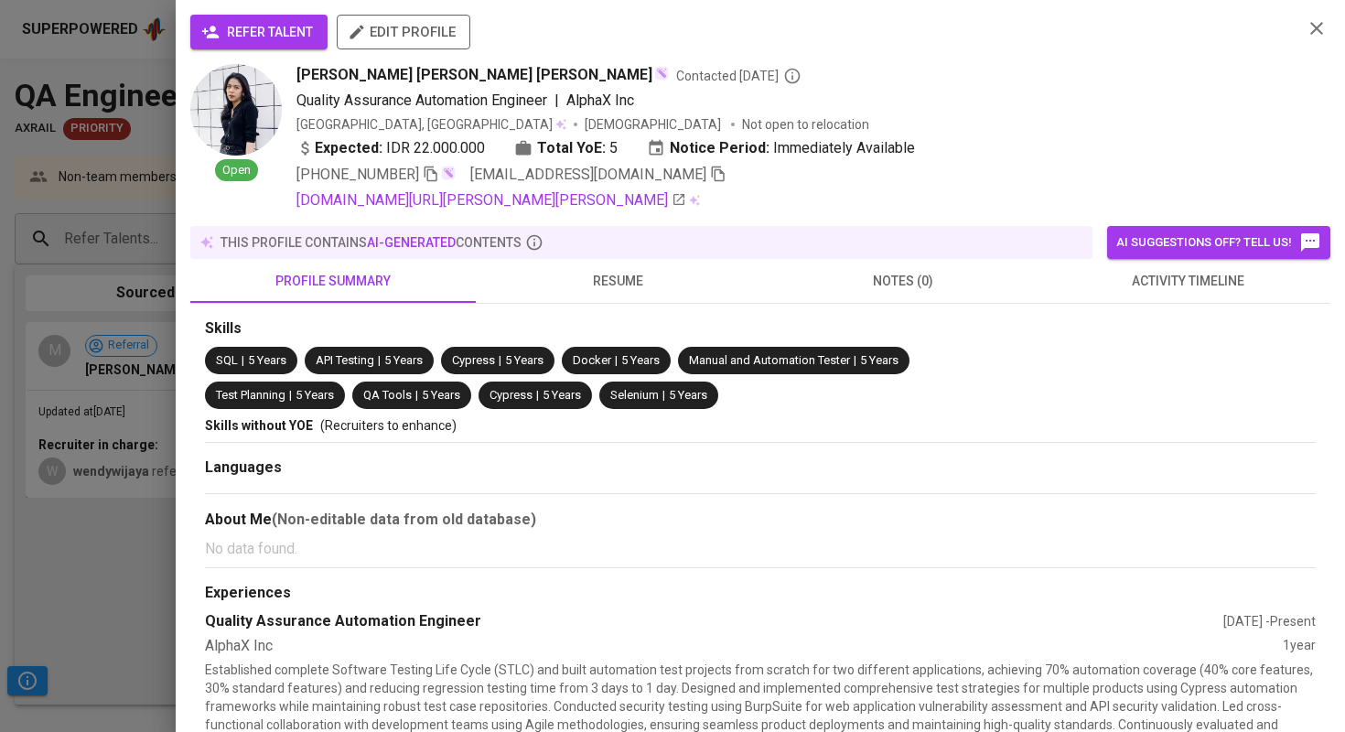
click at [277, 34] on span "refer talent" at bounding box center [259, 32] width 108 height 23
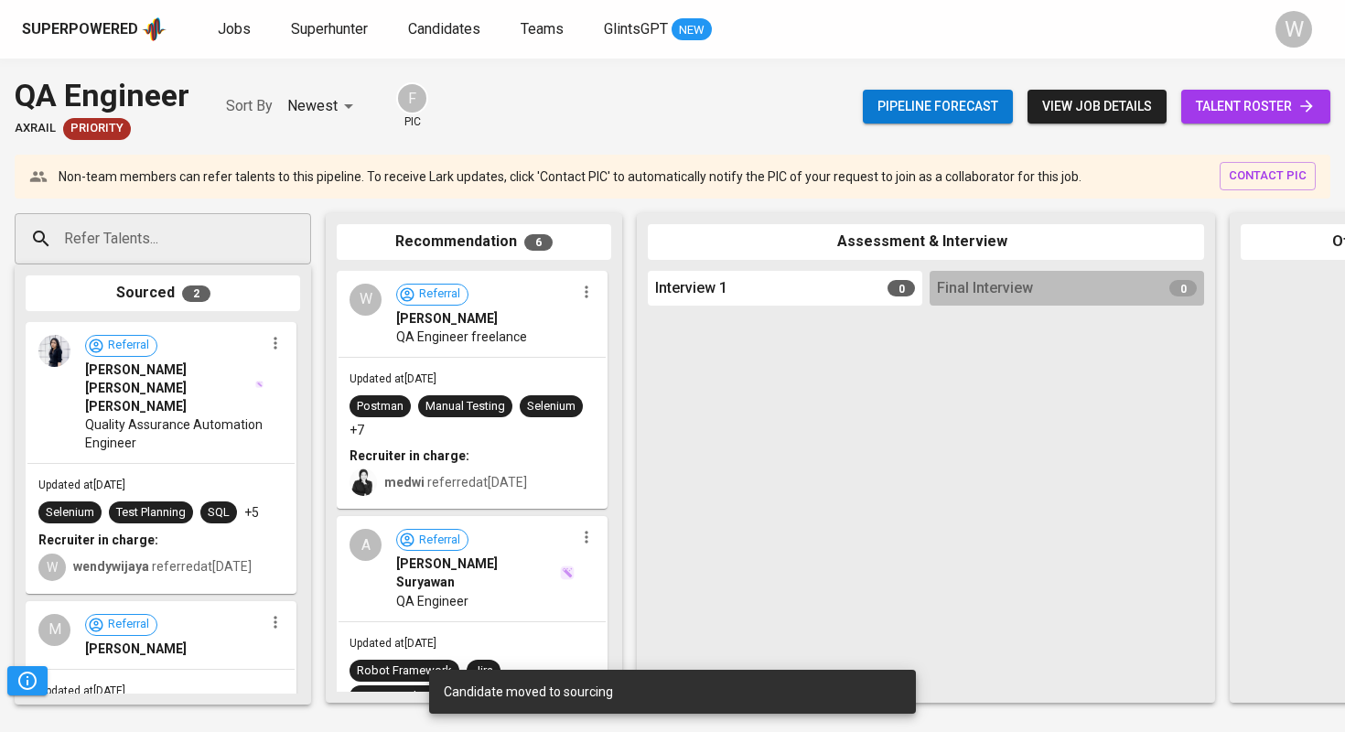
drag, startPoint x: 186, startPoint y: 411, endPoint x: 418, endPoint y: 419, distance: 232.5
click at [423, 420] on div "Refer Talents... Refer Talents... Sourced 2 Referral [PERSON_NAME] [PERSON_NAME…" at bounding box center [1089, 457] width 2178 height 519
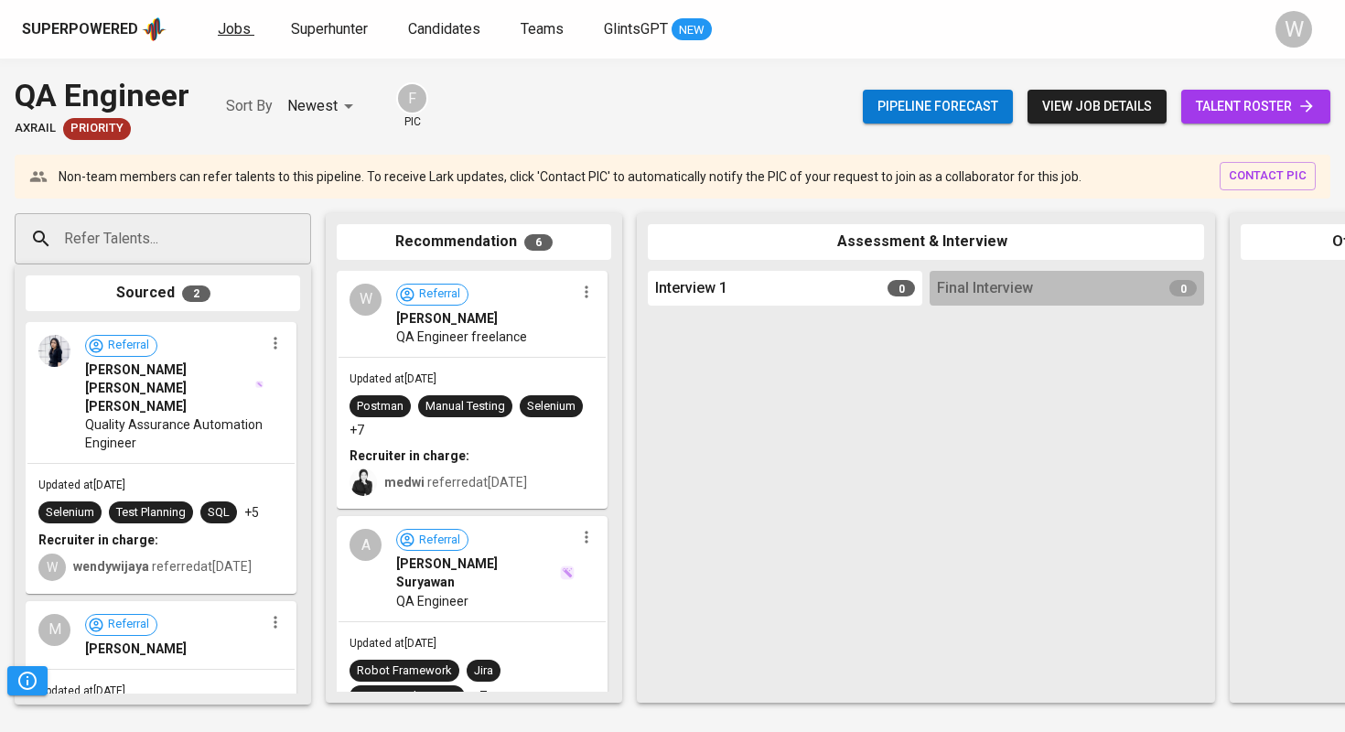
click at [236, 38] on link "Jobs" at bounding box center [236, 29] width 37 height 23
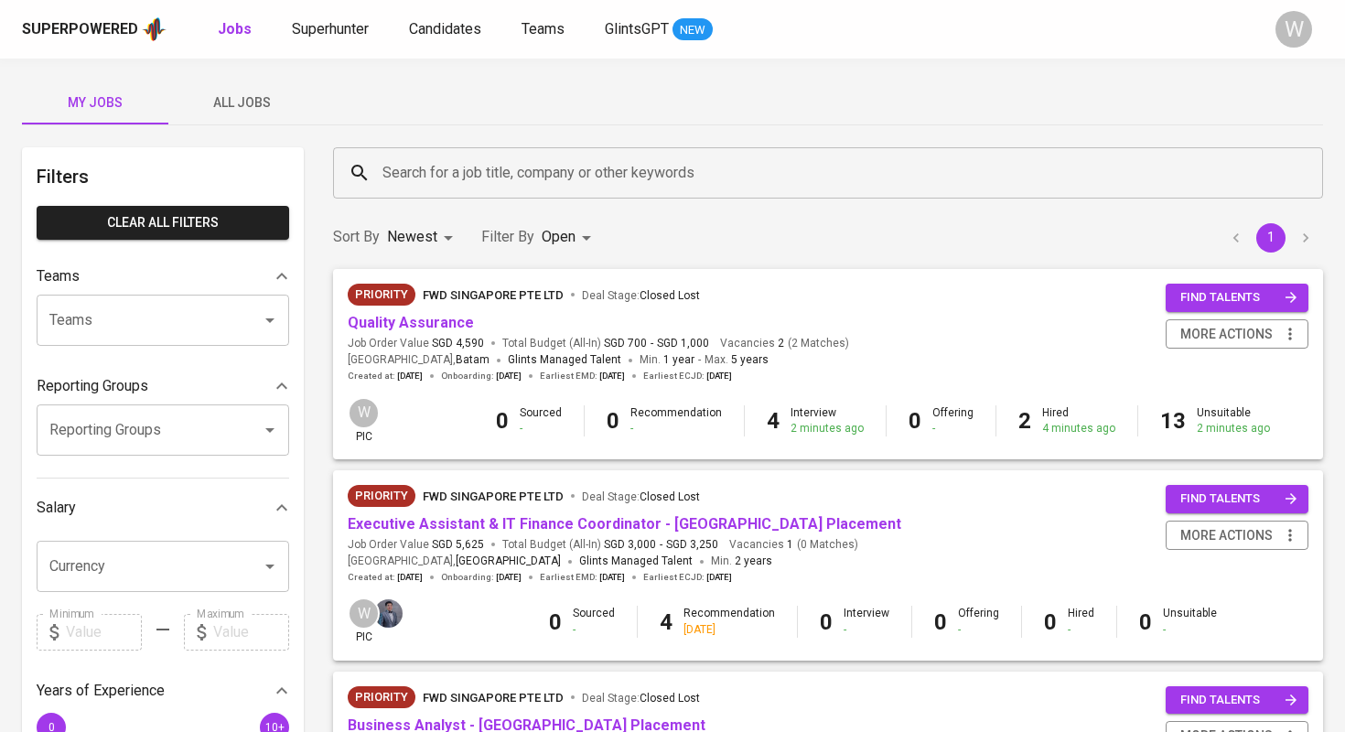
click at [252, 113] on span "All Jobs" at bounding box center [241, 102] width 124 height 23
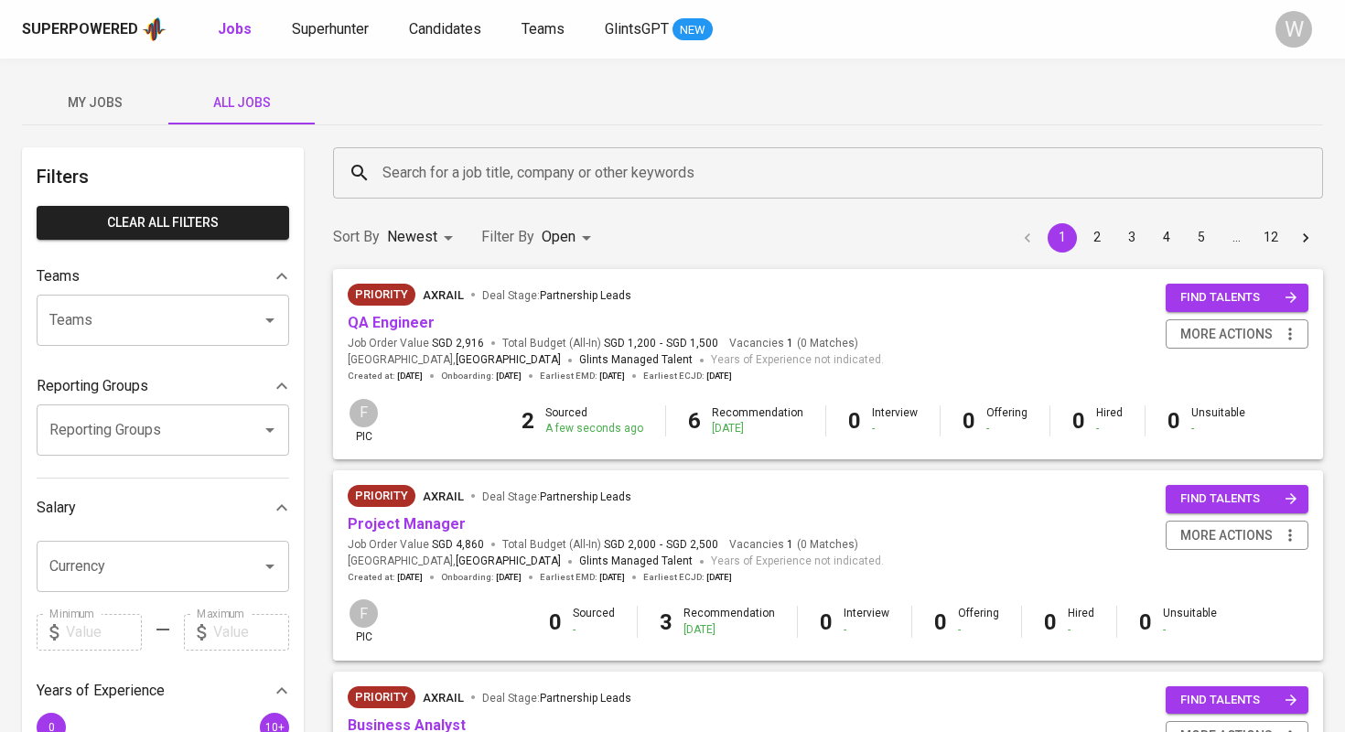
click at [268, 117] on button "All Jobs" at bounding box center [241, 102] width 146 height 44
click at [411, 179] on input "Search for a job title, company or other keywords" at bounding box center [832, 172] width 909 height 35
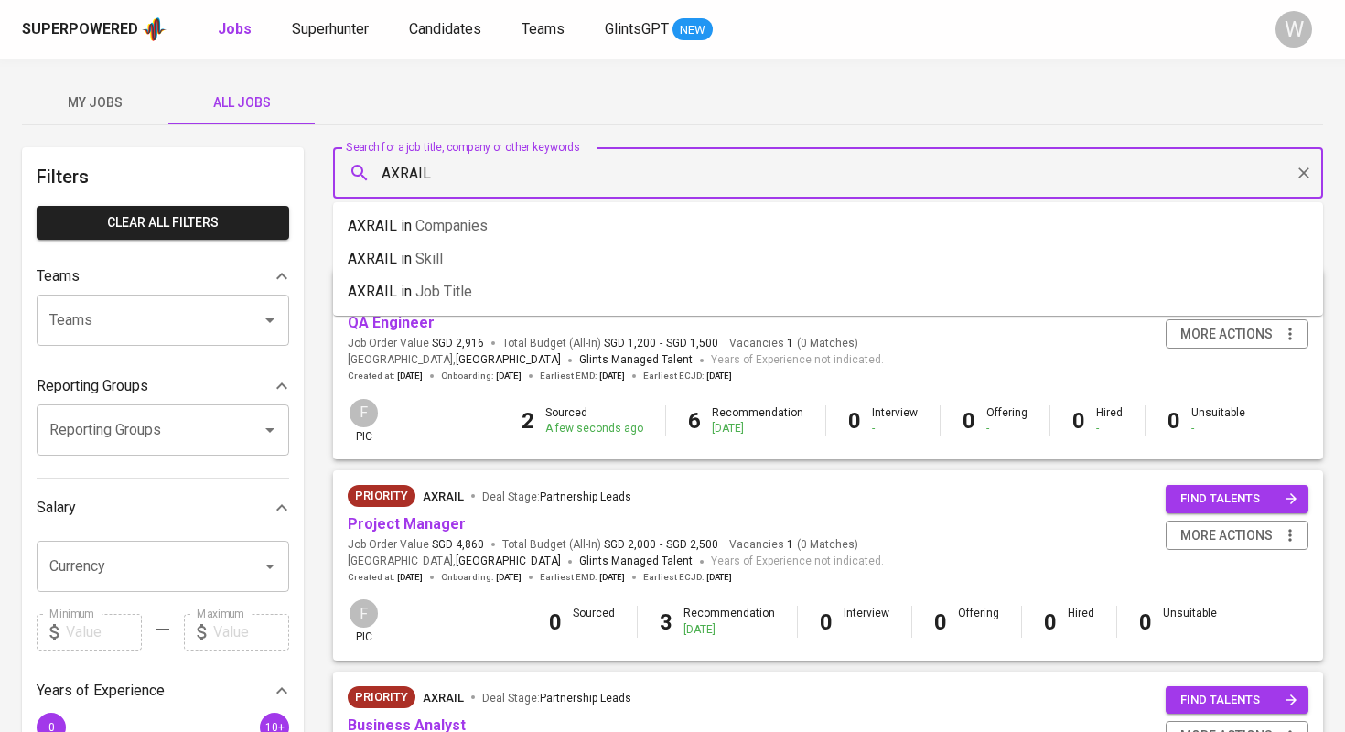
type input "AXRAIL"
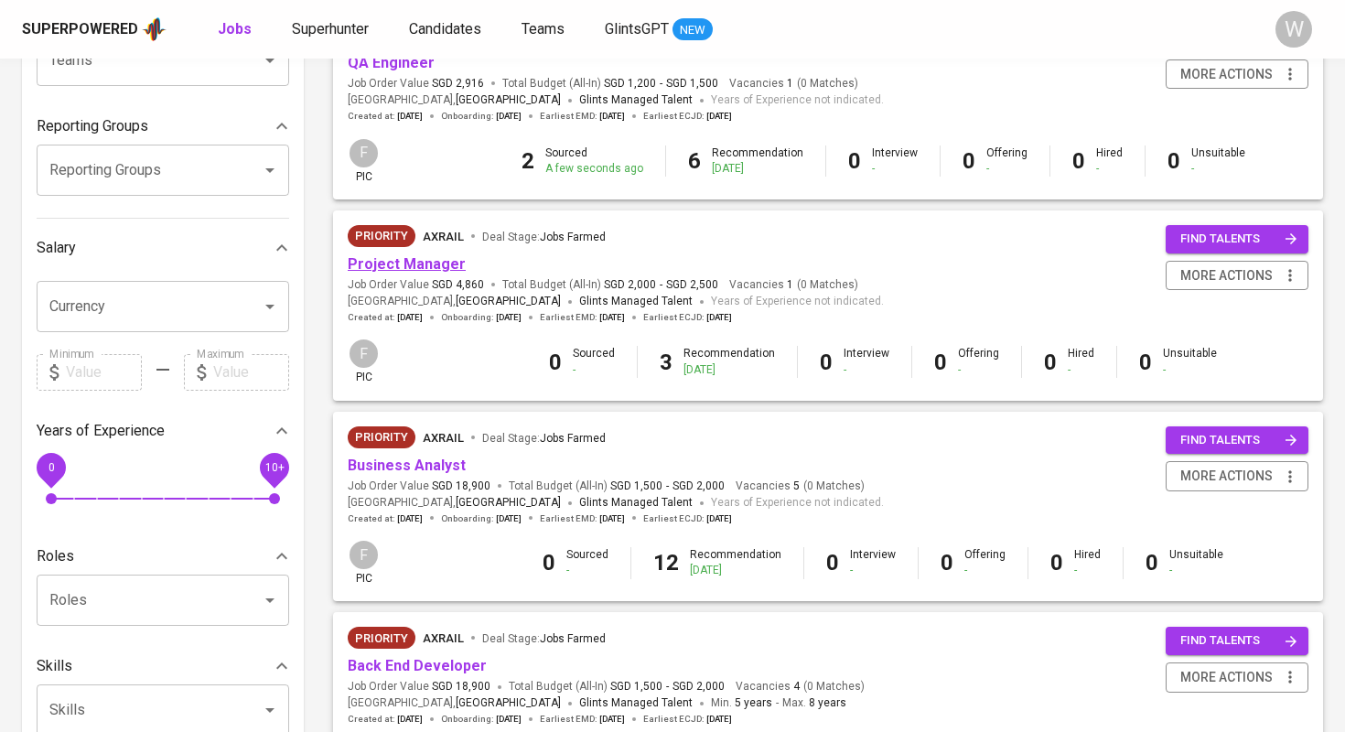
scroll to position [269, 0]
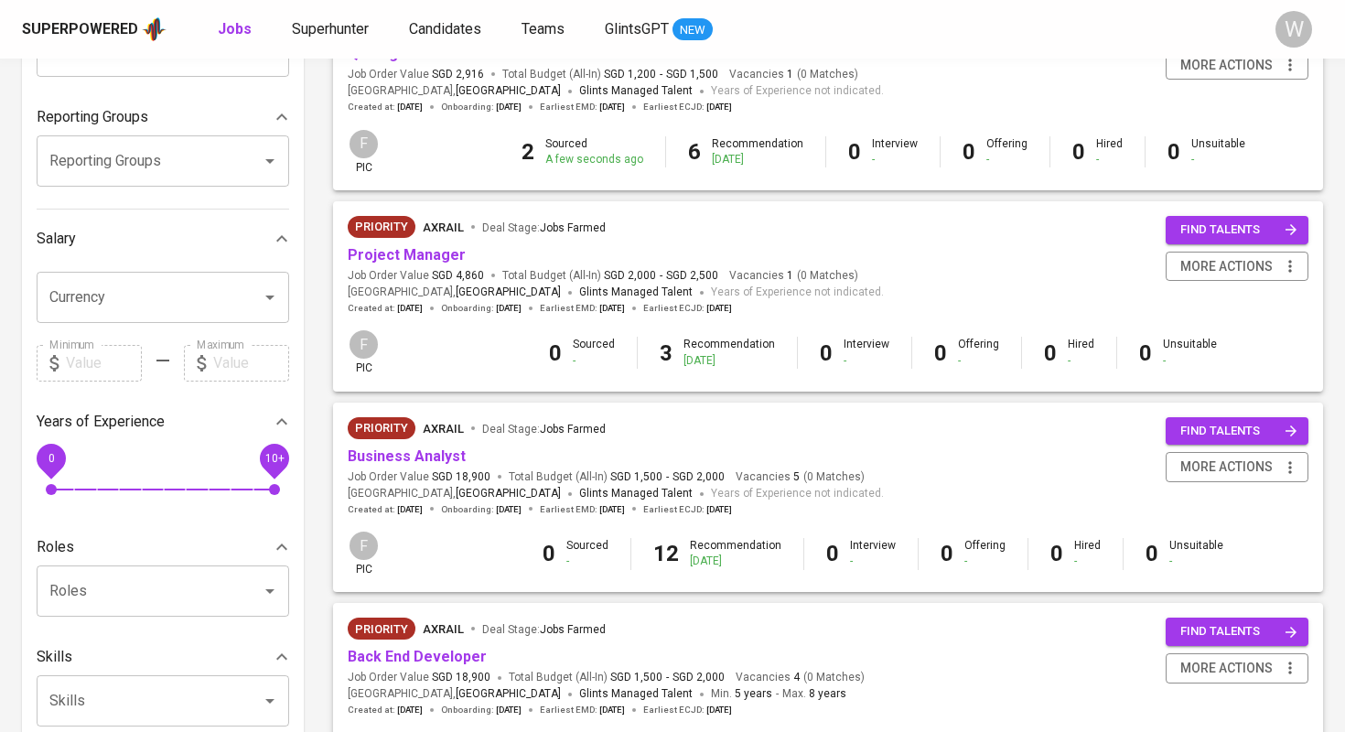
click at [439, 459] on span "Business Analyst" at bounding box center [407, 456] width 118 height 21
click at [442, 449] on link "Business Analyst" at bounding box center [407, 455] width 118 height 17
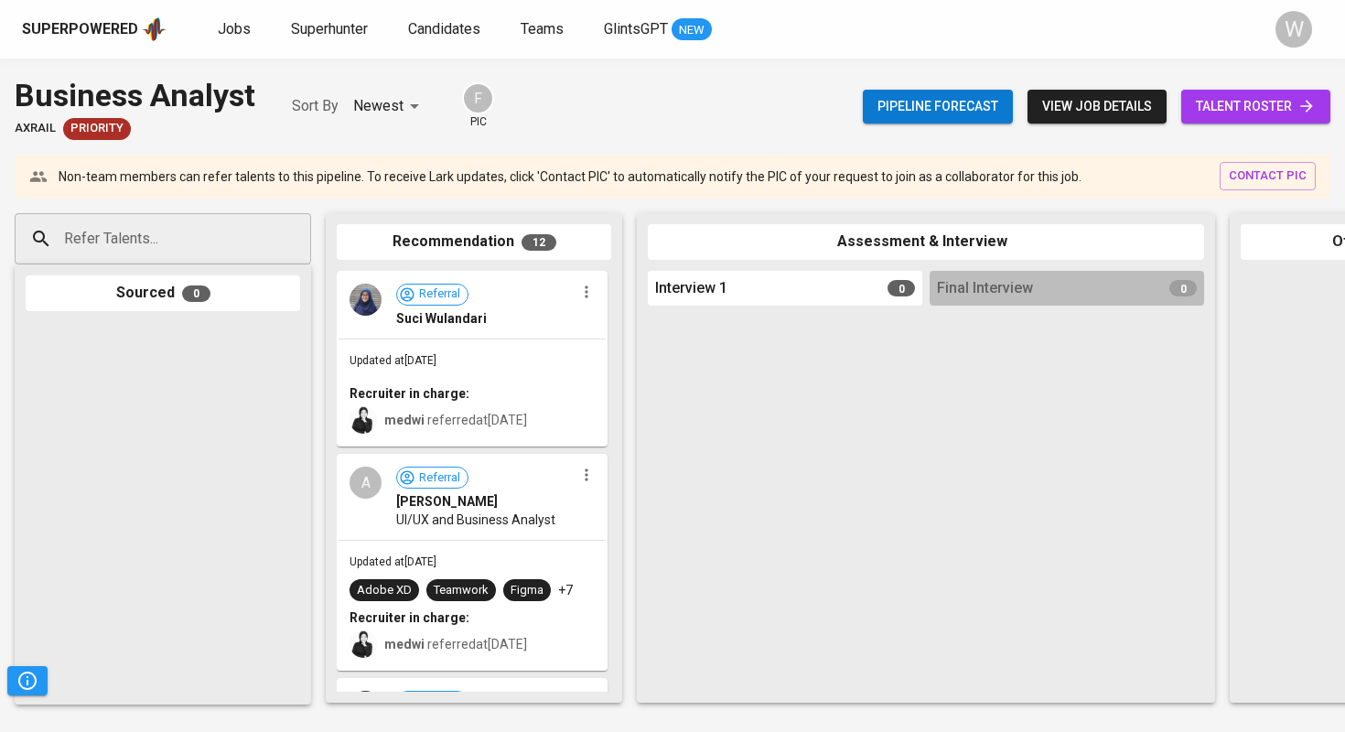
click at [249, 237] on input "Refer Talents..." at bounding box center [155, 238] width 192 height 35
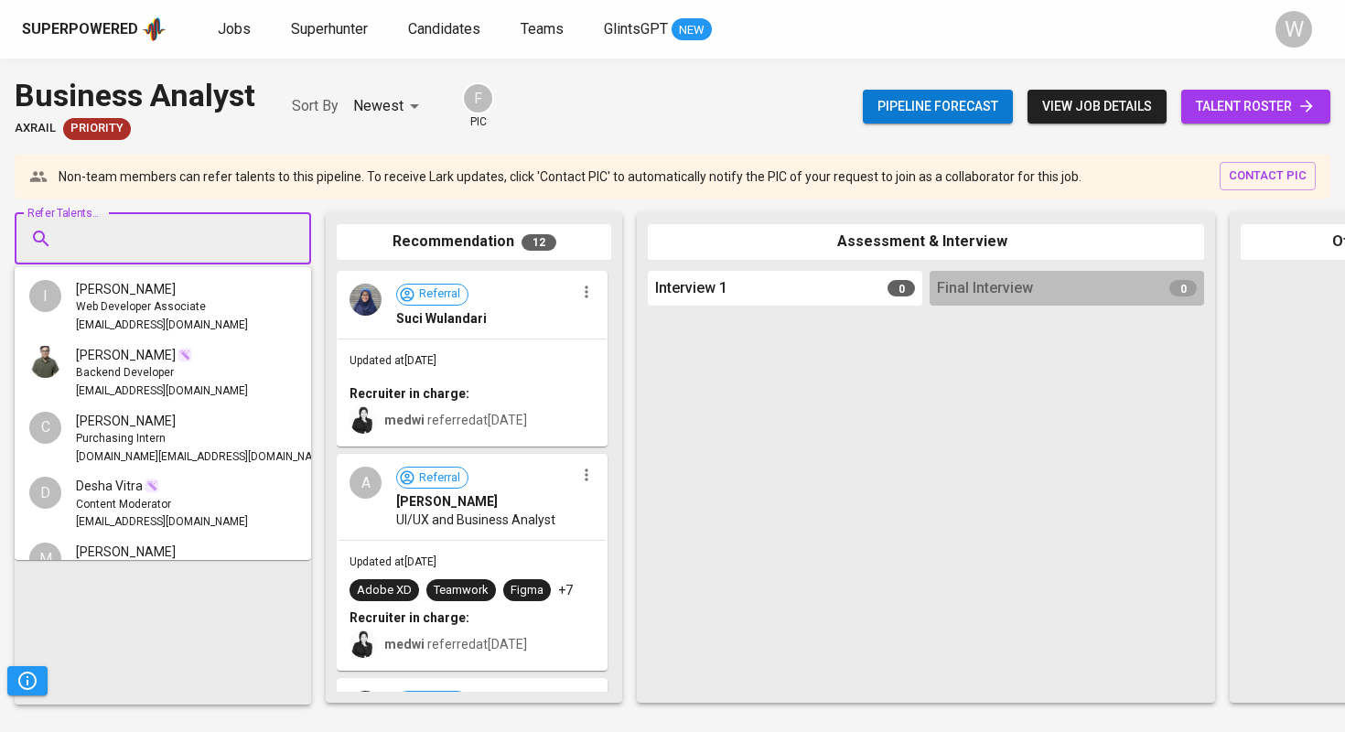
paste input "[EMAIL_ADDRESS][DOMAIN_NAME]"
type input "[EMAIL_ADDRESS][DOMAIN_NAME]"
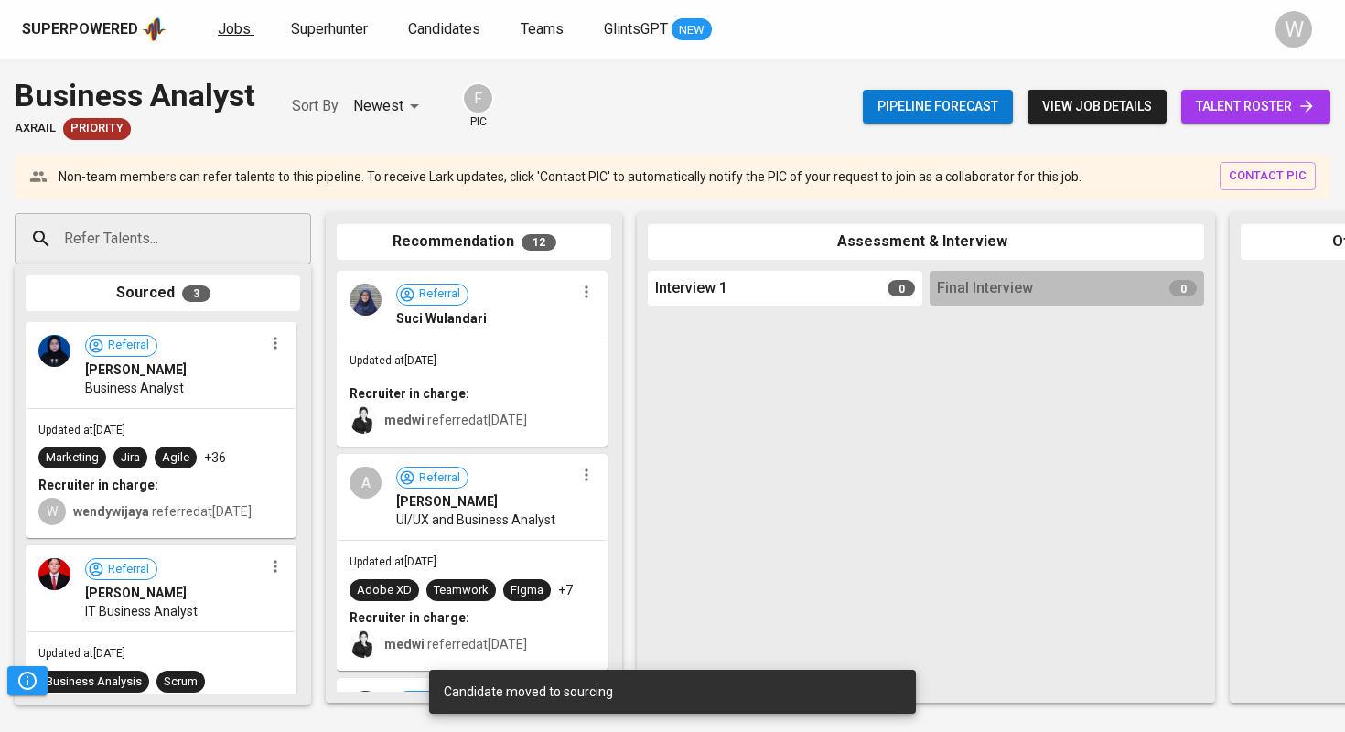
click at [243, 38] on link "Jobs" at bounding box center [236, 29] width 37 height 23
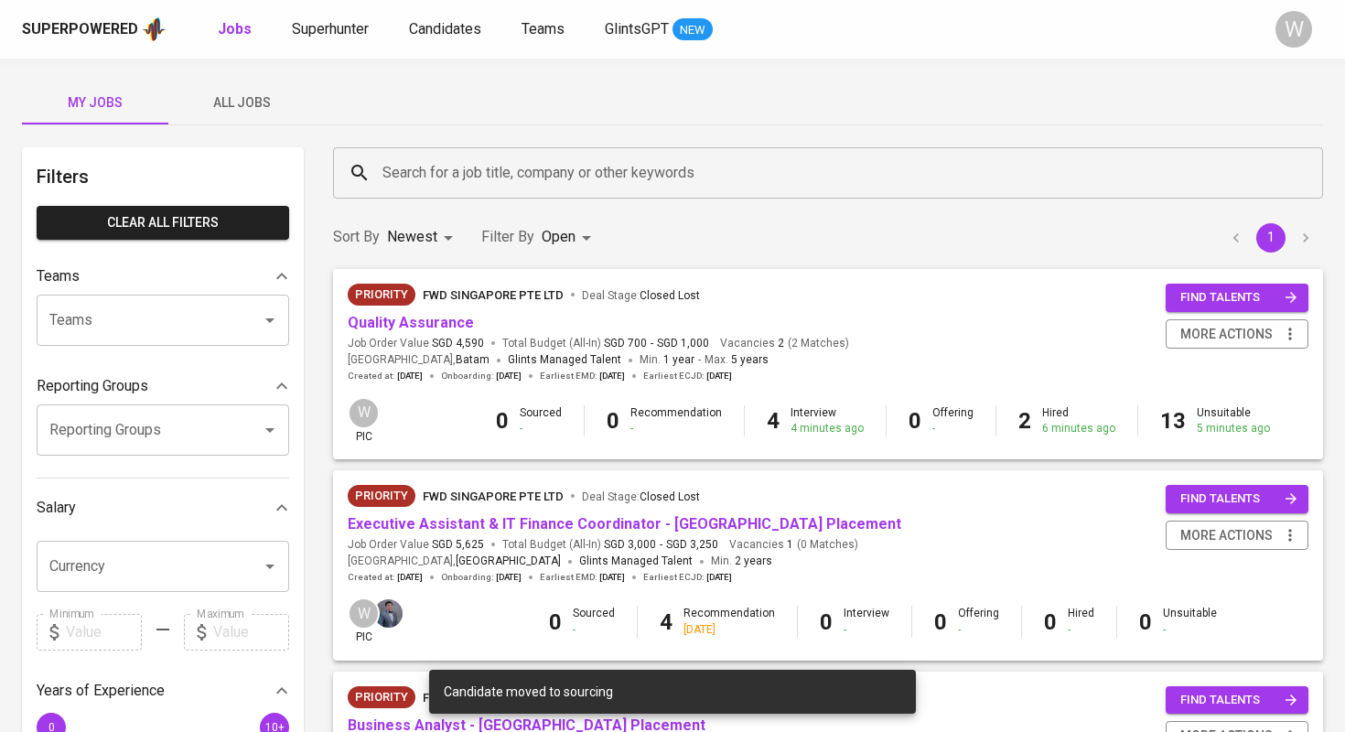
click at [252, 90] on button "All Jobs" at bounding box center [241, 102] width 146 height 44
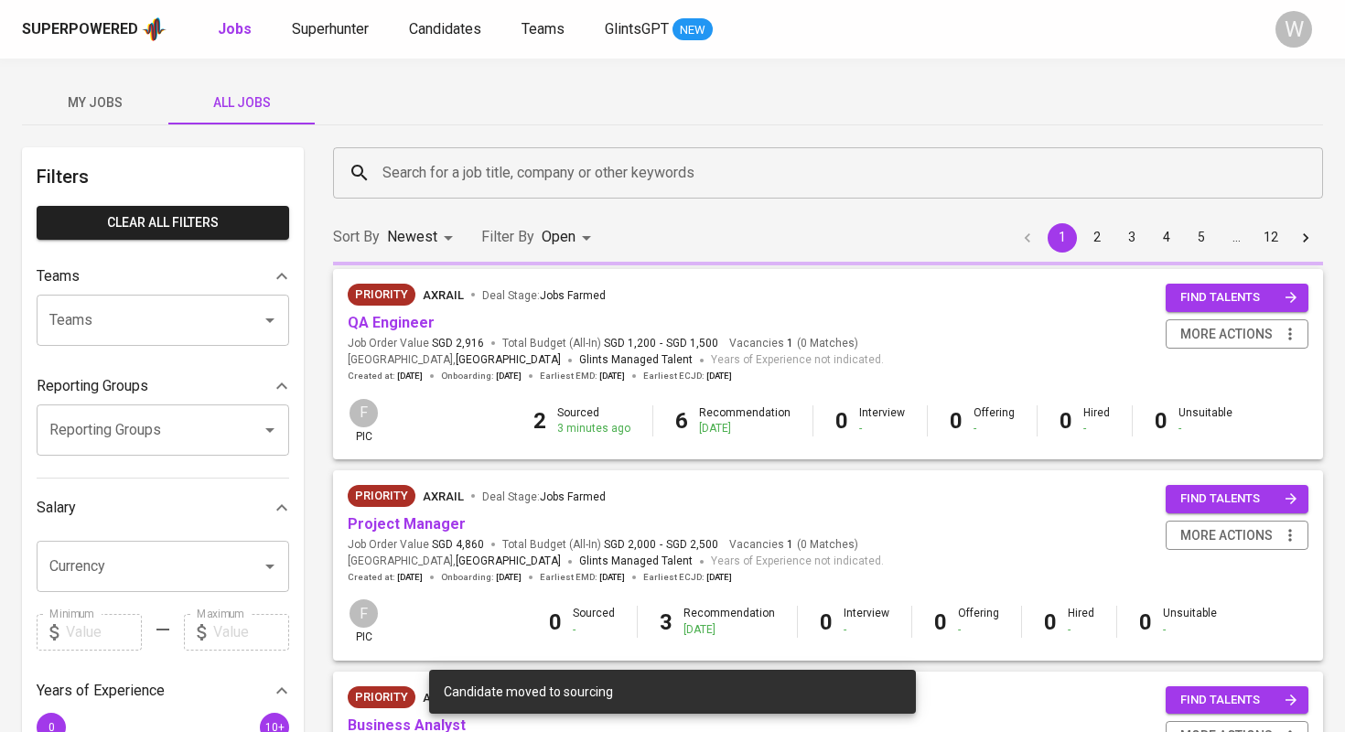
click at [408, 214] on div "Sort By Newest NEWEST Filter By Open OPEN 1 2 3 4 5 … 12" at bounding box center [828, 237] width 1012 height 56
click at [411, 198] on div "Search for a job title, company or other keywords" at bounding box center [828, 172] width 990 height 51
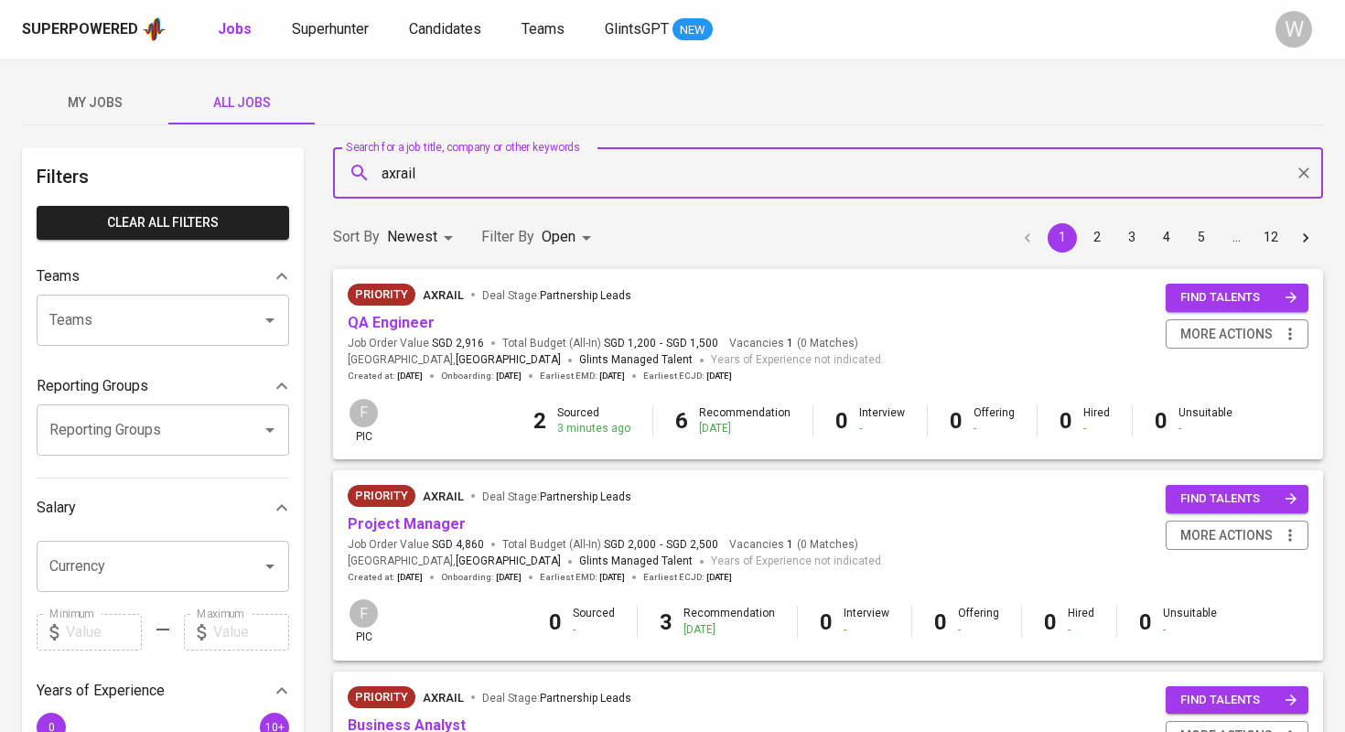
type input "axrail"
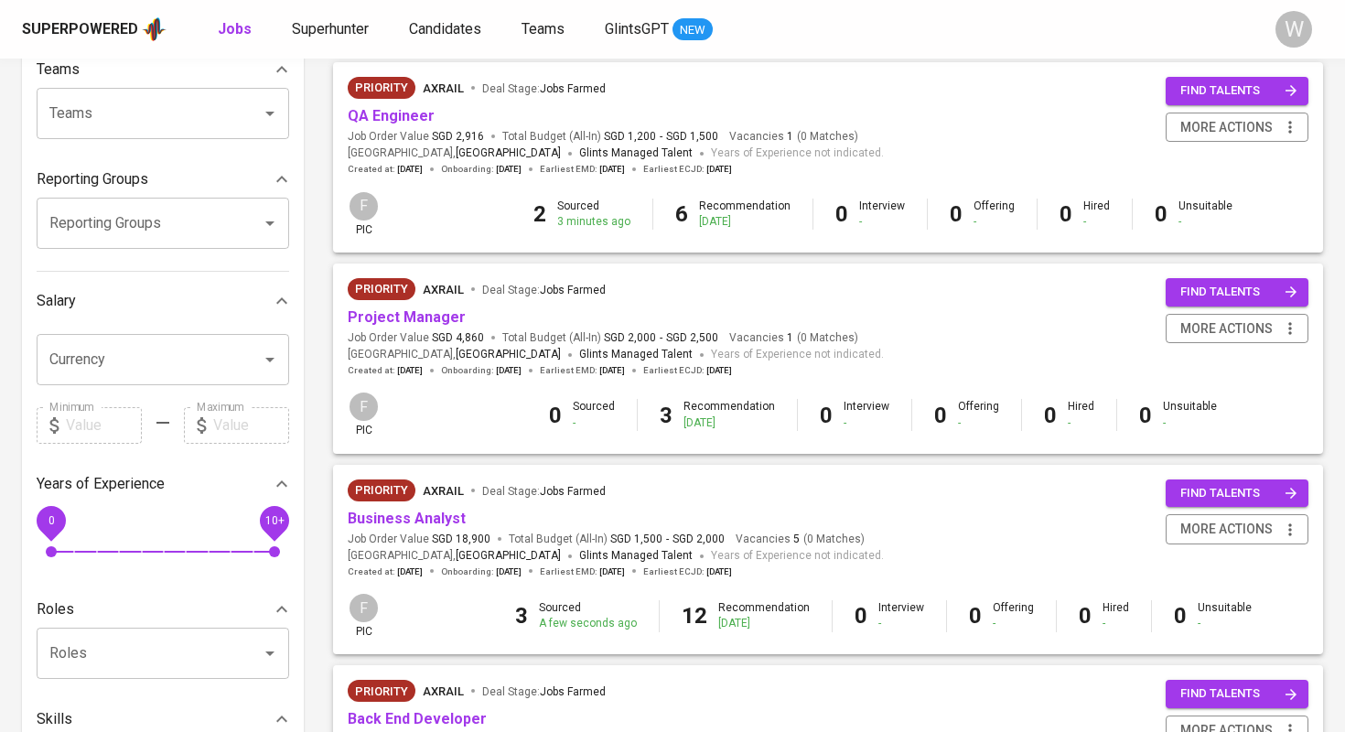
scroll to position [224, 0]
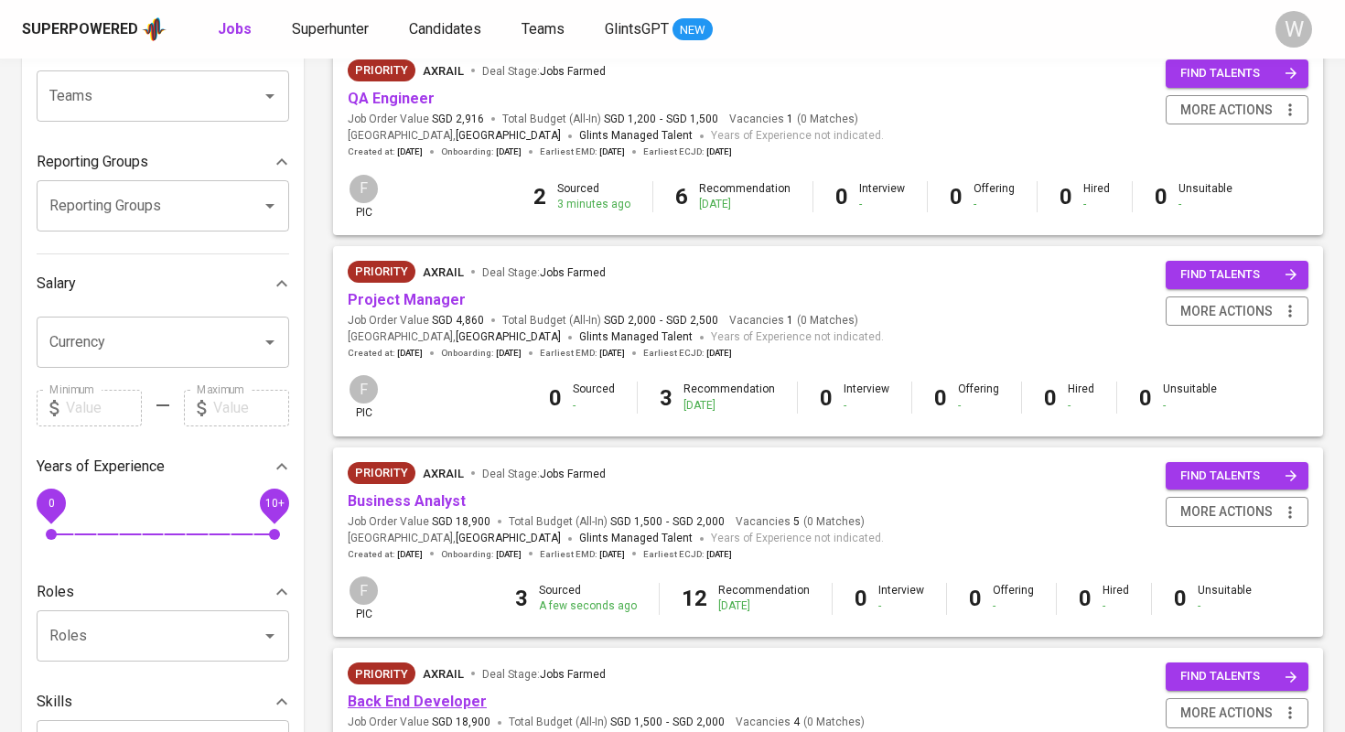
click at [434, 695] on link "Back End Developer" at bounding box center [417, 700] width 139 height 17
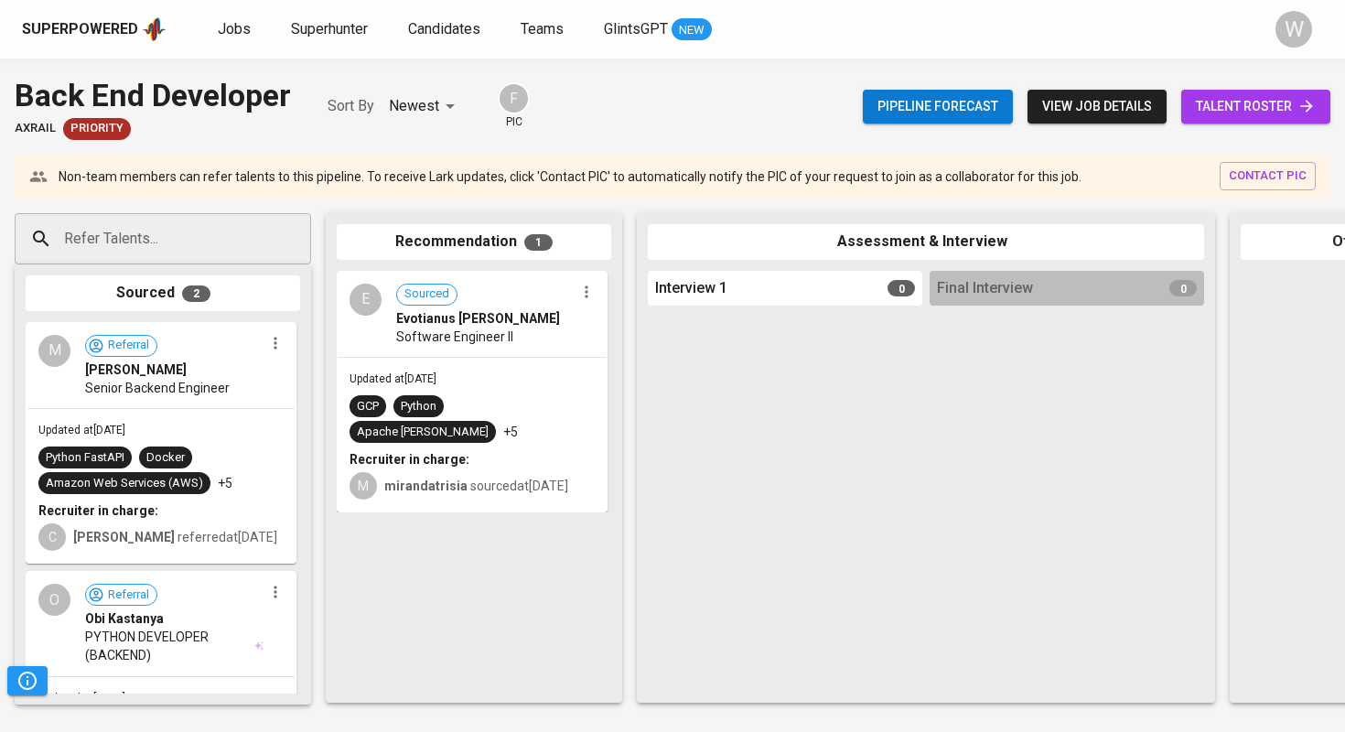
click at [1255, 96] on span "talent roster" at bounding box center [1255, 106] width 120 height 23
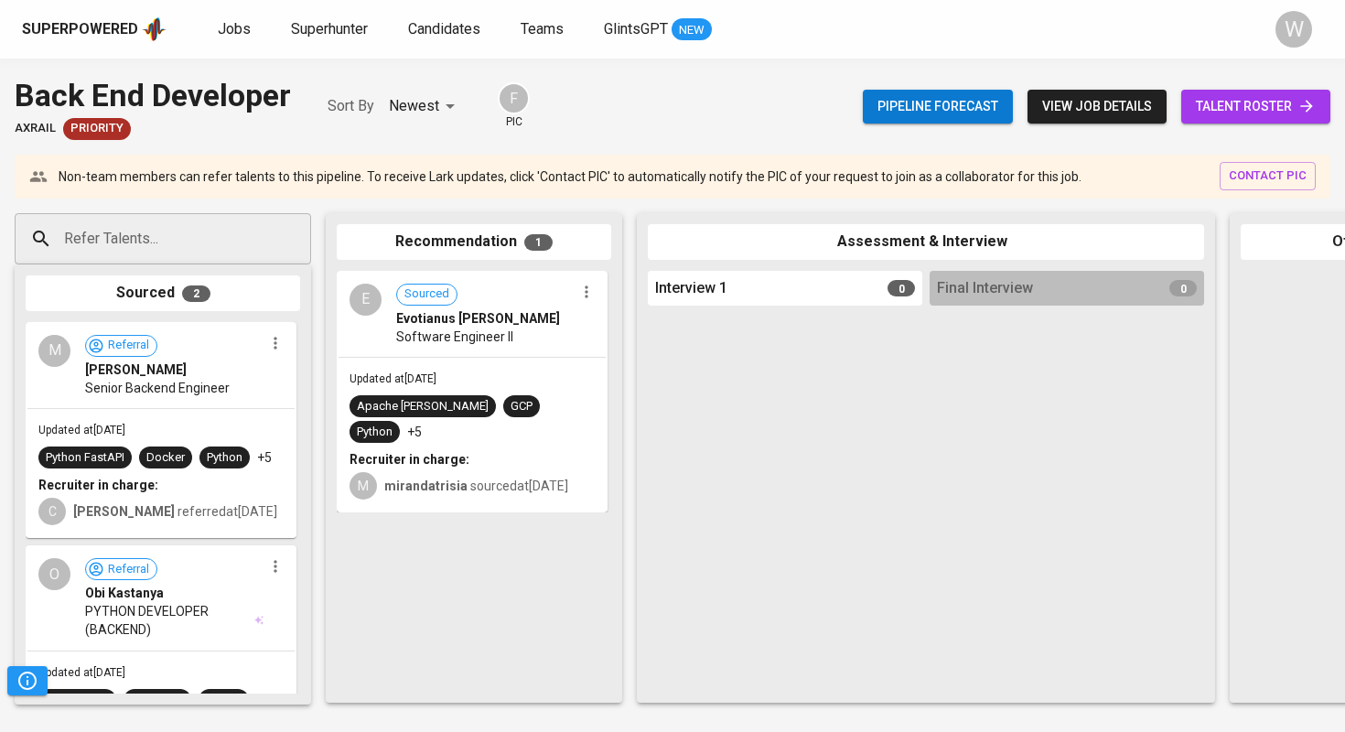
click at [59, 241] on input "Refer Talents..." at bounding box center [155, 238] width 192 height 35
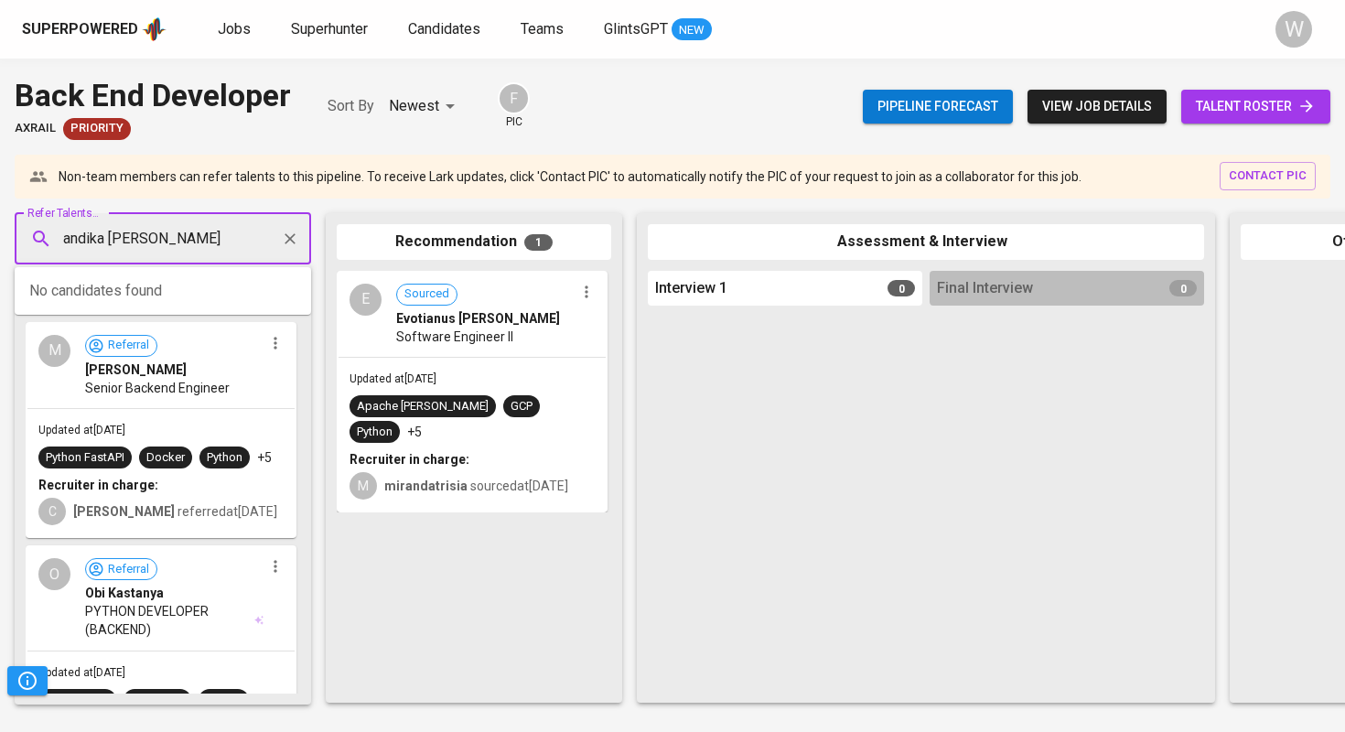
type input "andika heru pratama"
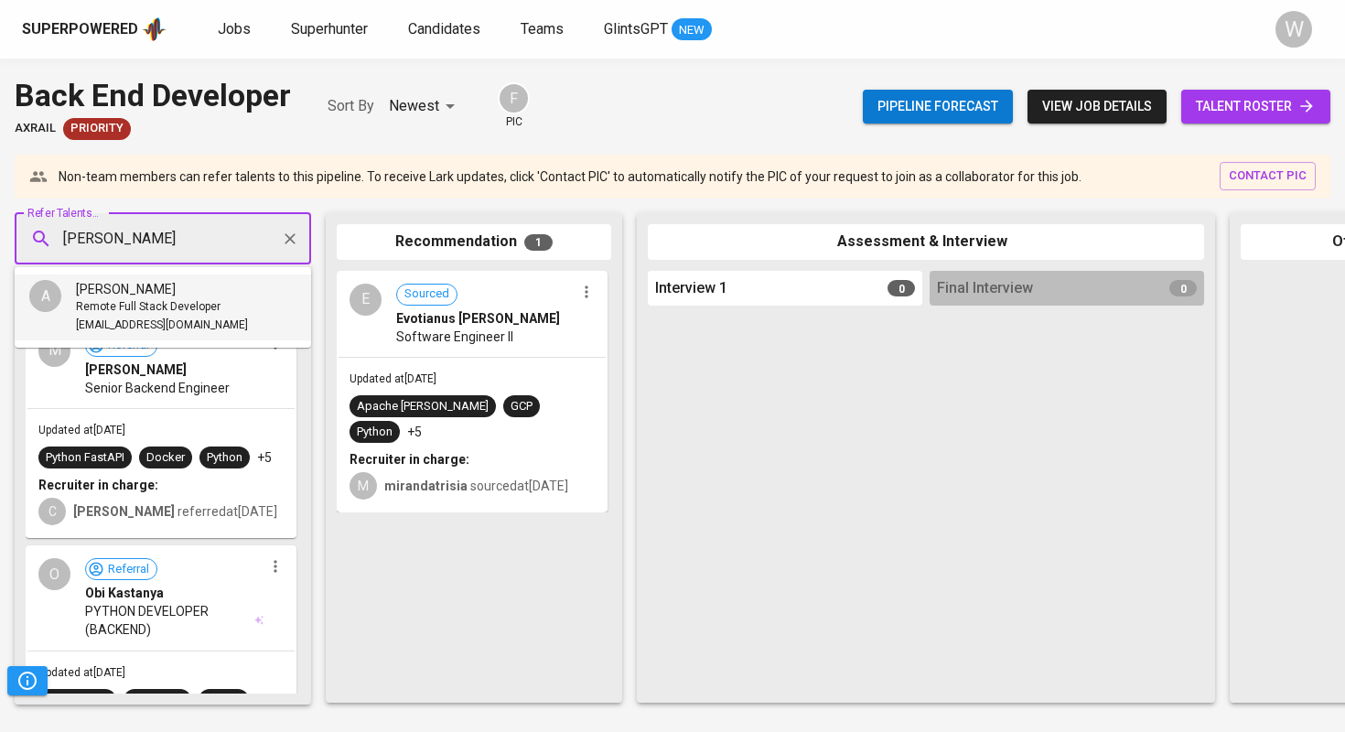
click at [113, 306] on span "Remote Full Stack Developer" at bounding box center [148, 307] width 145 height 18
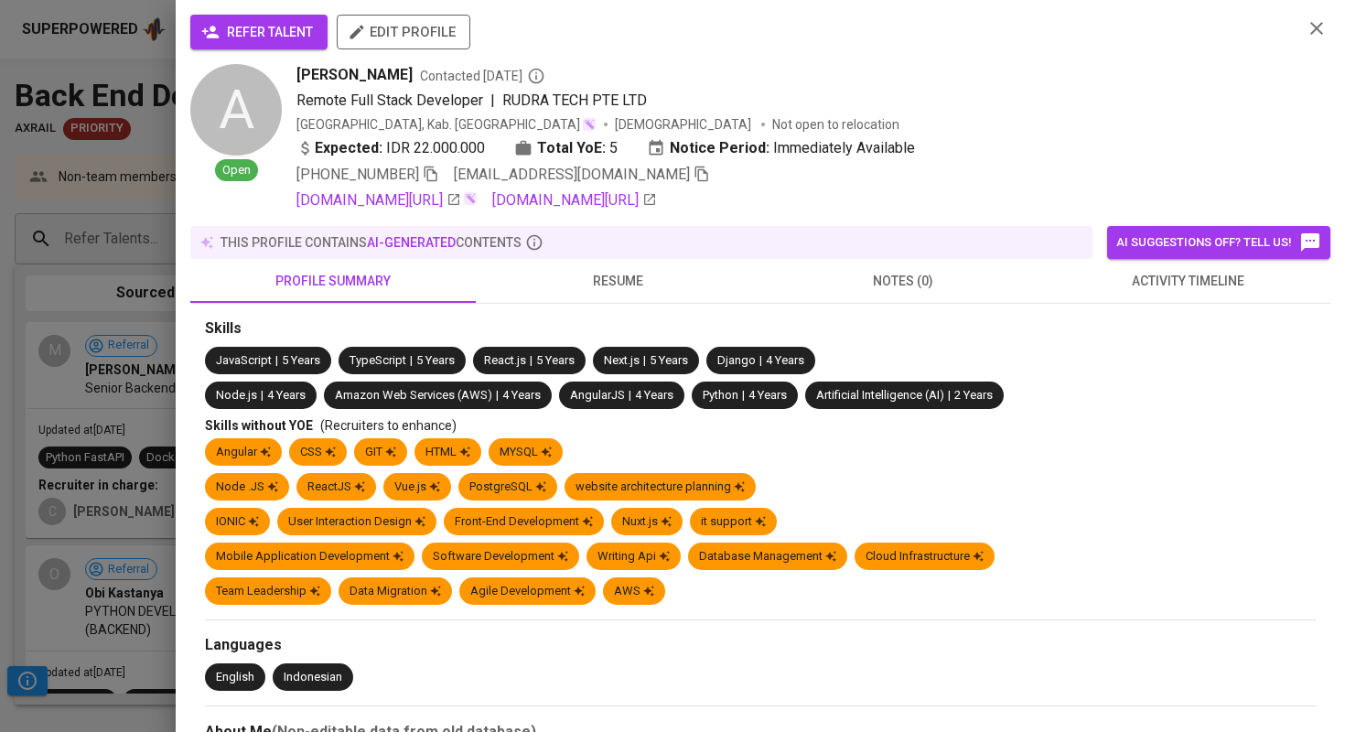
click at [693, 179] on icon "button" at bounding box center [701, 174] width 16 height 16
click at [1086, 268] on button "activity timeline" at bounding box center [1187, 281] width 285 height 44
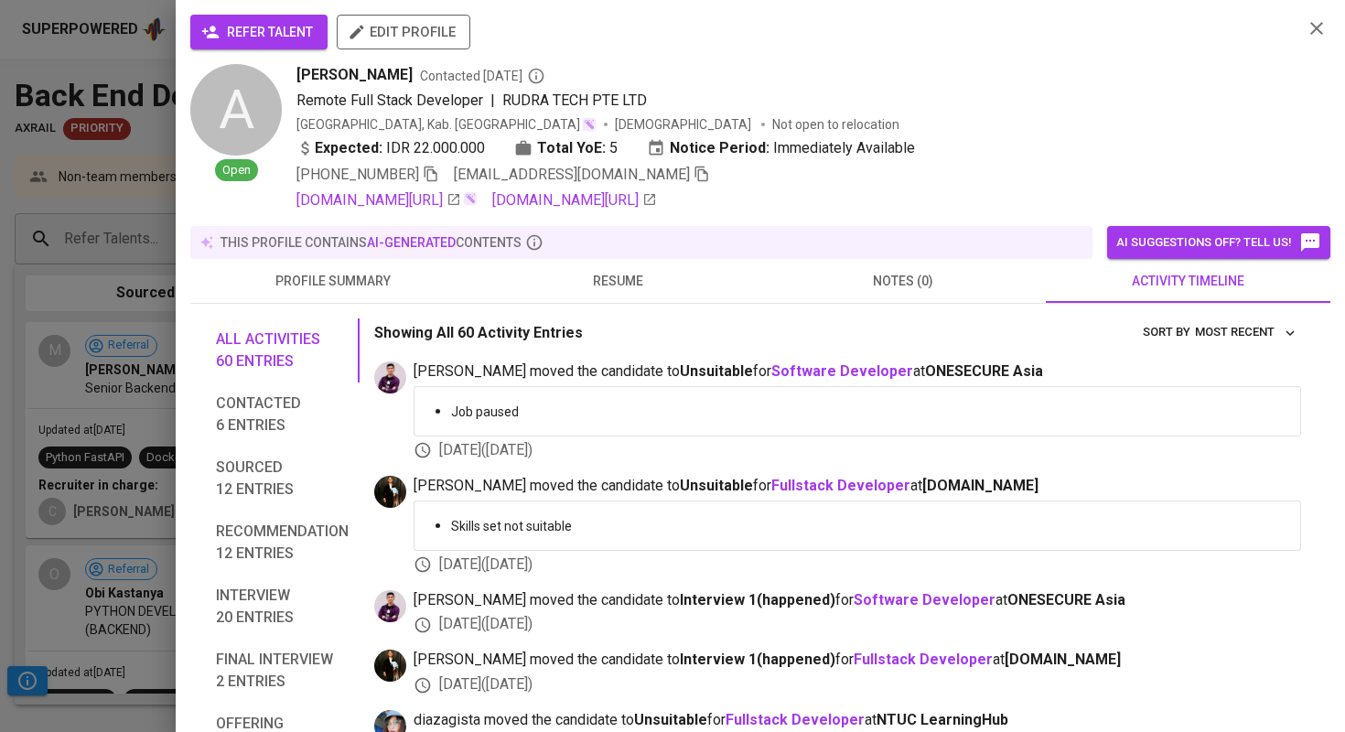
click at [241, 26] on span "refer talent" at bounding box center [259, 32] width 108 height 23
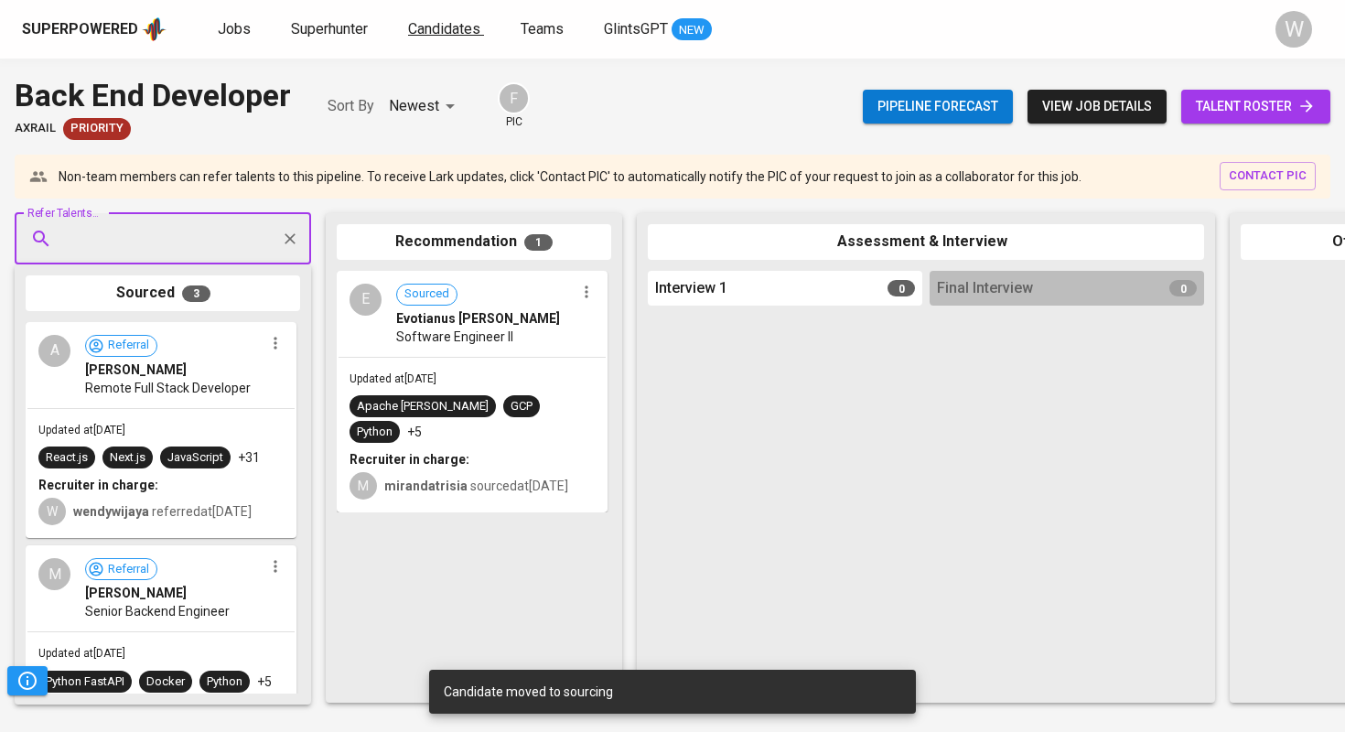
click at [420, 33] on span "Candidates" at bounding box center [444, 28] width 72 height 17
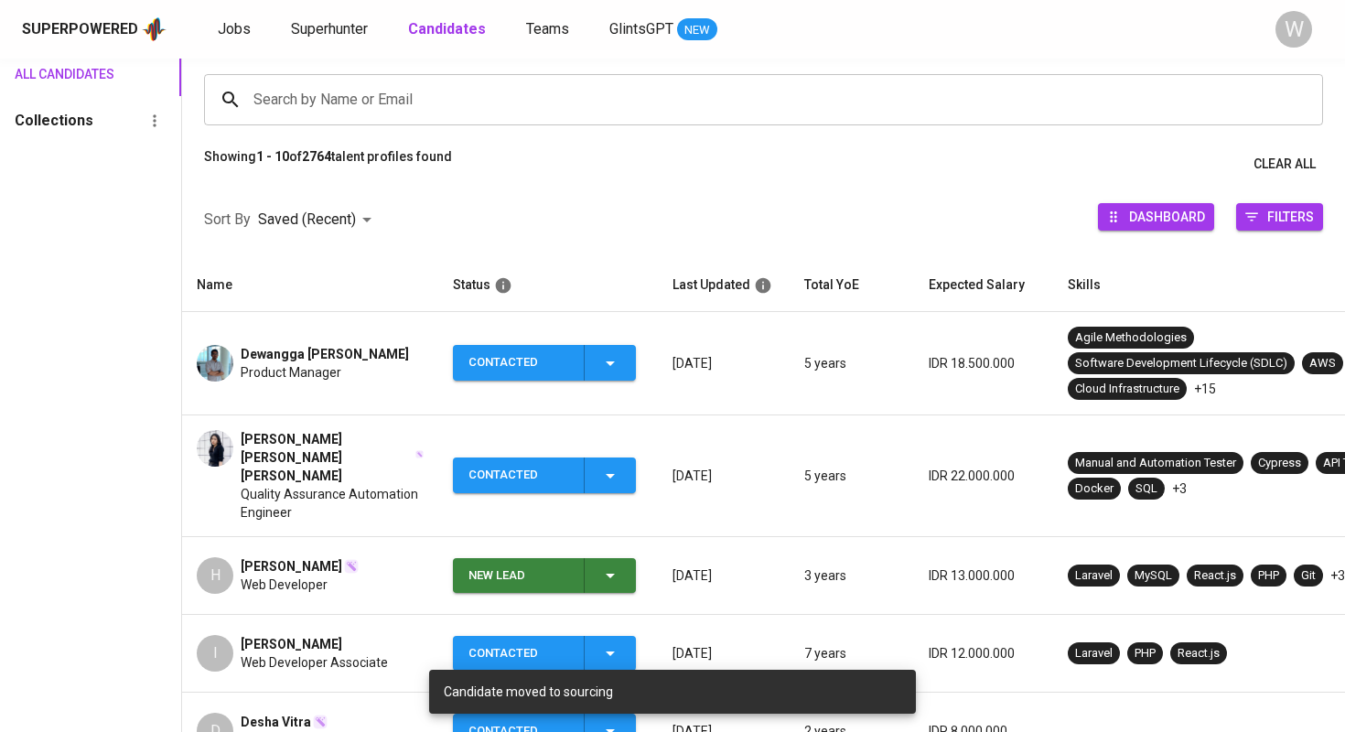
scroll to position [133, 0]
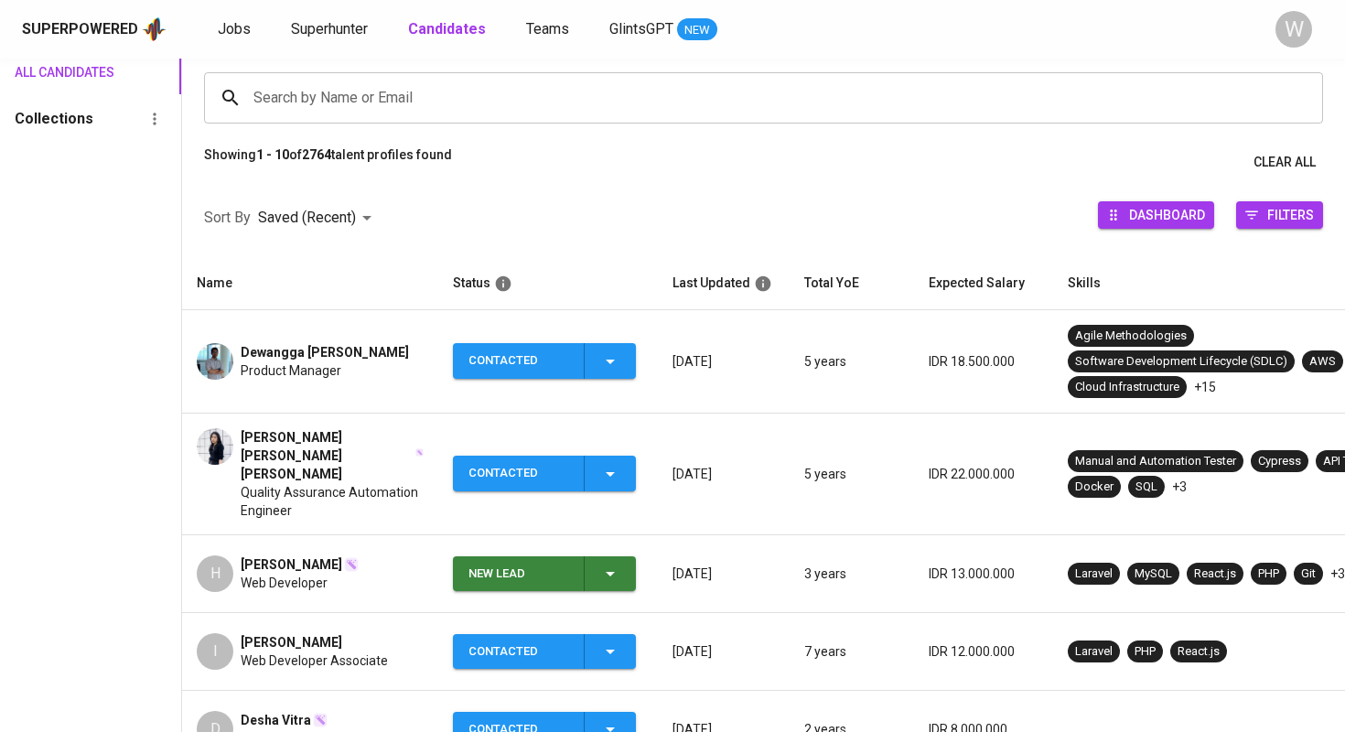
click at [356, 116] on div "Search by Name or Email" at bounding box center [763, 97] width 1119 height 51
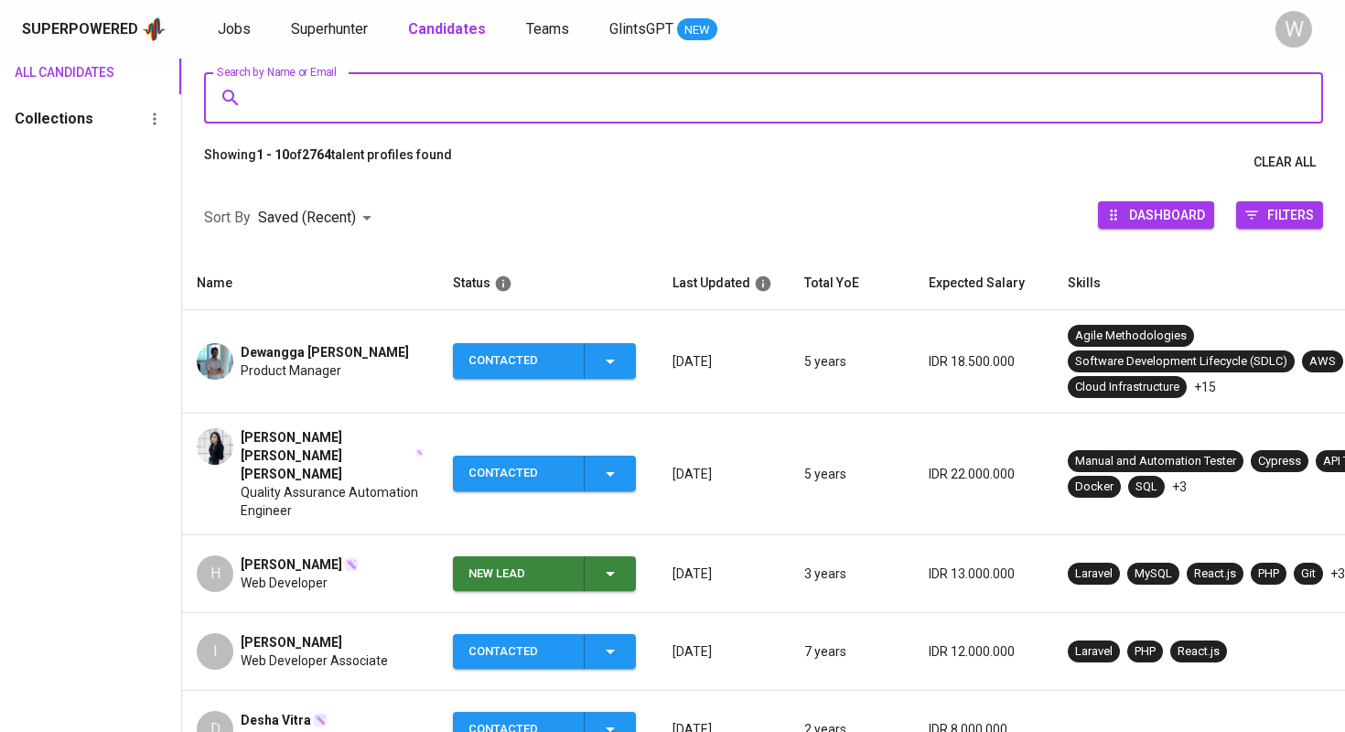
paste input "httpssuperpowered.glints.compipelineecced190-9433-4e51-b3cc-ec75eac48751"
type input "httpssuperpowered.glints.compipelineecced190-9433-4e51-b3cc-ec75eac48751"
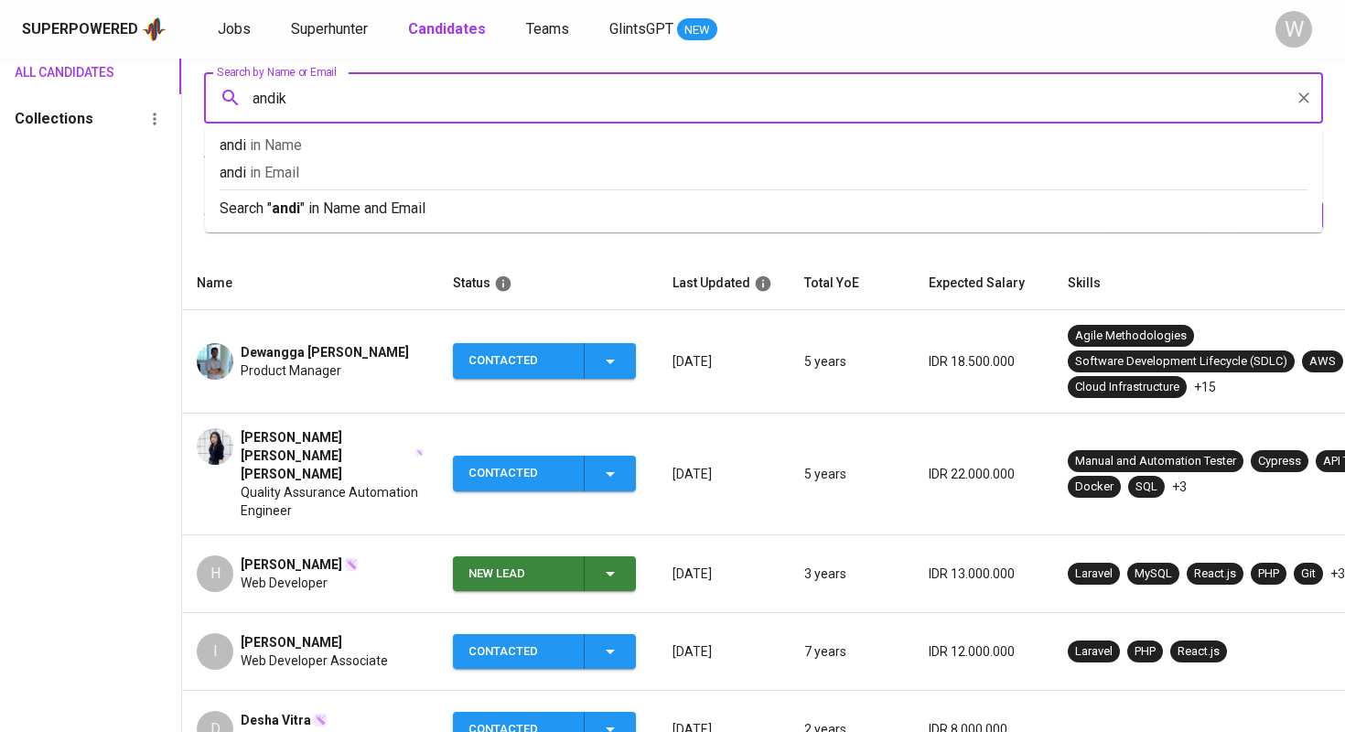
type input "andika"
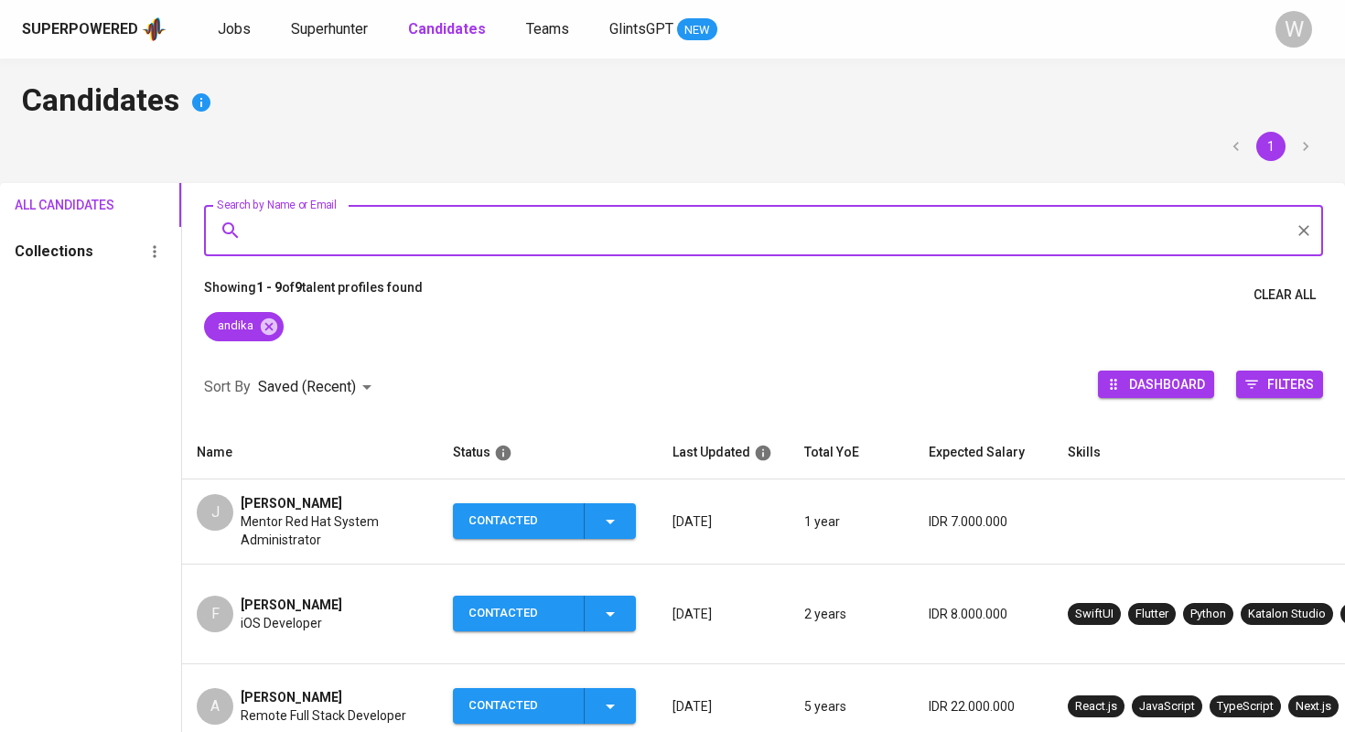
click at [312, 688] on span "Andika Heru Pratama" at bounding box center [292, 697] width 102 height 18
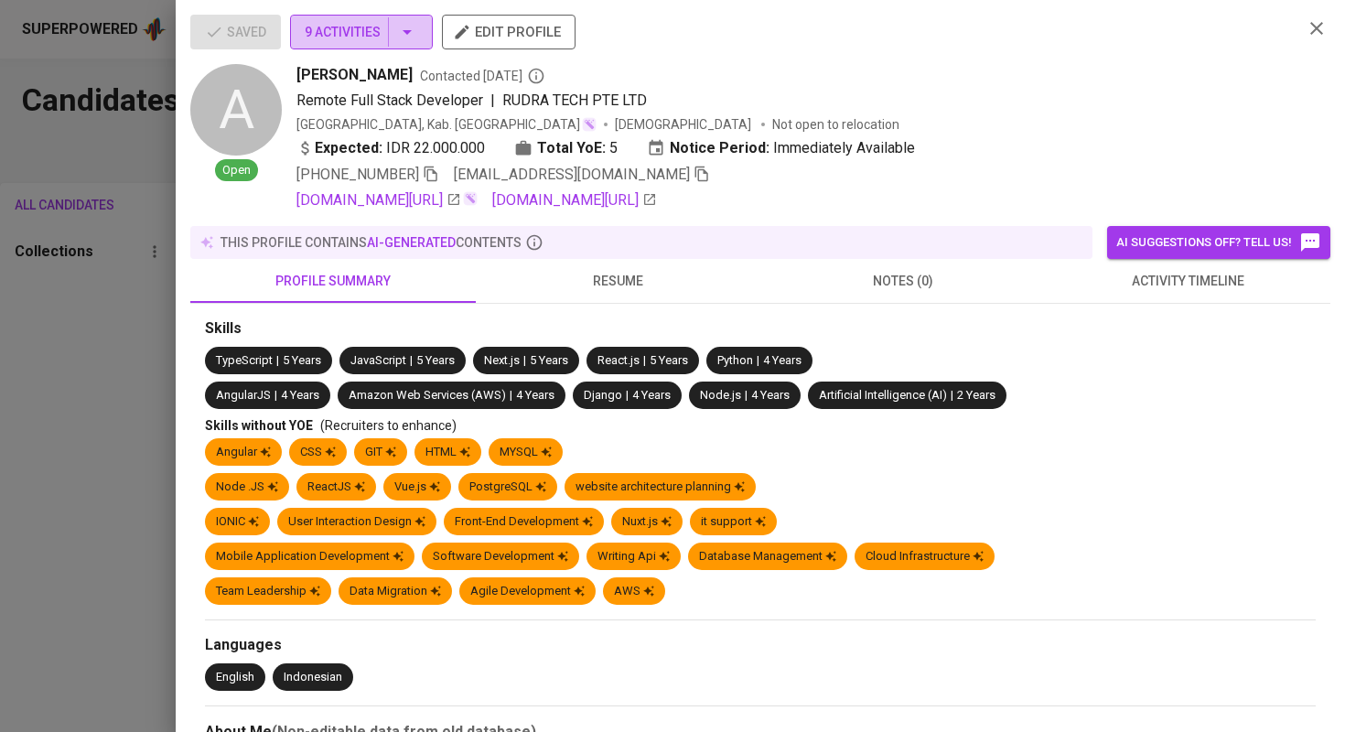
click at [394, 46] on button "9 Activities" at bounding box center [361, 32] width 143 height 35
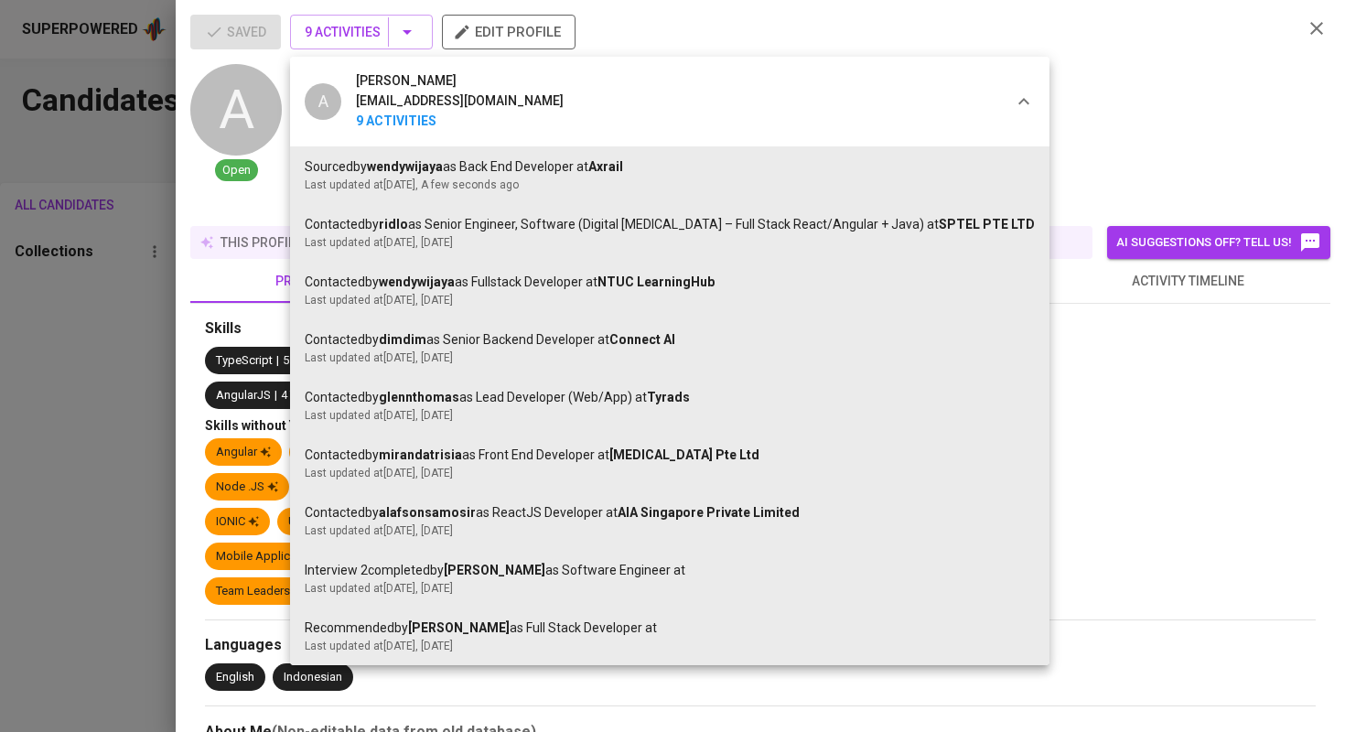
click at [106, 321] on div at bounding box center [672, 366] width 1345 height 732
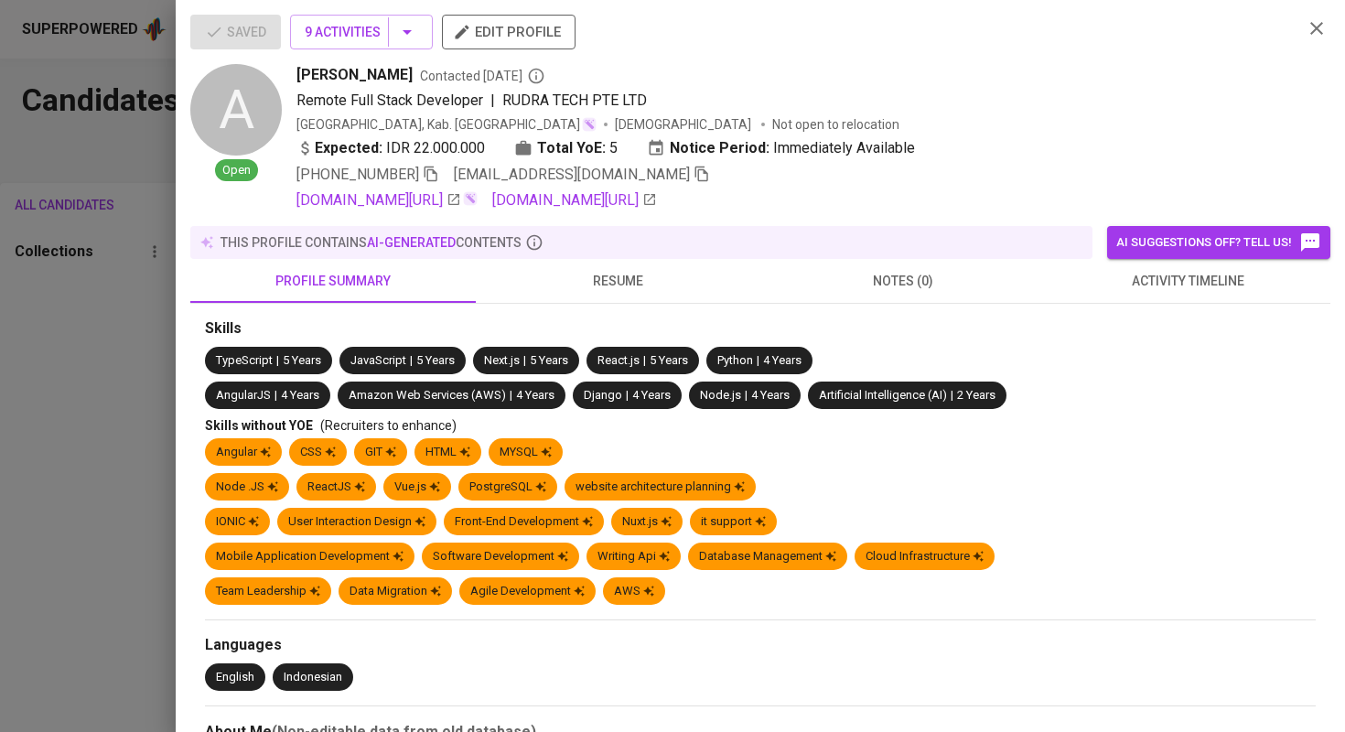
click at [106, 321] on div at bounding box center [672, 366] width 1345 height 732
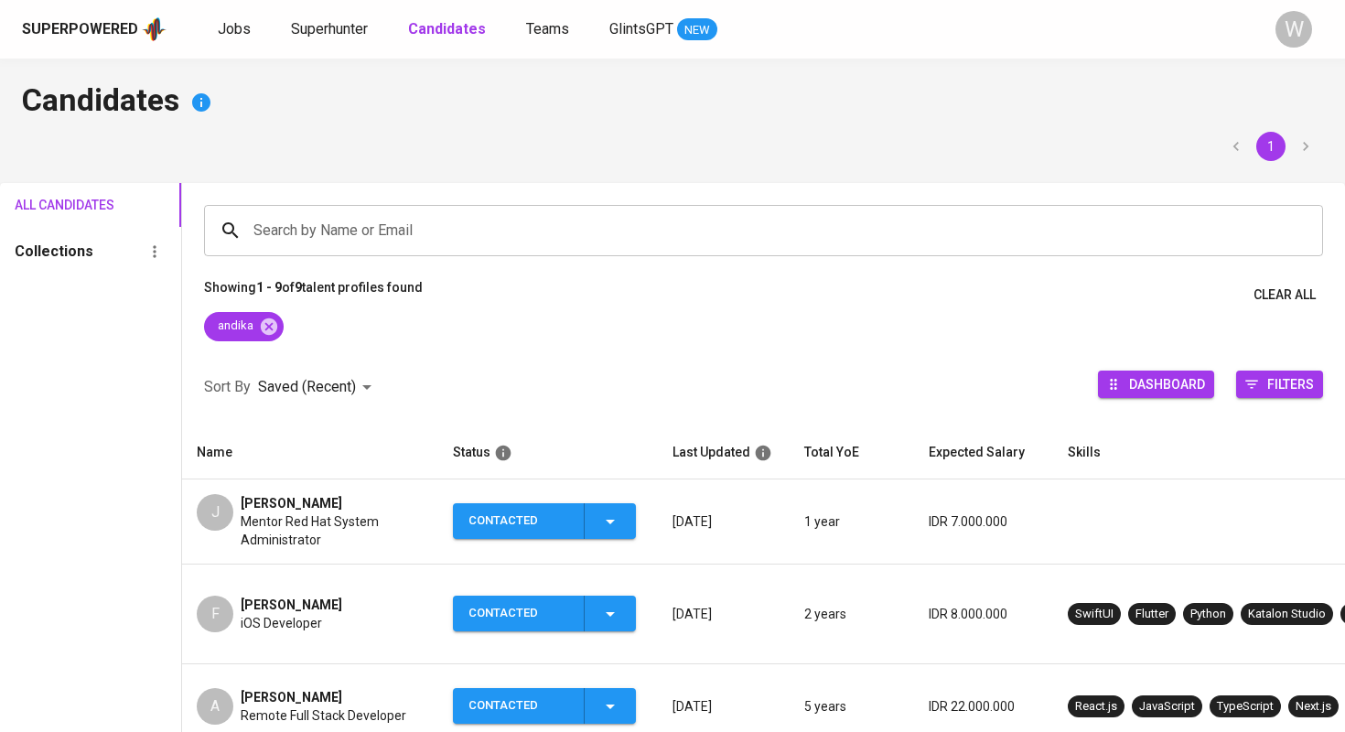
click at [603, 695] on icon "button" at bounding box center [610, 706] width 22 height 22
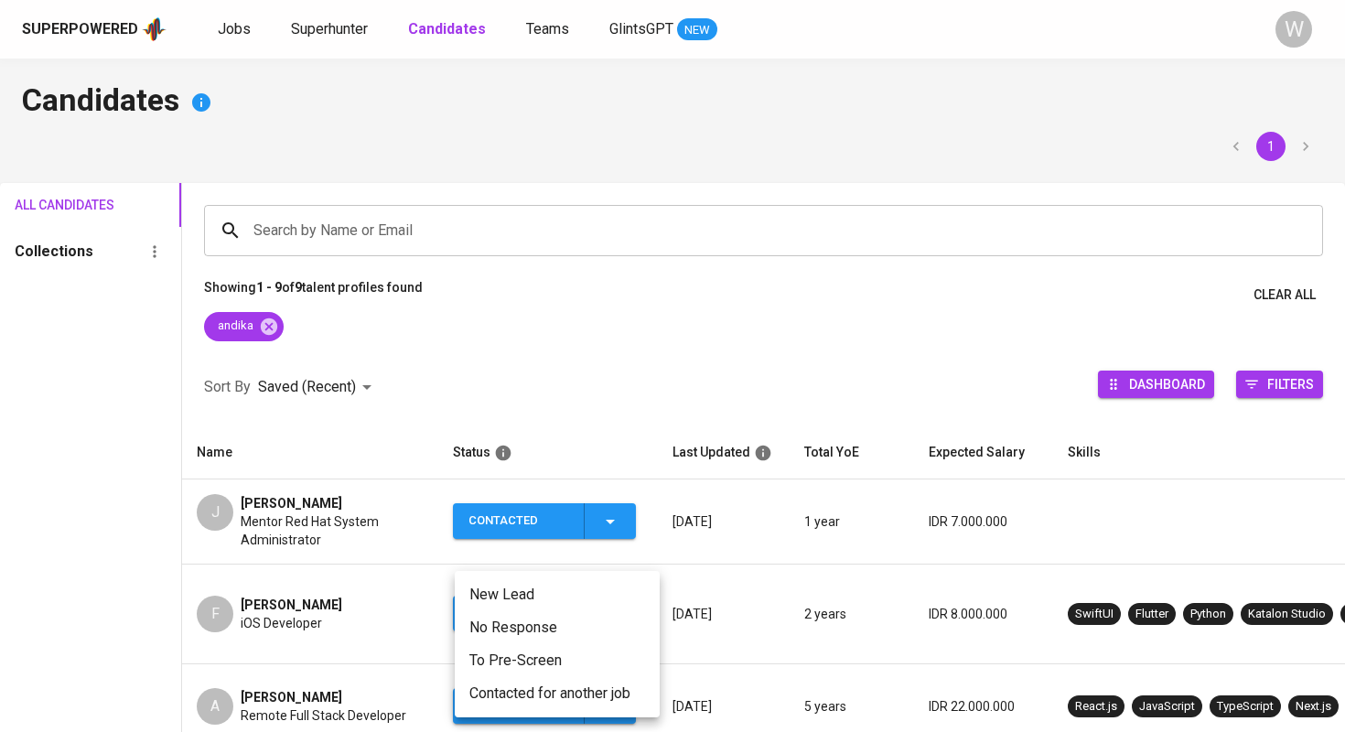
click at [546, 688] on li "Contacted for another job" at bounding box center [557, 693] width 205 height 33
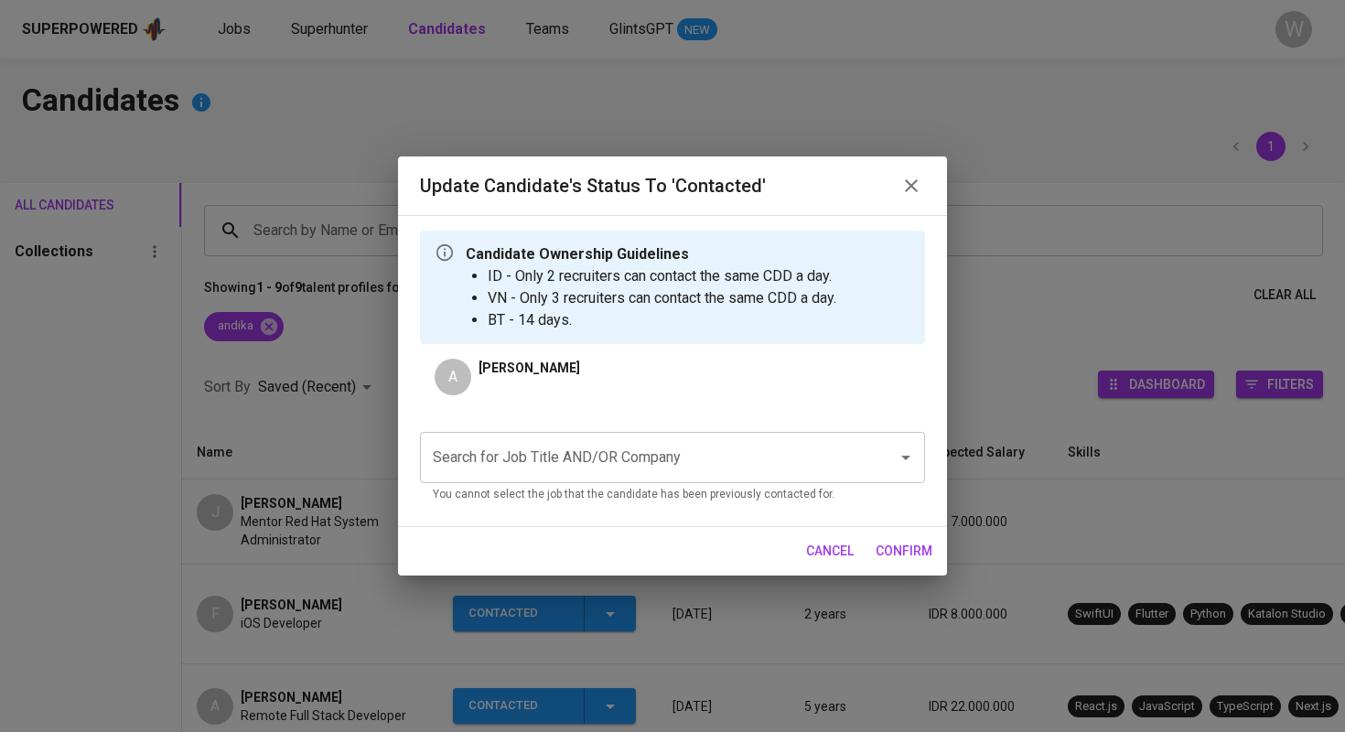
click at [592, 489] on p "You cannot select the job that the candidate has been previously contacted for." at bounding box center [672, 495] width 479 height 18
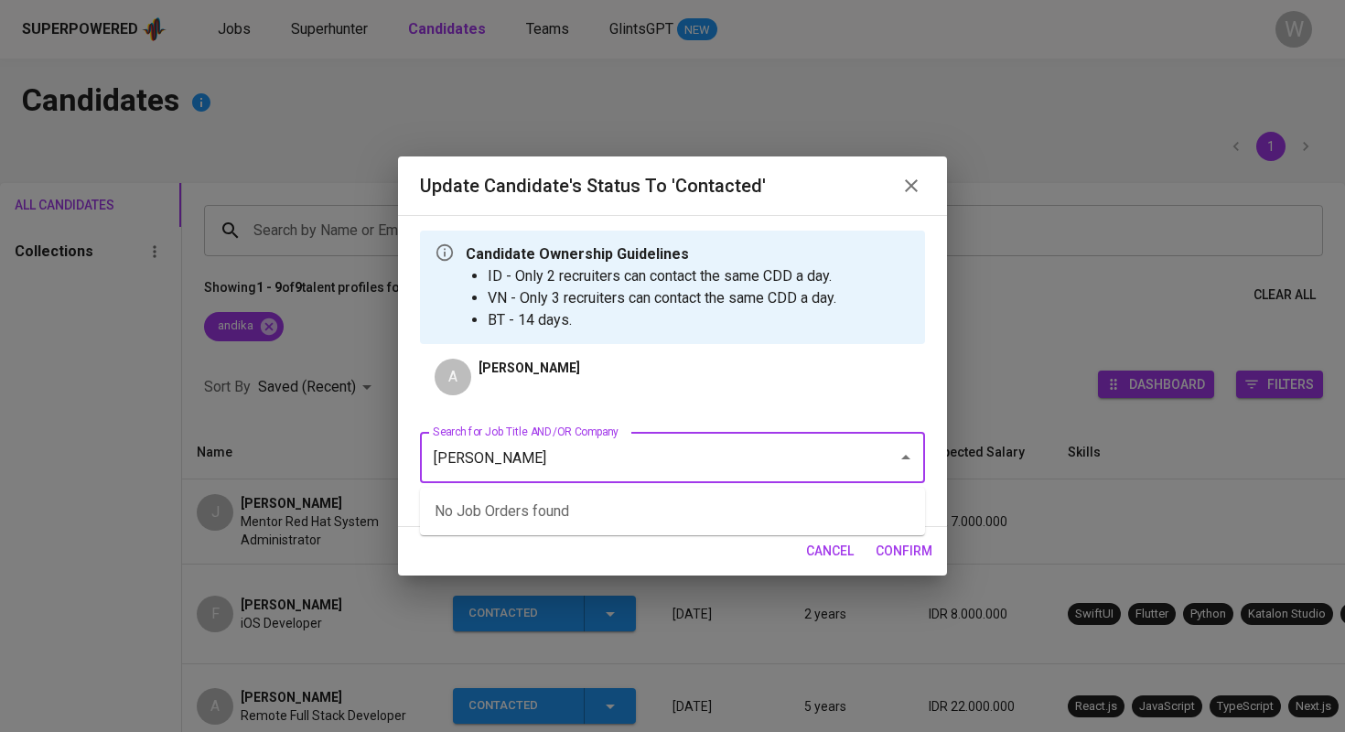
type input "backend"
type input "axrail"
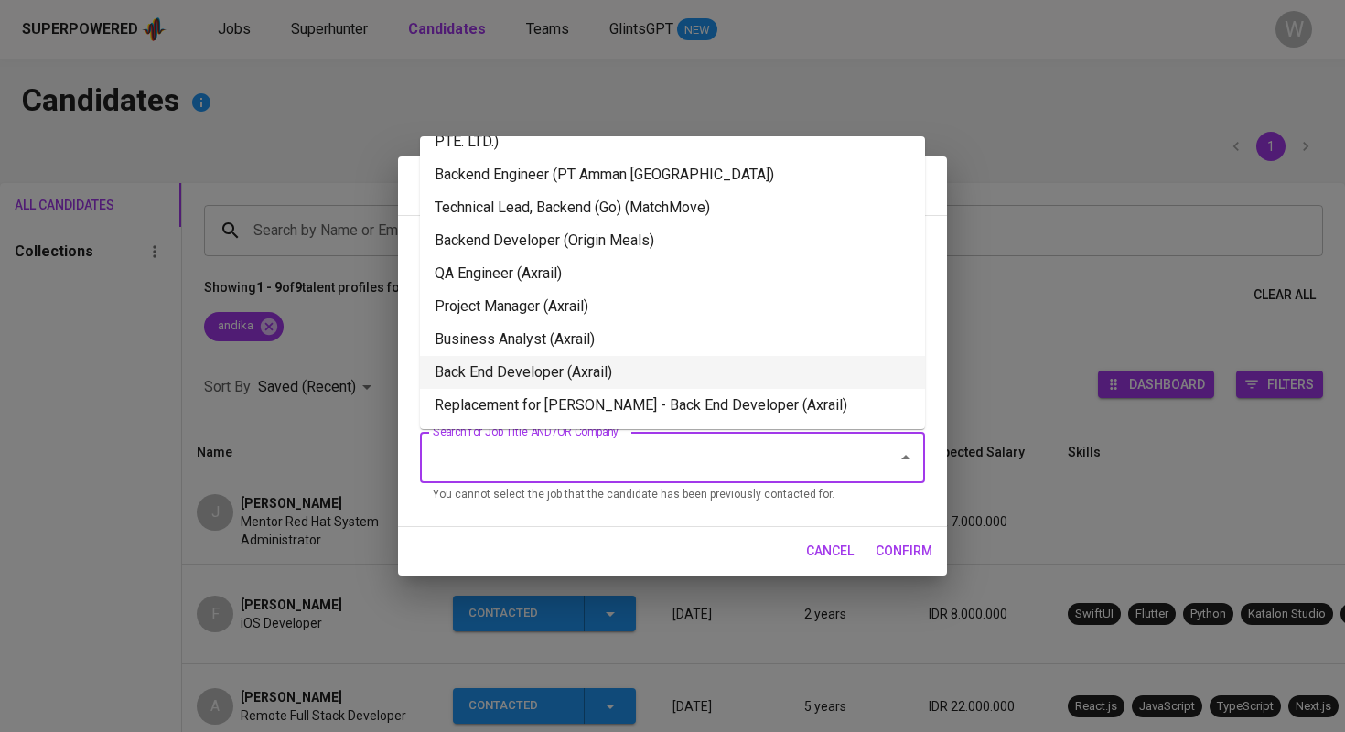
scroll to position [73, 0]
click at [560, 370] on li "Back End Developer (Axrail)" at bounding box center [672, 372] width 505 height 33
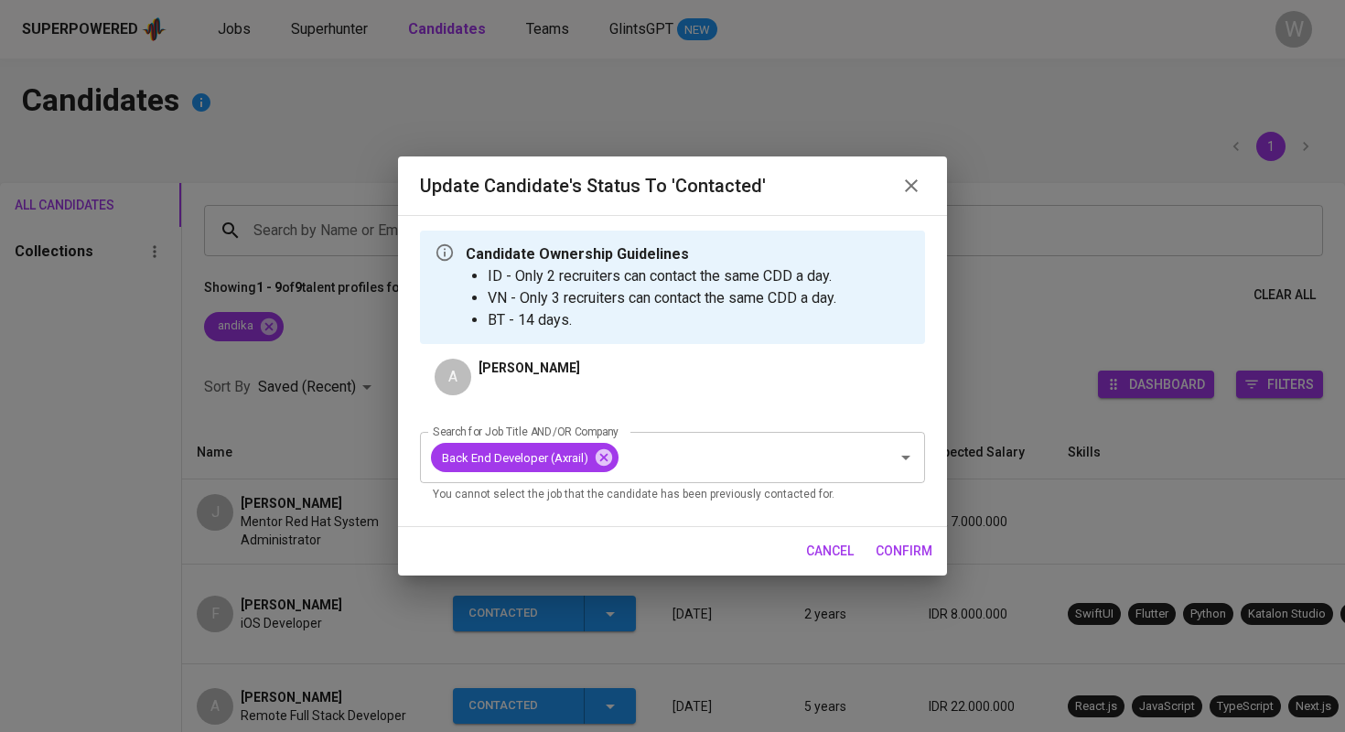
click at [908, 557] on span "confirm" at bounding box center [903, 551] width 57 height 23
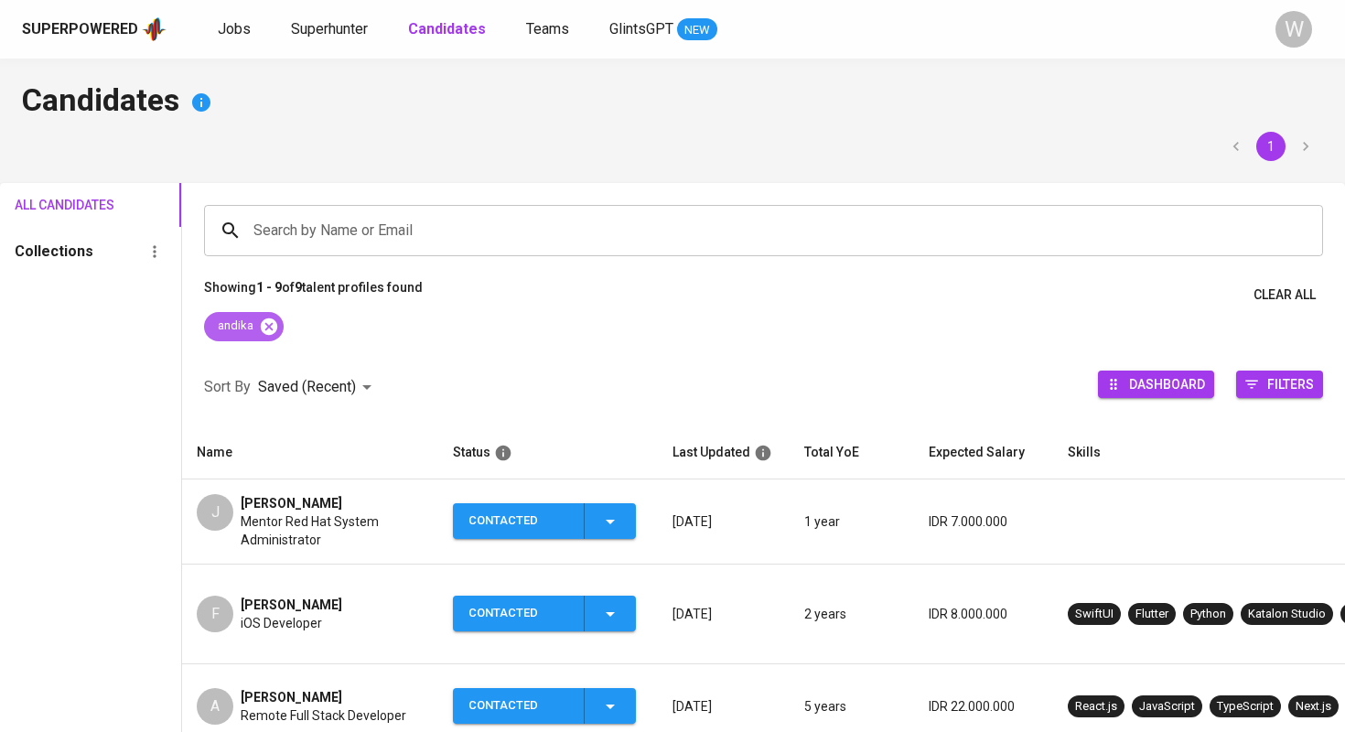
click at [263, 328] on icon at bounding box center [269, 325] width 16 height 16
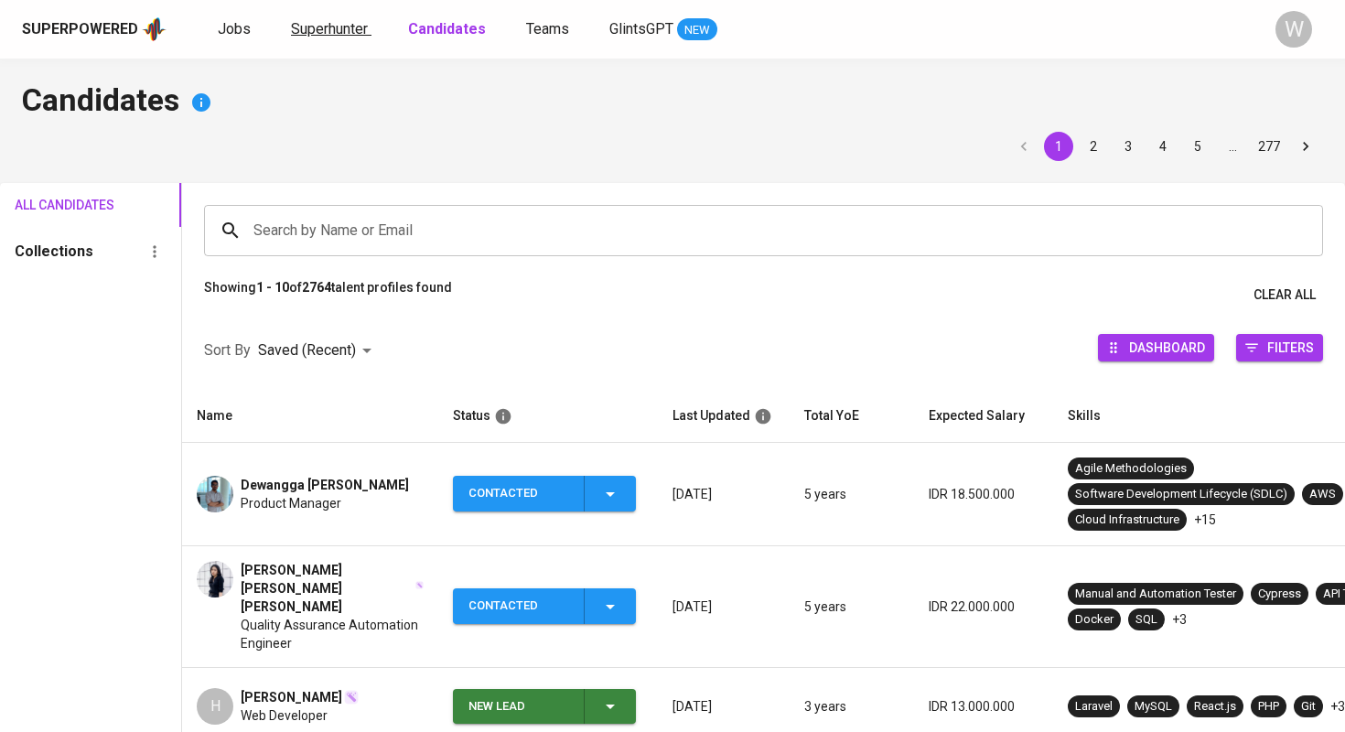
click at [335, 40] on link "Superhunter" at bounding box center [331, 29] width 80 height 23
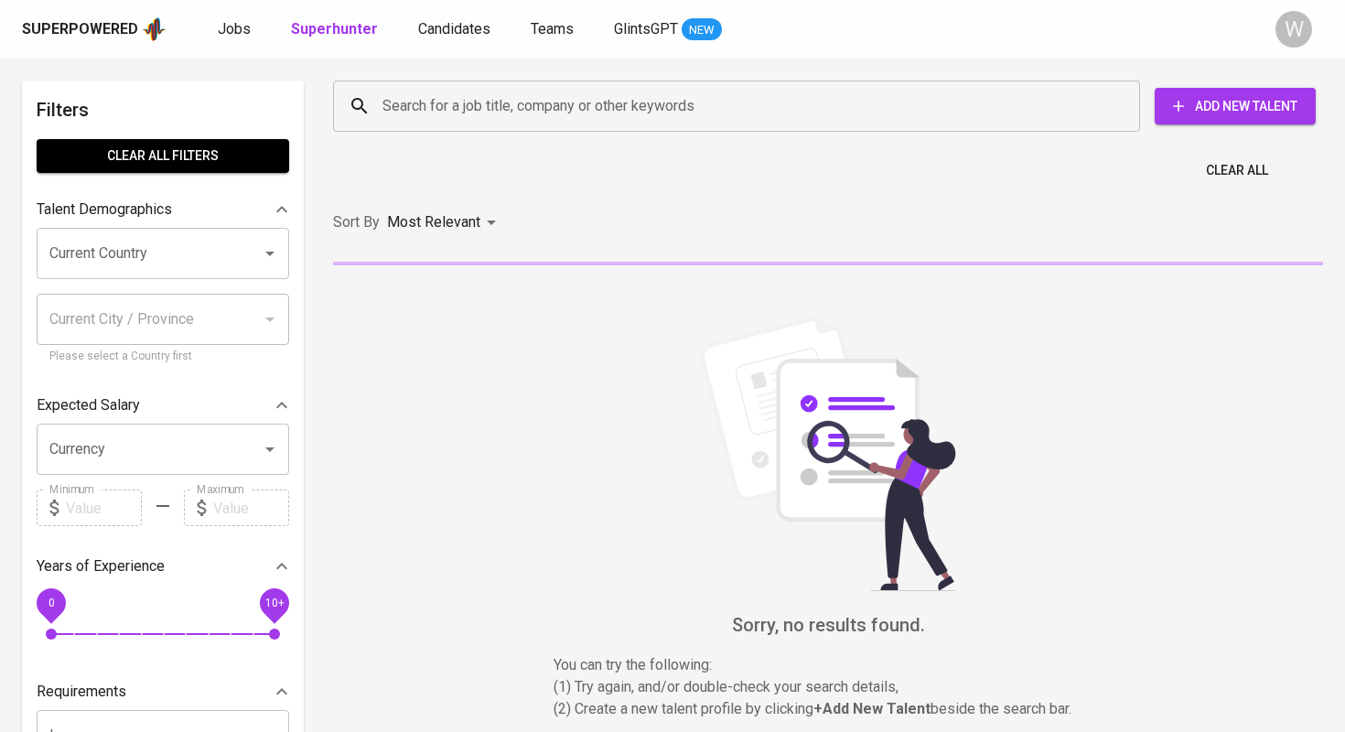
click at [406, 118] on input "Search for a job title, company or other keywords" at bounding box center [741, 106] width 726 height 35
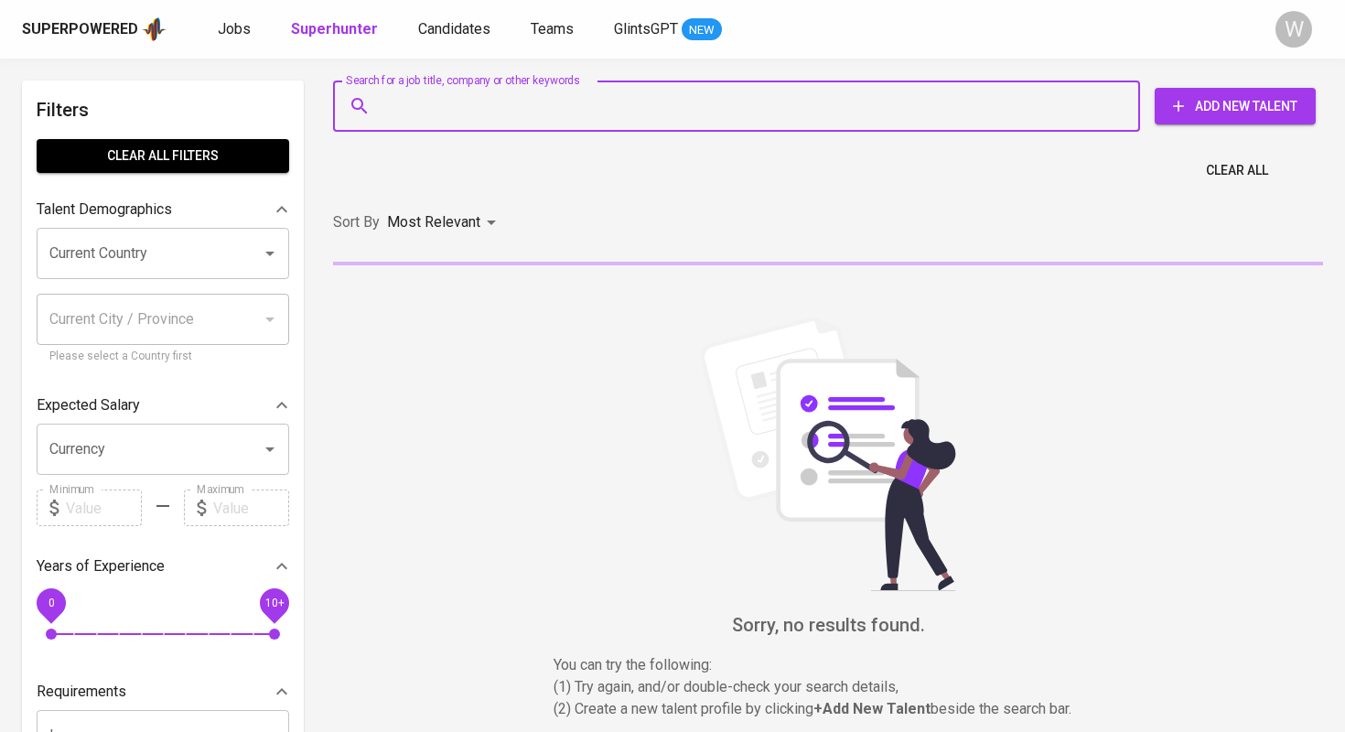
paste input "[DOMAIN_NAME][EMAIL_ADDRESS][DOMAIN_NAME]"
type input "[DOMAIN_NAME][EMAIL_ADDRESS][DOMAIN_NAME]"
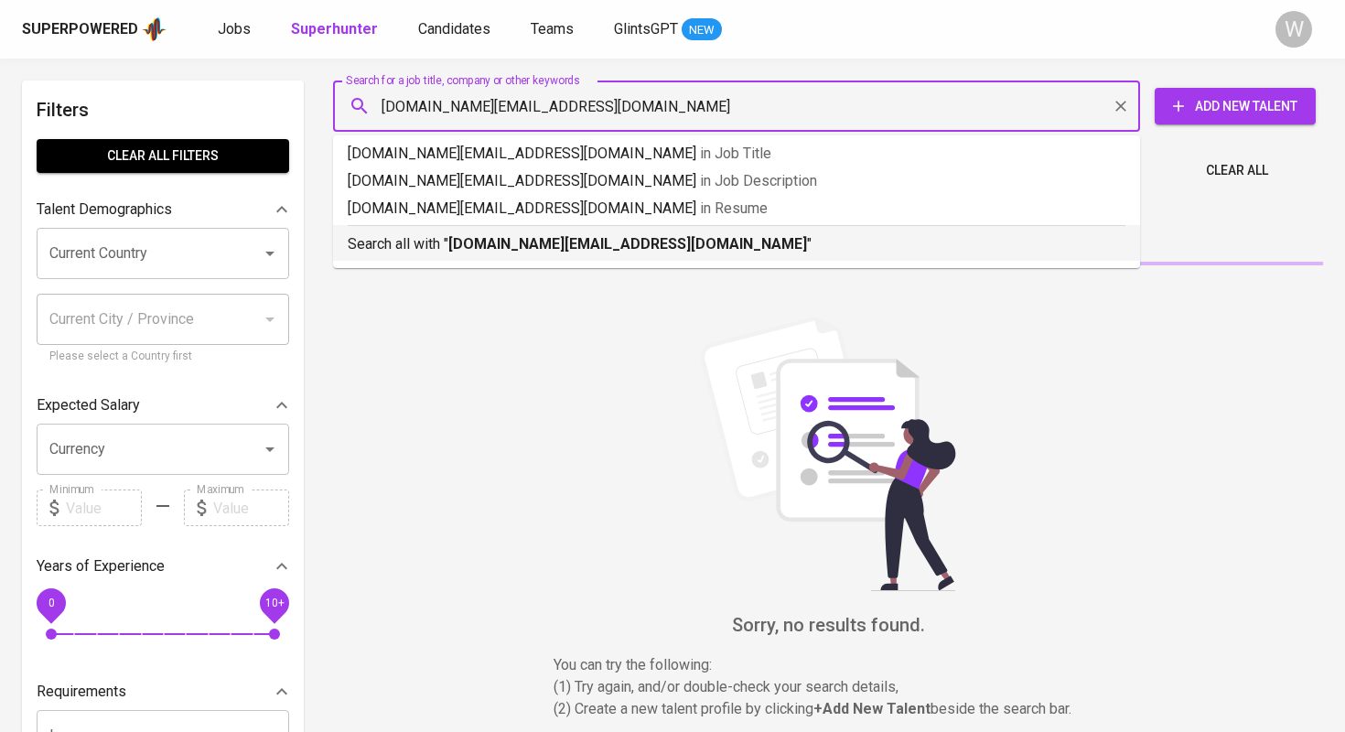
click at [488, 240] on b "[DOMAIN_NAME][EMAIL_ADDRESS][DOMAIN_NAME]" at bounding box center [627, 243] width 359 height 17
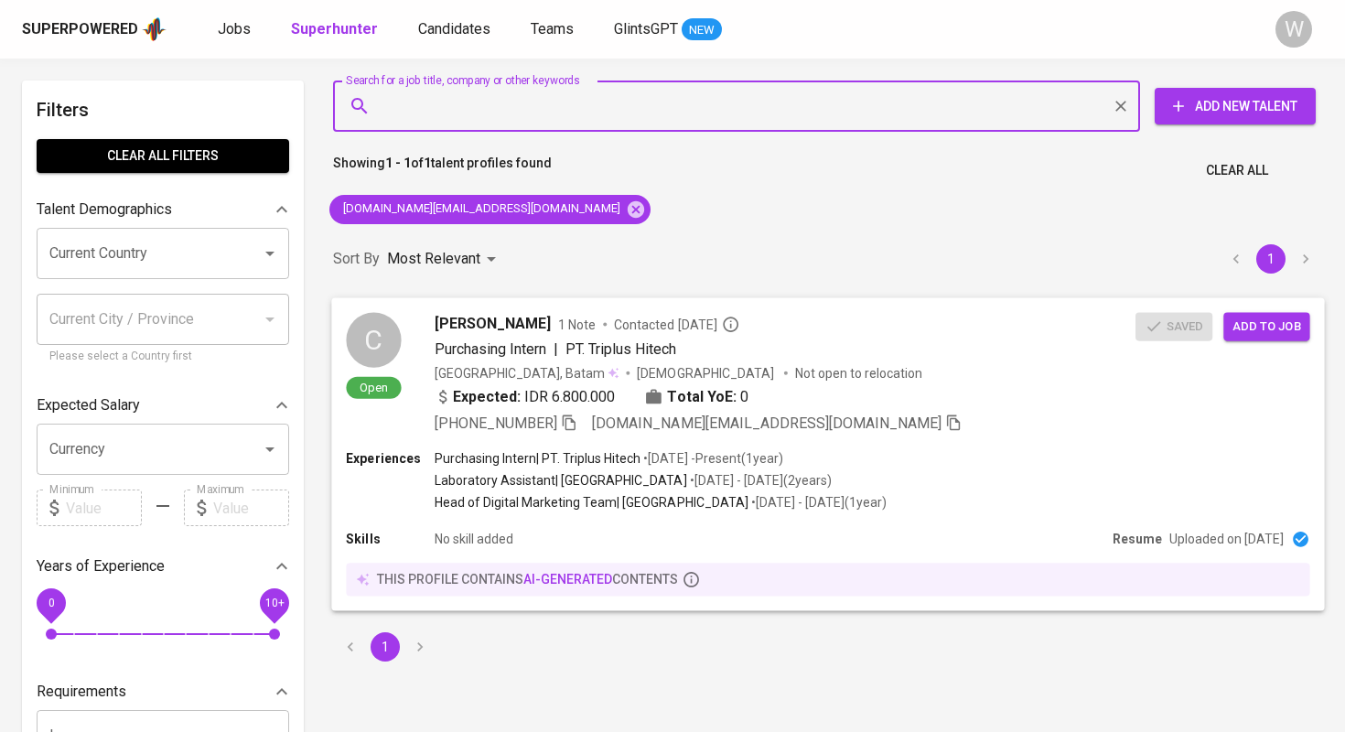
click at [1069, 337] on div "Chikita Marshanda 1 Note Contacted 3 days ago Purchasing Intern | PT. Triplus H…" at bounding box center [784, 373] width 701 height 122
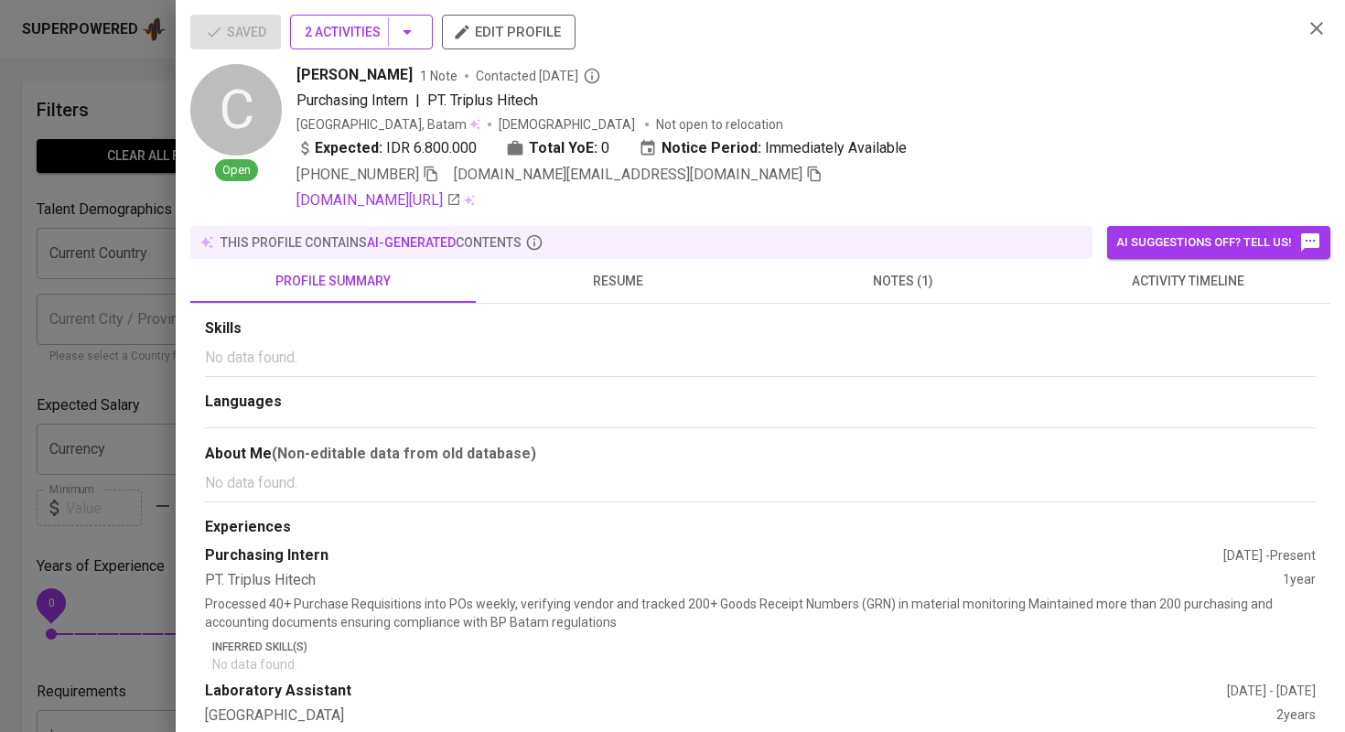
click at [352, 40] on span "2 Activities" at bounding box center [361, 32] width 113 height 23
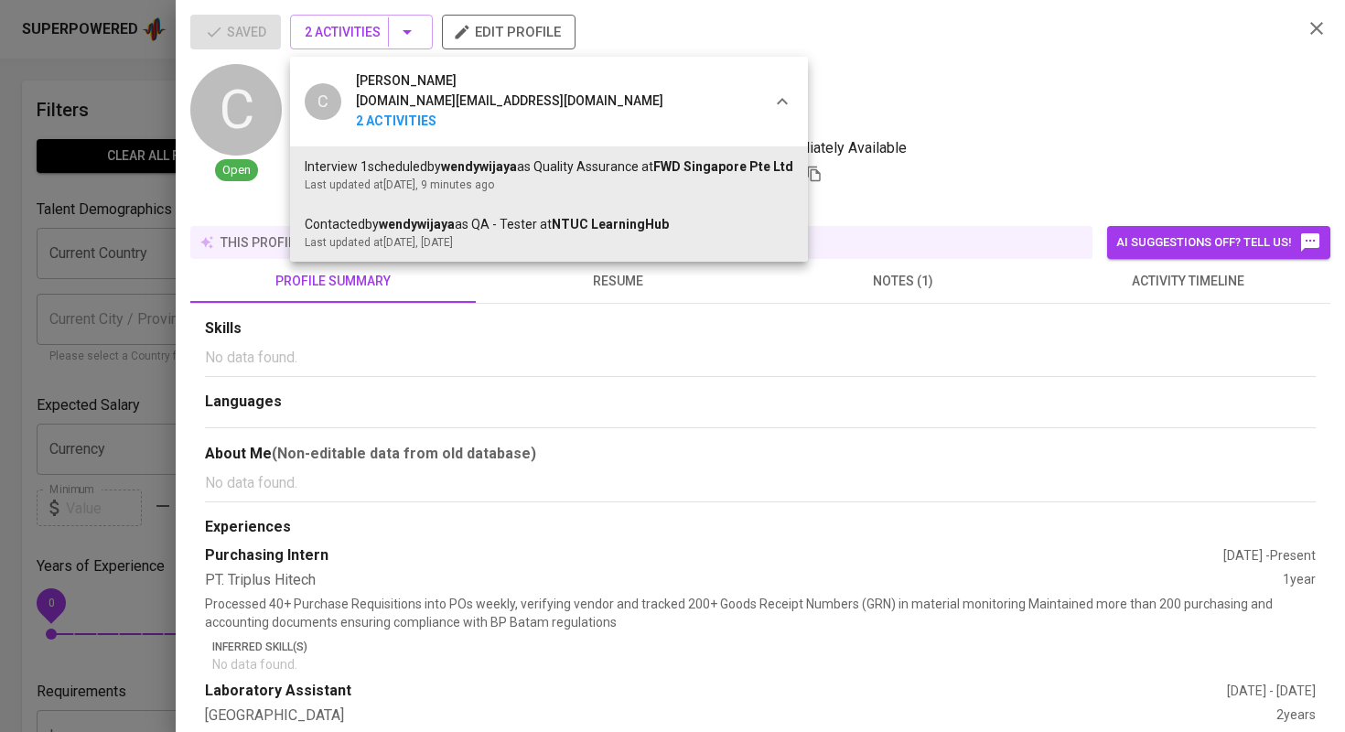
click at [57, 295] on div at bounding box center [672, 366] width 1345 height 732
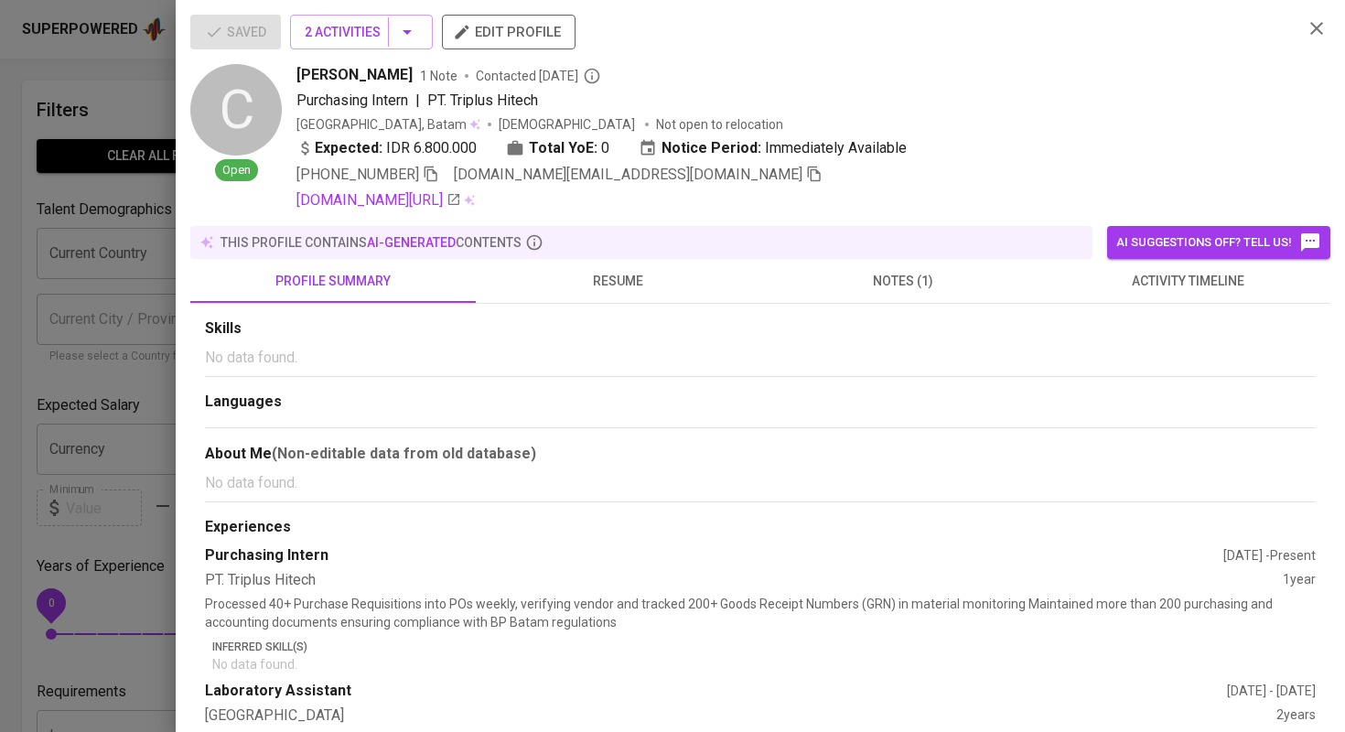
click at [101, 413] on div at bounding box center [672, 366] width 1345 height 732
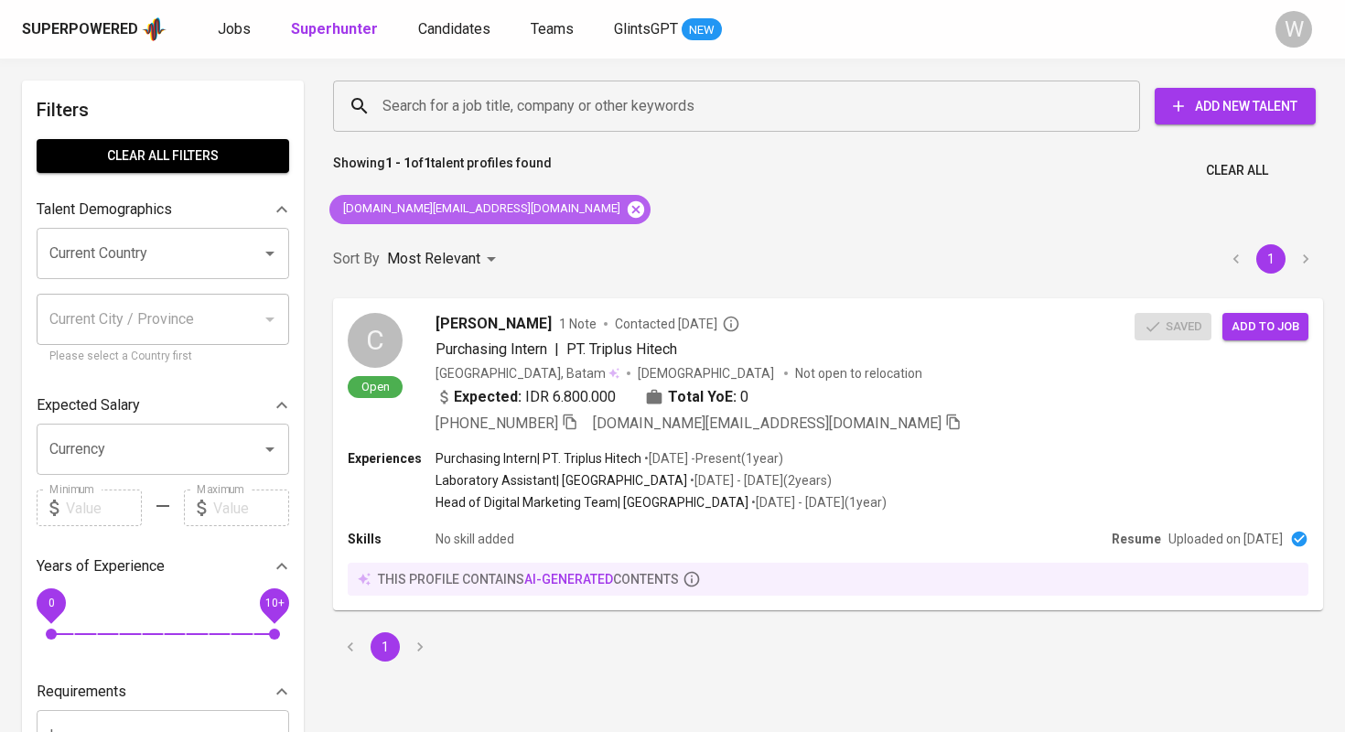
click at [627, 210] on icon at bounding box center [635, 208] width 16 height 16
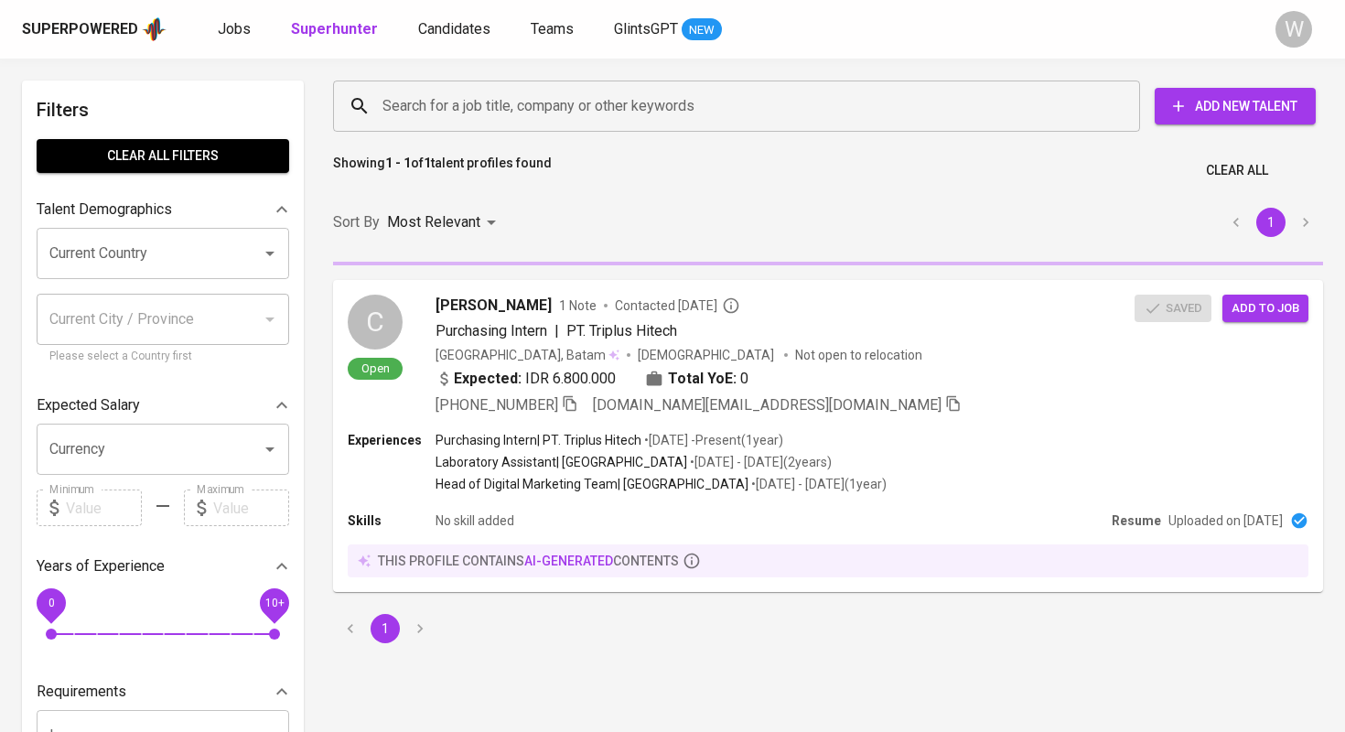
click at [547, 134] on div "Search for a job title, company or other keywords Search for a job title, compa…" at bounding box center [824, 106] width 990 height 59
click at [546, 128] on div "Search for a job title, company or other keywords" at bounding box center [736, 105] width 807 height 51
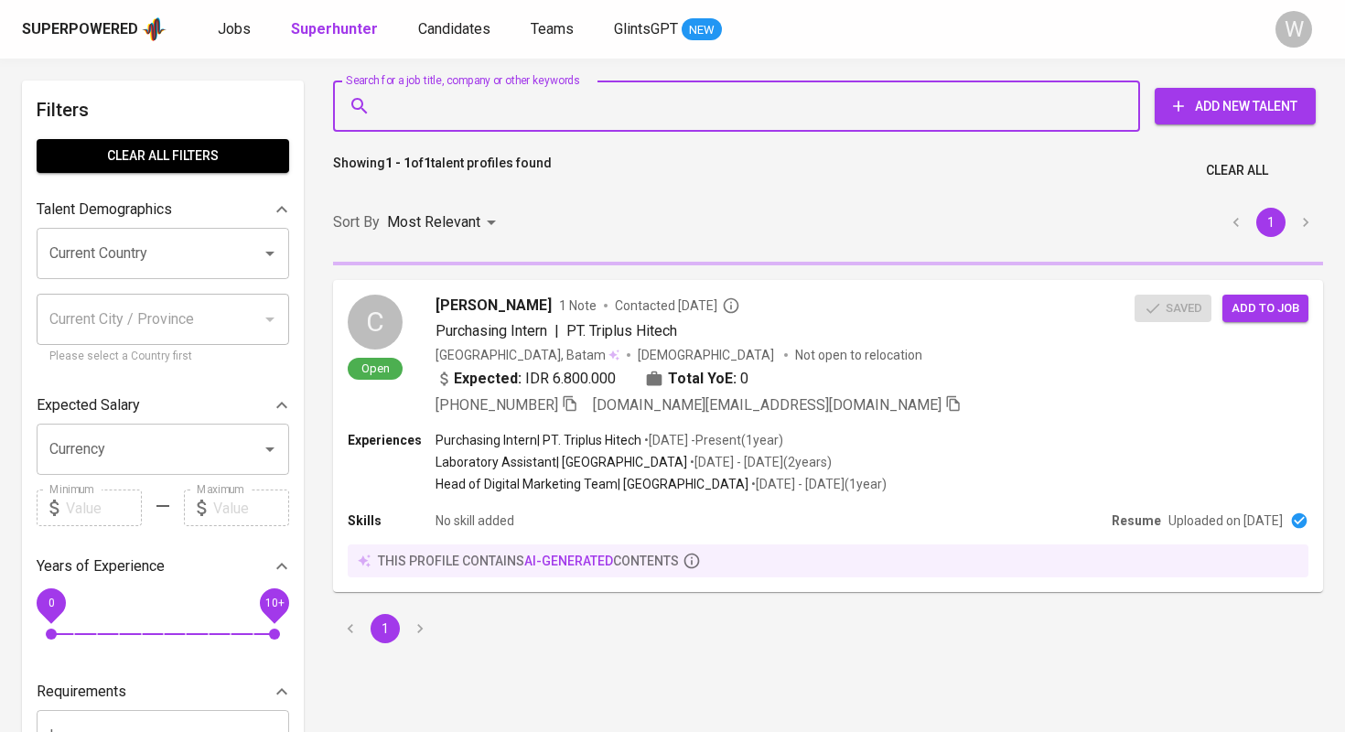
paste input "[EMAIL_ADDRESS][DOMAIN_NAME]"
type input "[EMAIL_ADDRESS][DOMAIN_NAME]"
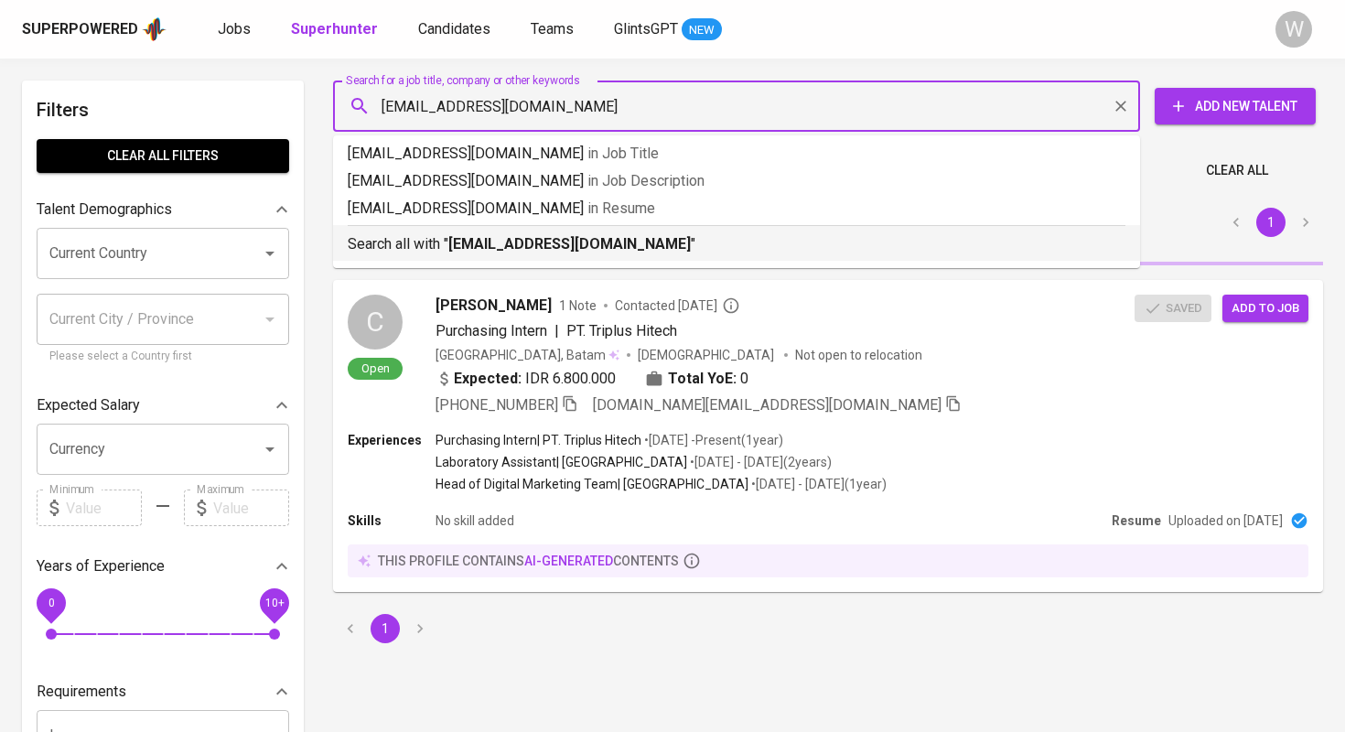
click at [552, 253] on p "Search all with " maulananaufalino@gmail.com "" at bounding box center [736, 244] width 777 height 22
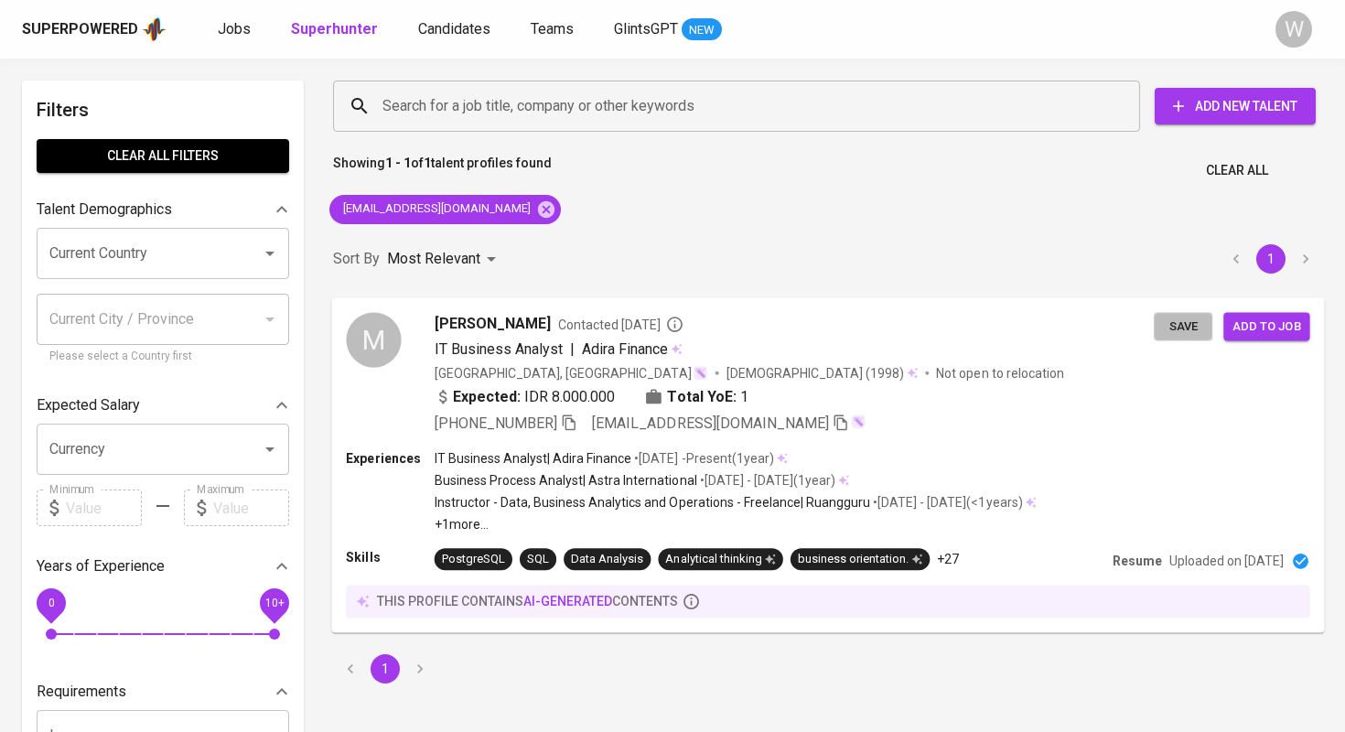
click at [1170, 312] on button "Save" at bounding box center [1182, 326] width 59 height 28
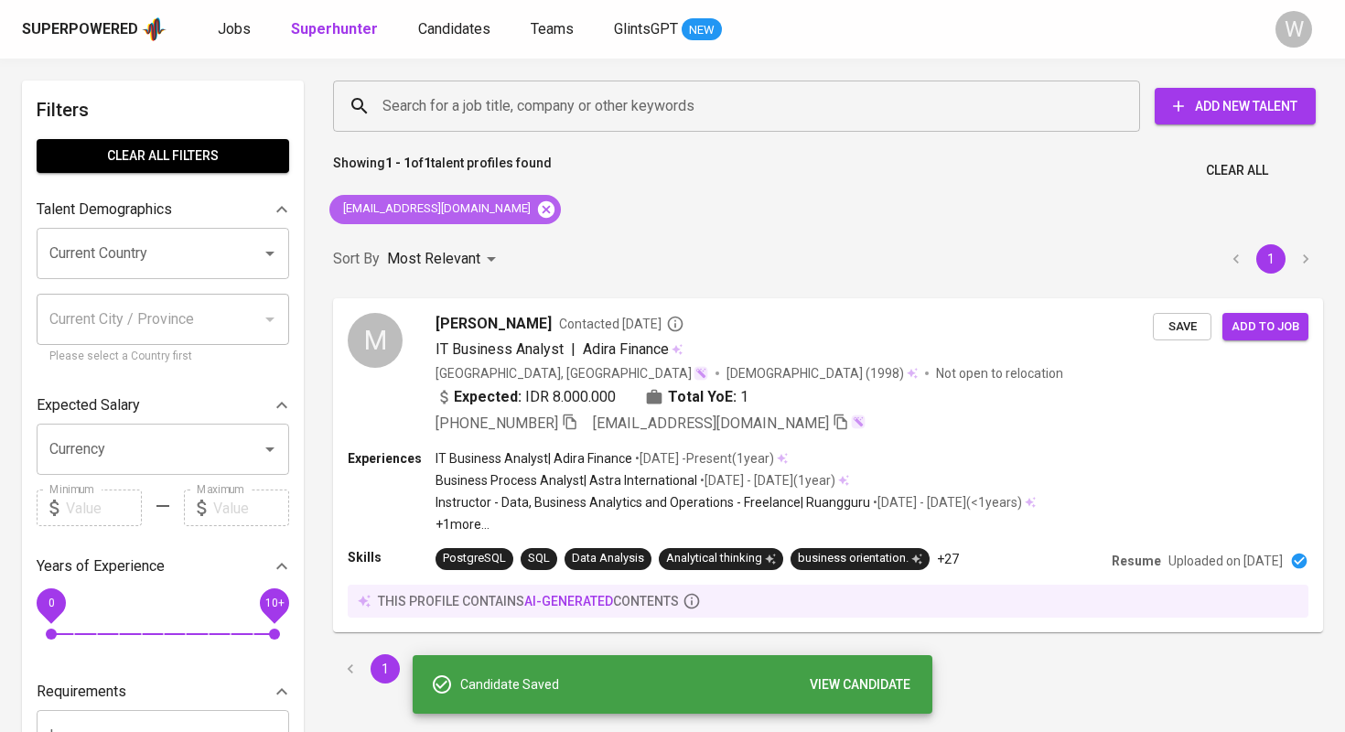
click at [536, 202] on icon at bounding box center [546, 209] width 20 height 20
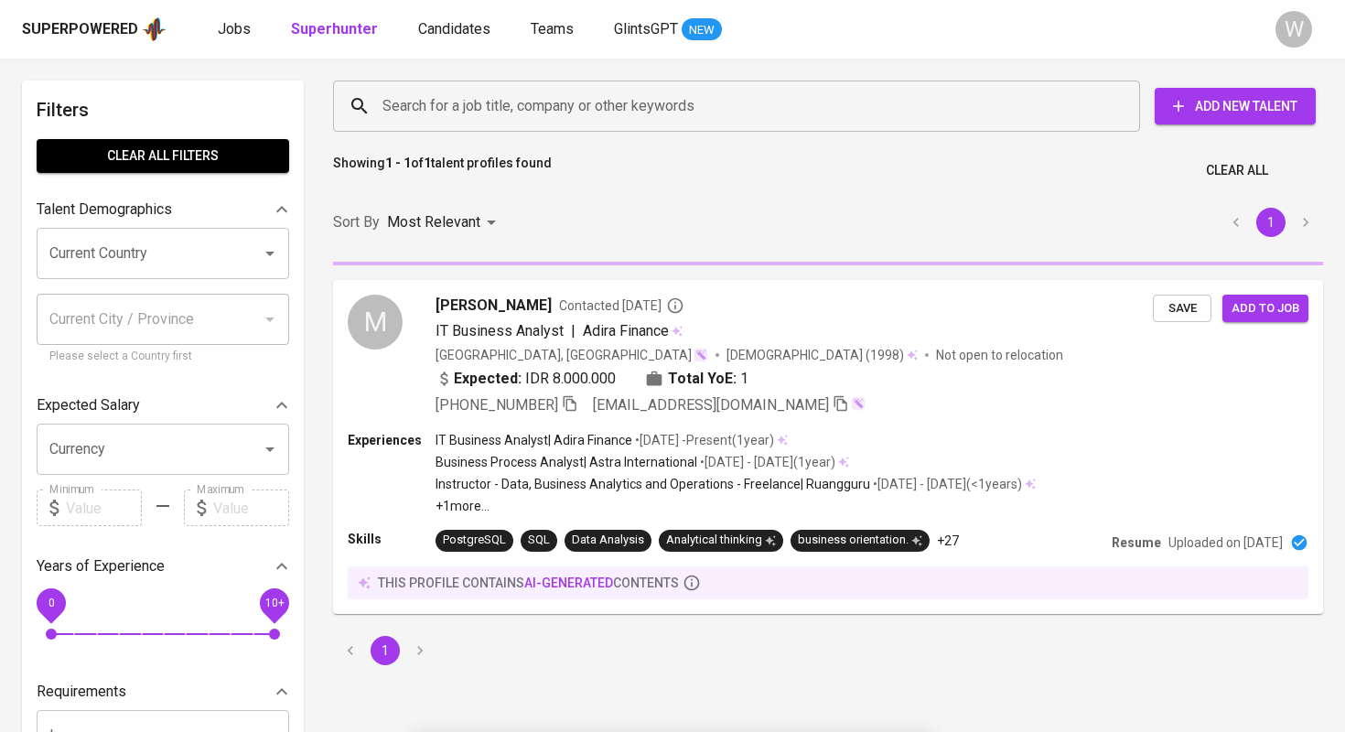
click at [518, 126] on div "Search for a job title, company or other keywords" at bounding box center [736, 105] width 807 height 51
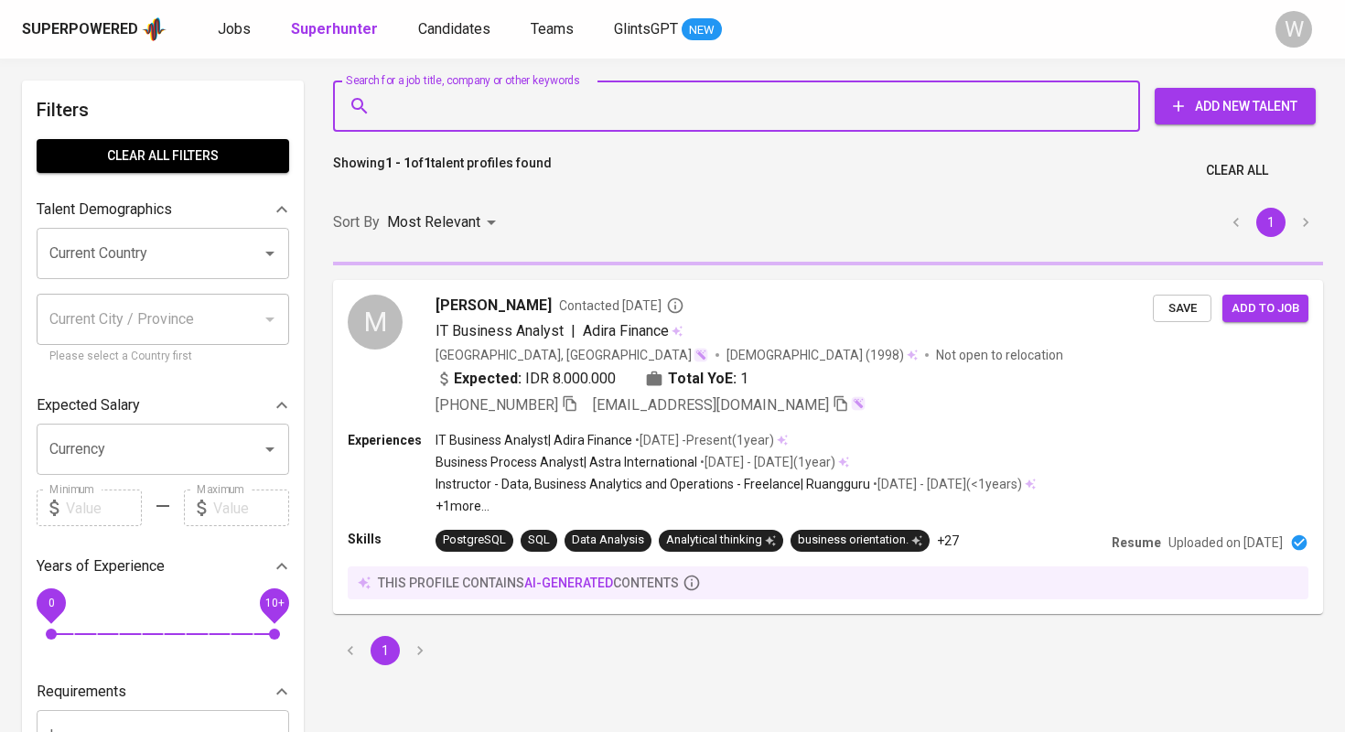
paste input "justine.rusli2@gmail.com"
type input "justine.rusli2@gmail.com"
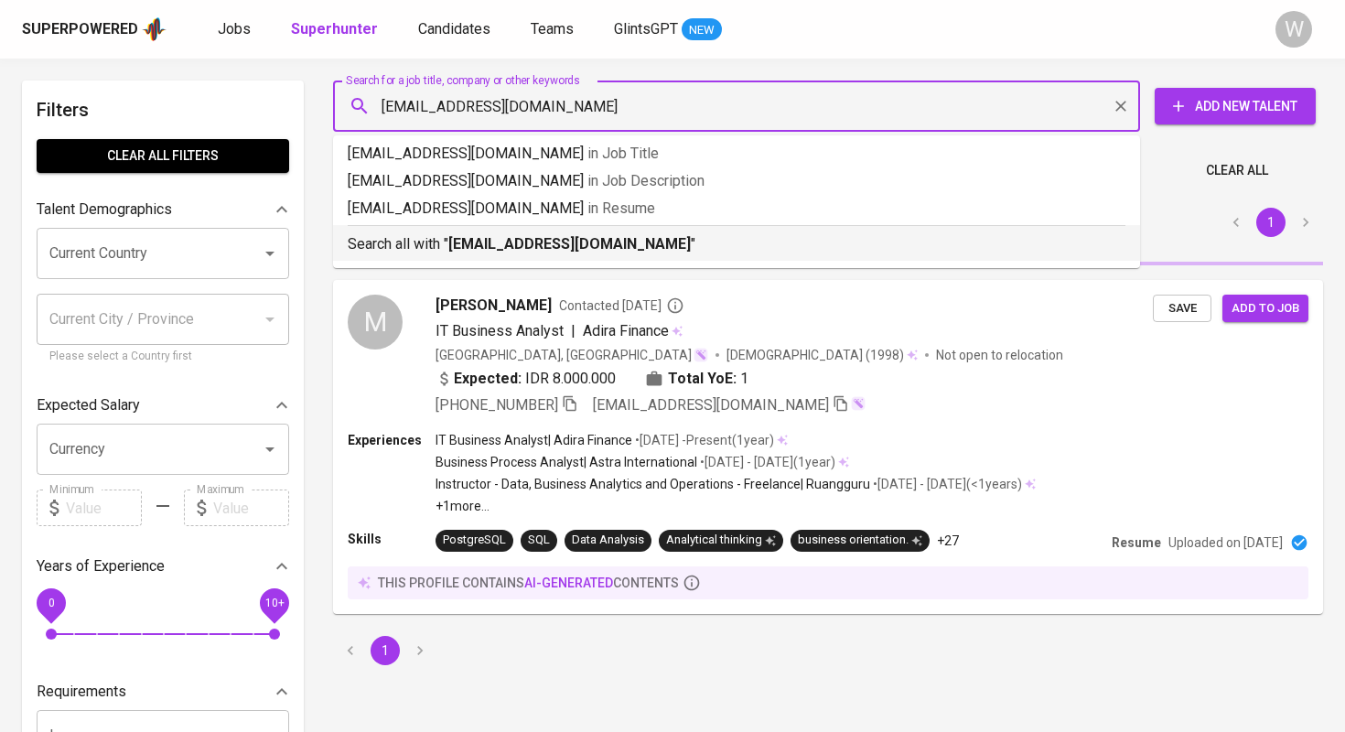
click at [518, 247] on b "justine.rusli2@gmail.com" at bounding box center [569, 243] width 242 height 17
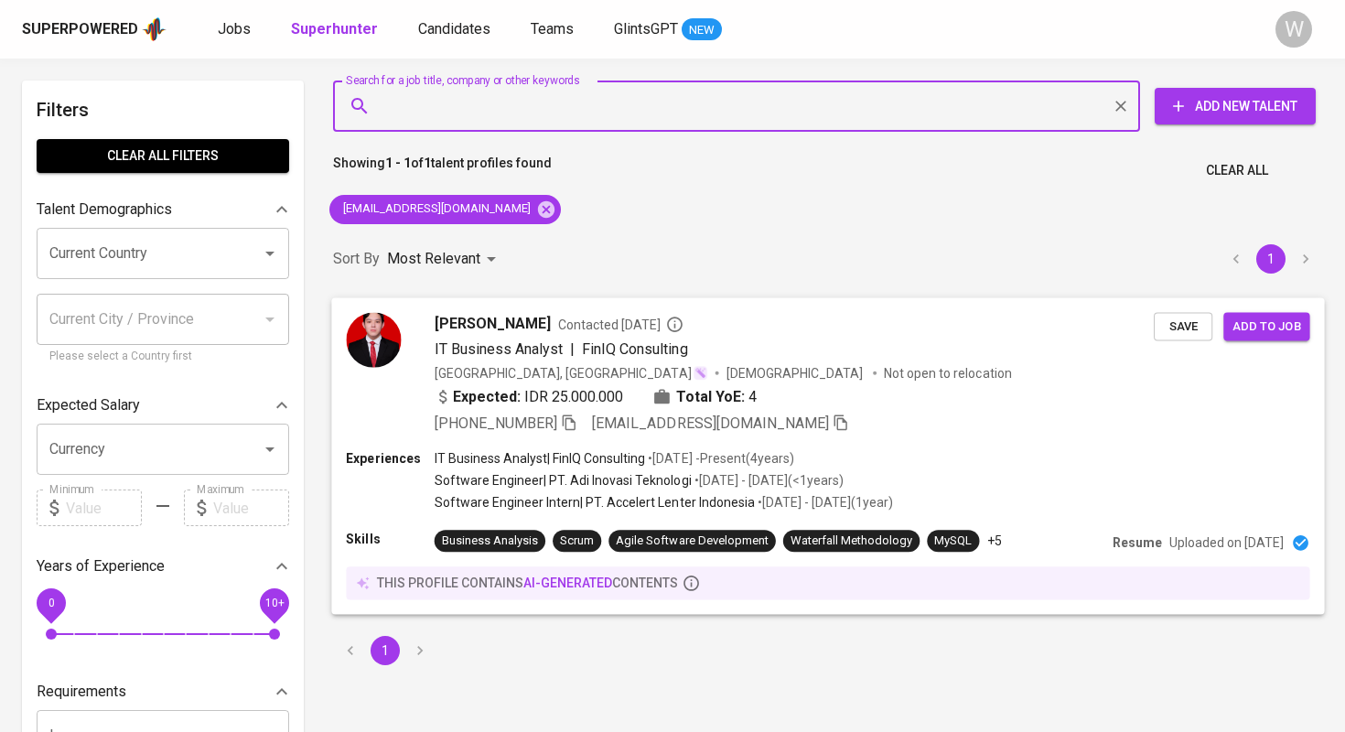
click at [1174, 321] on span "Save" at bounding box center [1183, 326] width 40 height 21
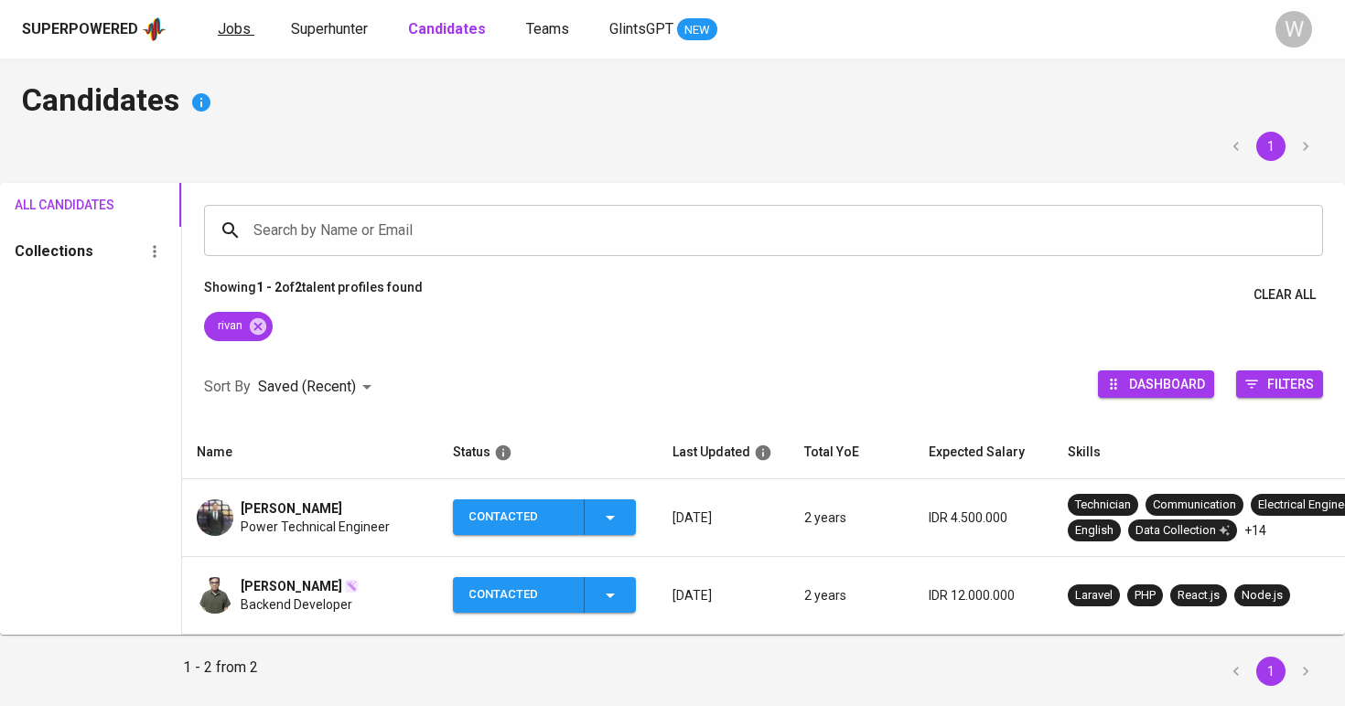
click at [226, 27] on span "Jobs" at bounding box center [234, 28] width 33 height 17
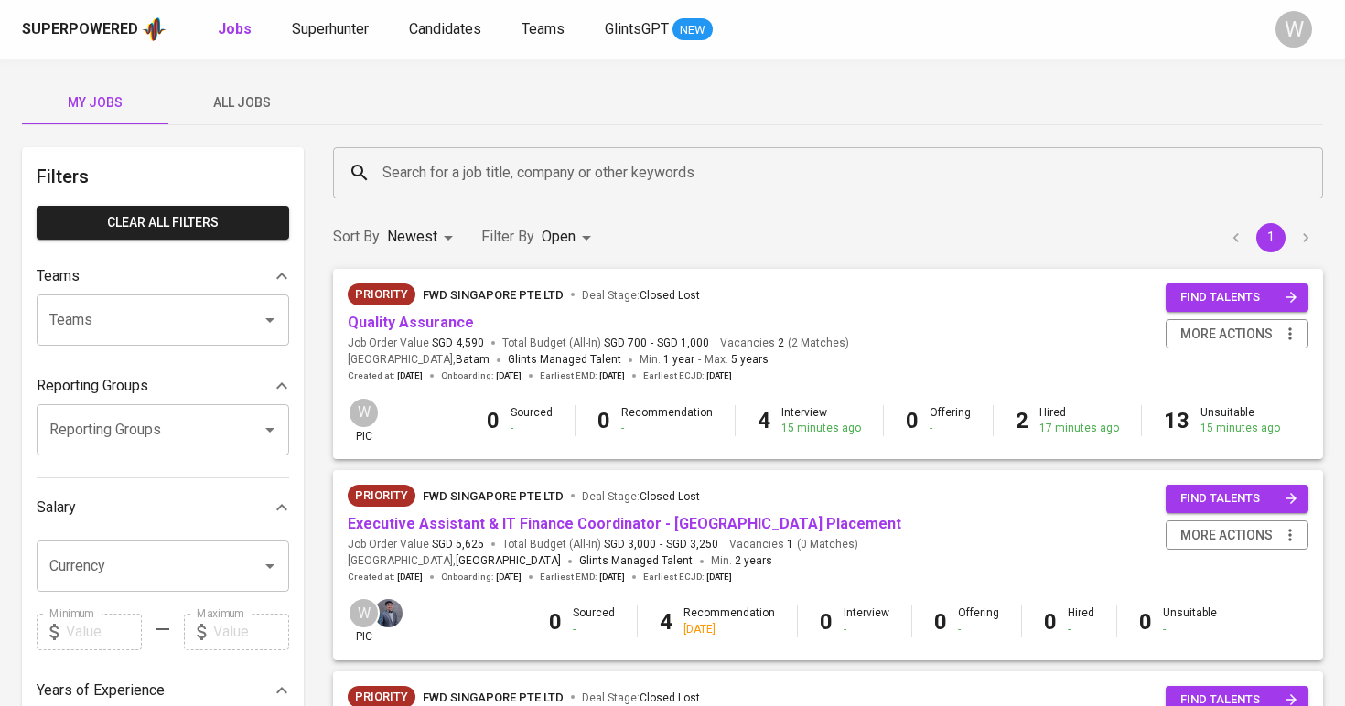
click at [233, 95] on span "All Jobs" at bounding box center [241, 102] width 124 height 23
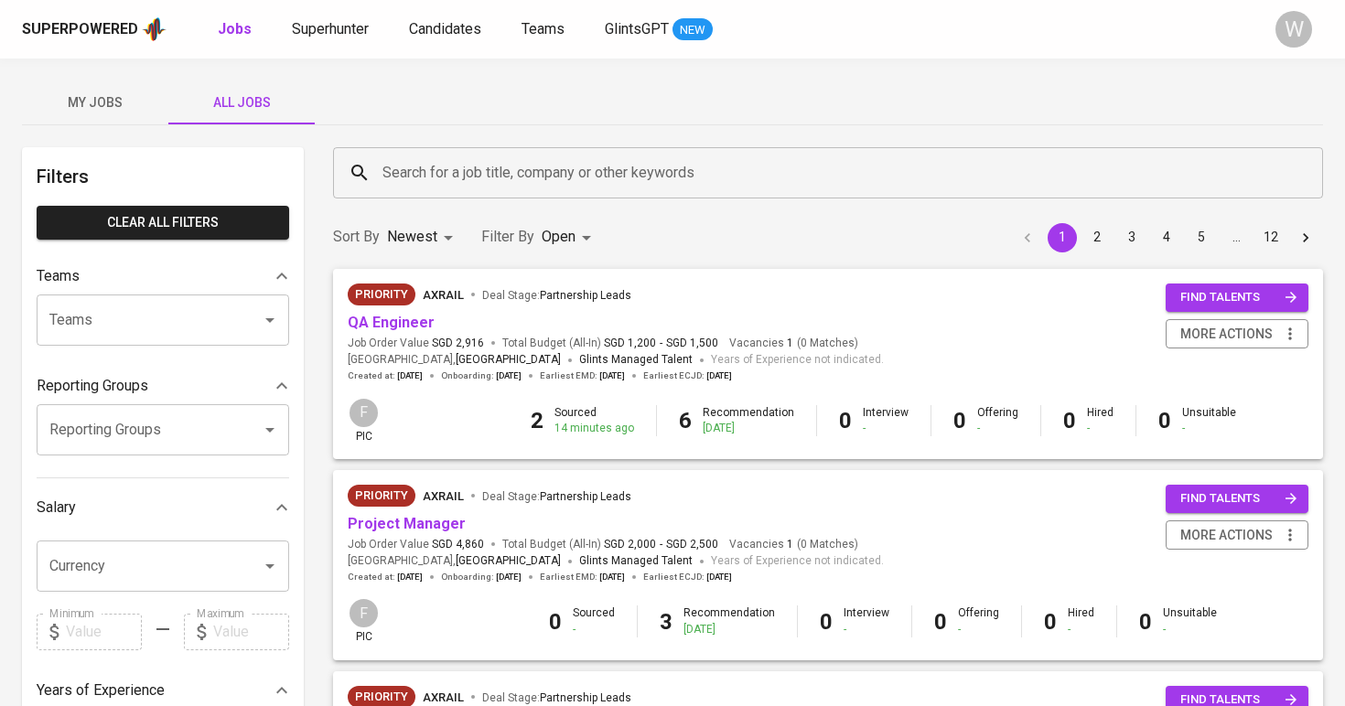
click at [416, 155] on div "Search for a job title, company or other keywords" at bounding box center [828, 172] width 990 height 51
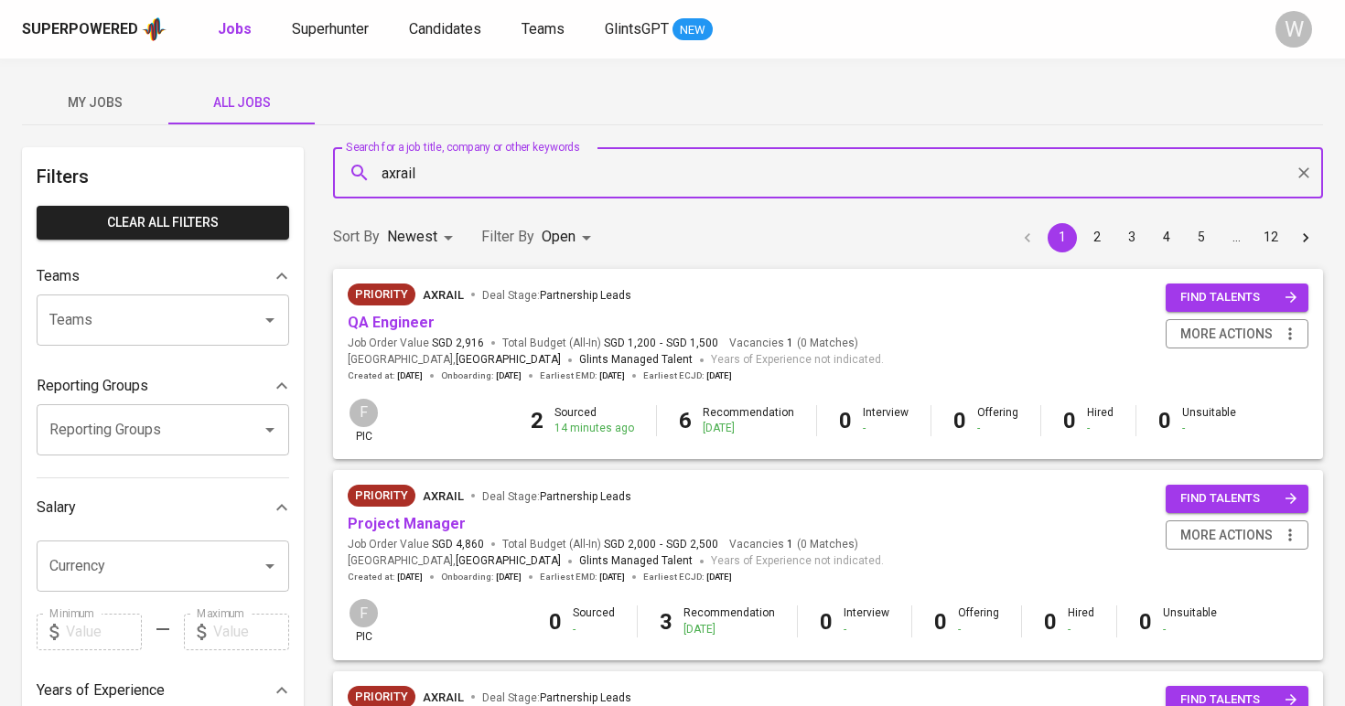
type input "axrail"
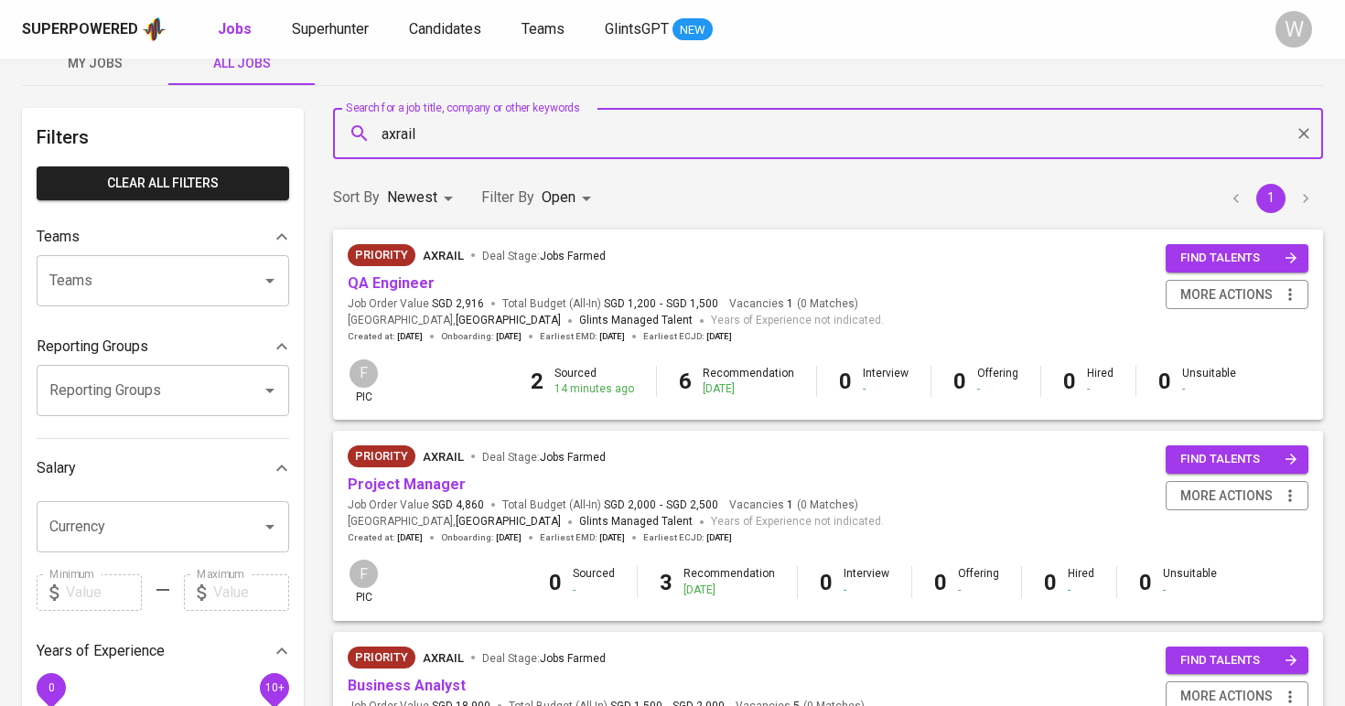
scroll to position [64, 0]
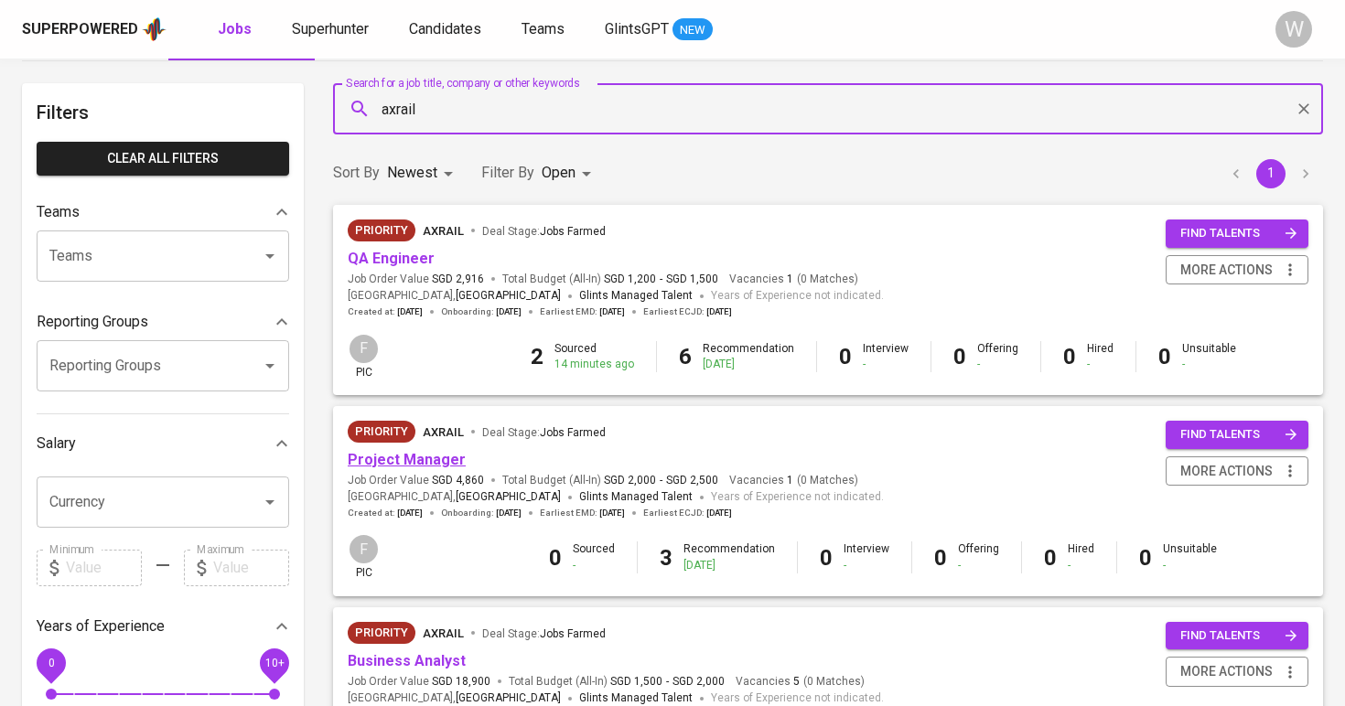
click at [424, 456] on link "Project Manager" at bounding box center [407, 459] width 118 height 17
